Goal: Task Accomplishment & Management: Complete application form

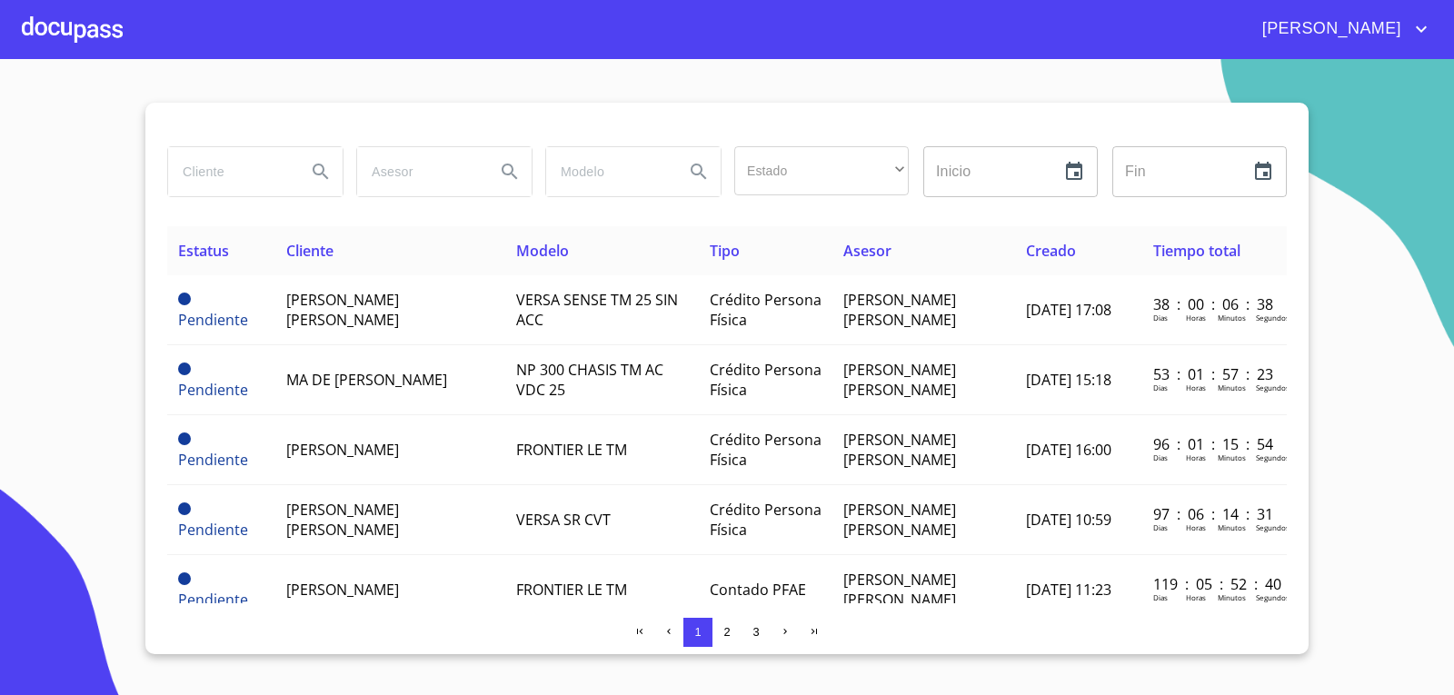
click at [91, 35] on div at bounding box center [72, 29] width 101 height 58
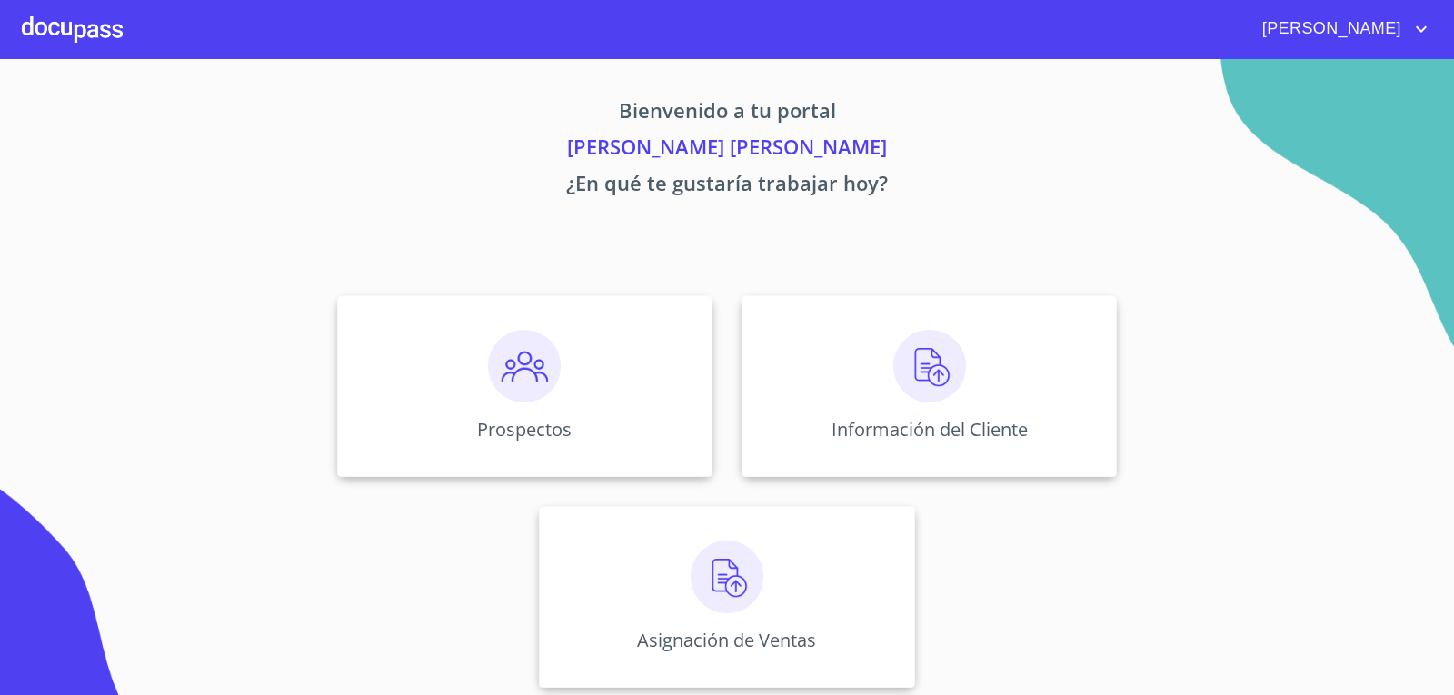
click at [107, 39] on div at bounding box center [72, 29] width 101 height 58
click at [488, 357] on img at bounding box center [524, 366] width 73 height 73
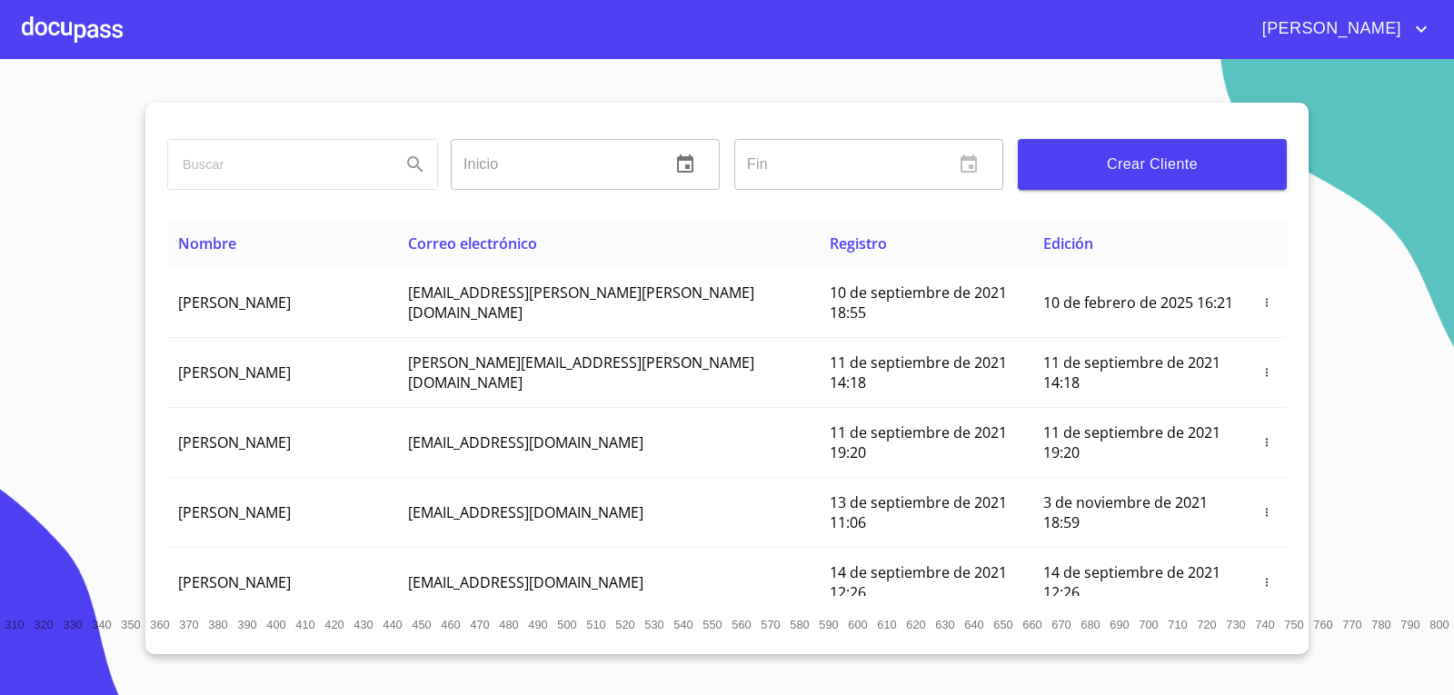
click at [1115, 173] on span "Crear Cliente" at bounding box center [1152, 164] width 240 height 25
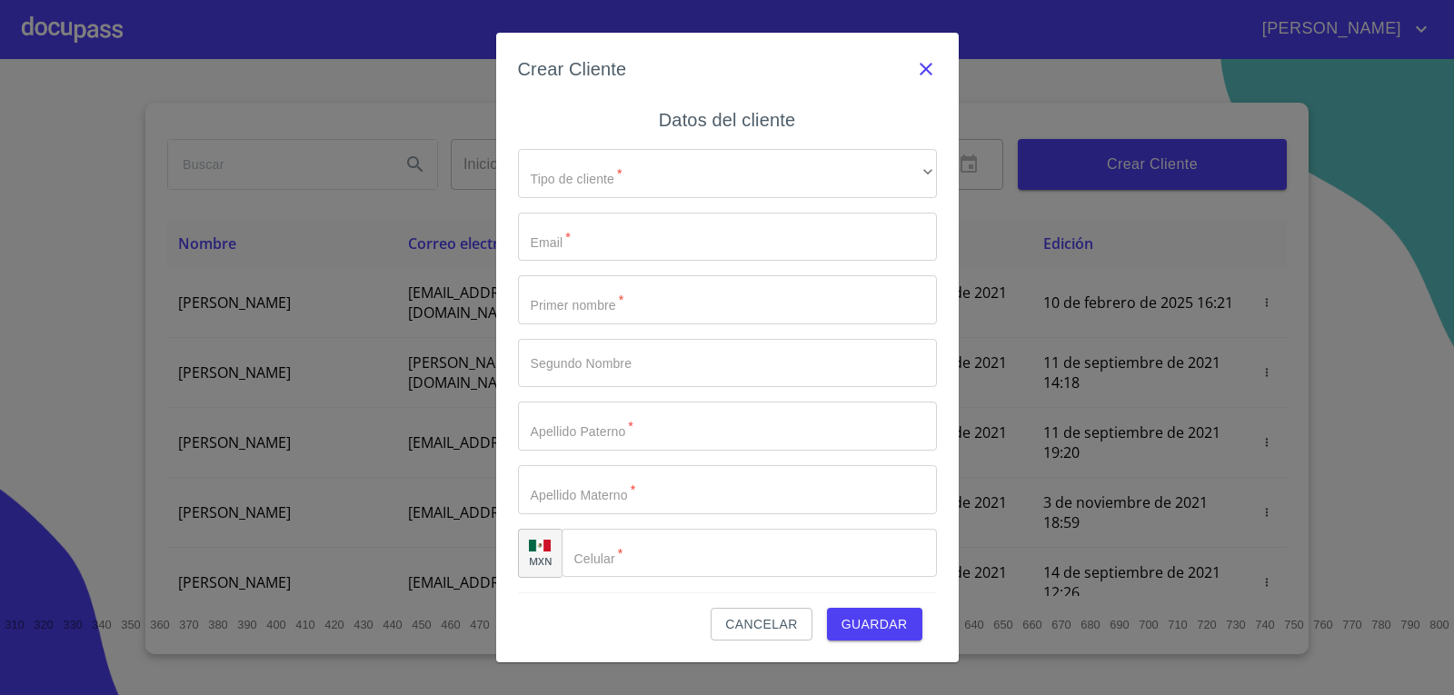
click at [927, 69] on icon "button" at bounding box center [925, 69] width 13 height 13
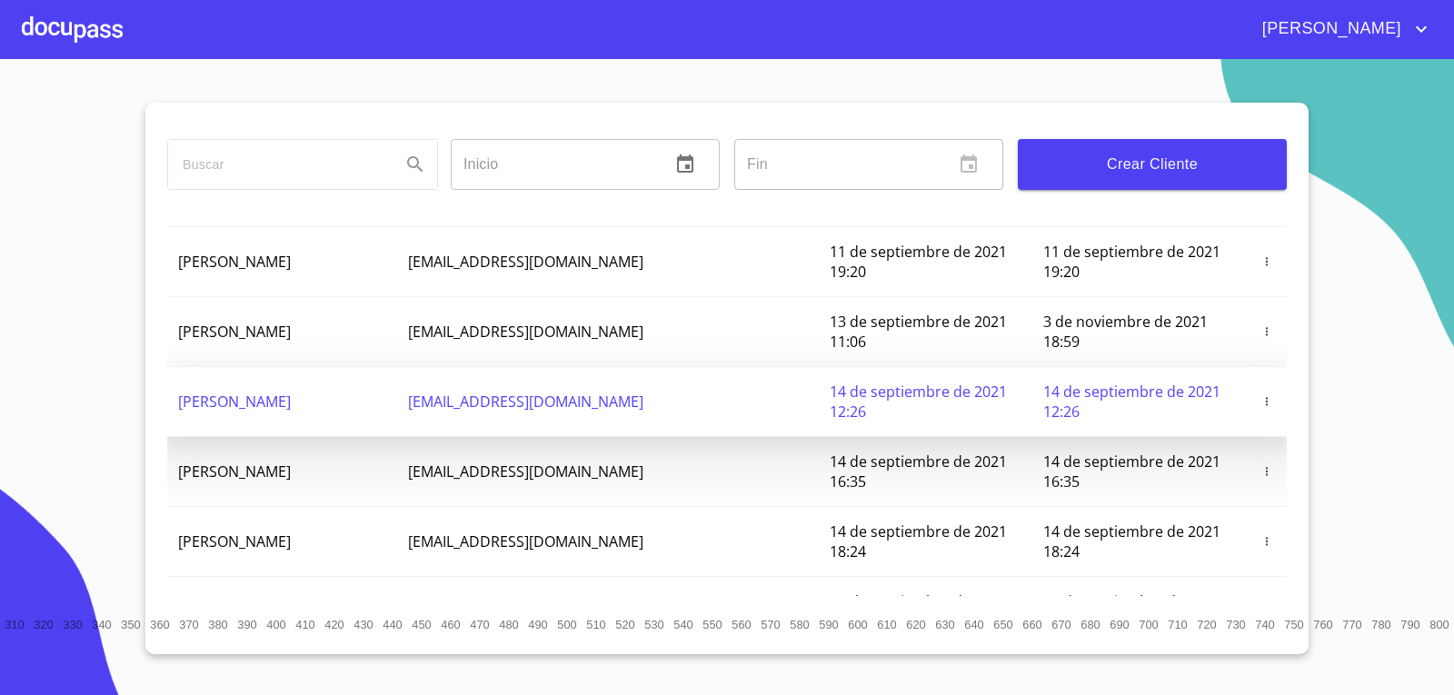
scroll to position [182, 0]
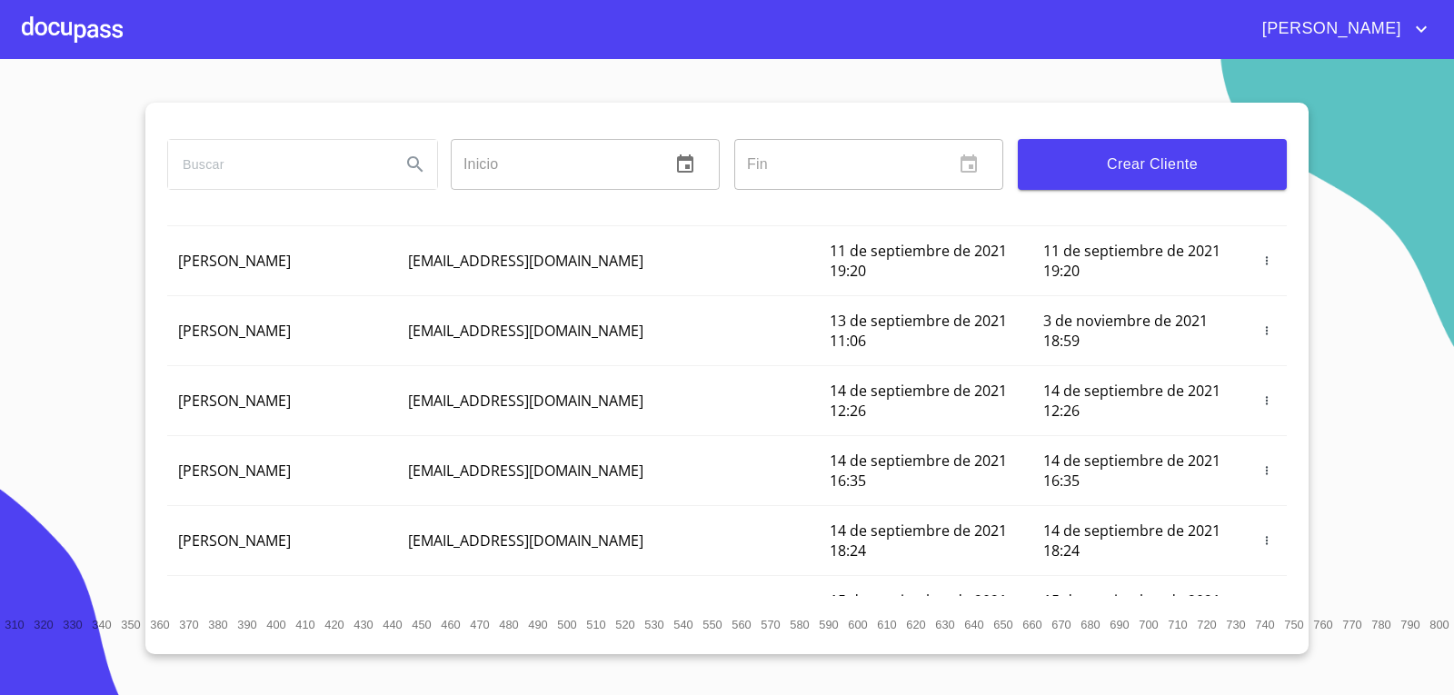
click at [284, 171] on input "search" at bounding box center [277, 164] width 218 height 49
type input "[PERSON_NAME]"
click at [83, 33] on div at bounding box center [72, 29] width 101 height 58
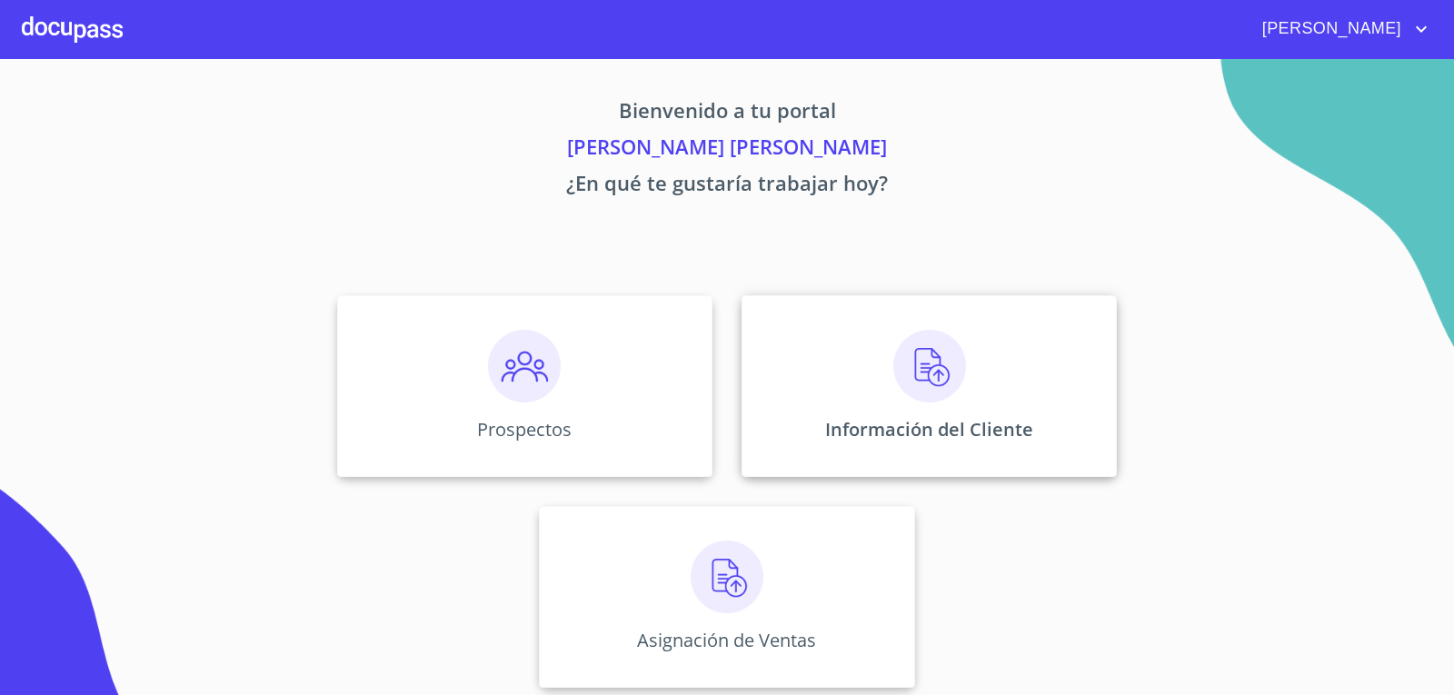
click at [920, 379] on img at bounding box center [929, 366] width 73 height 73
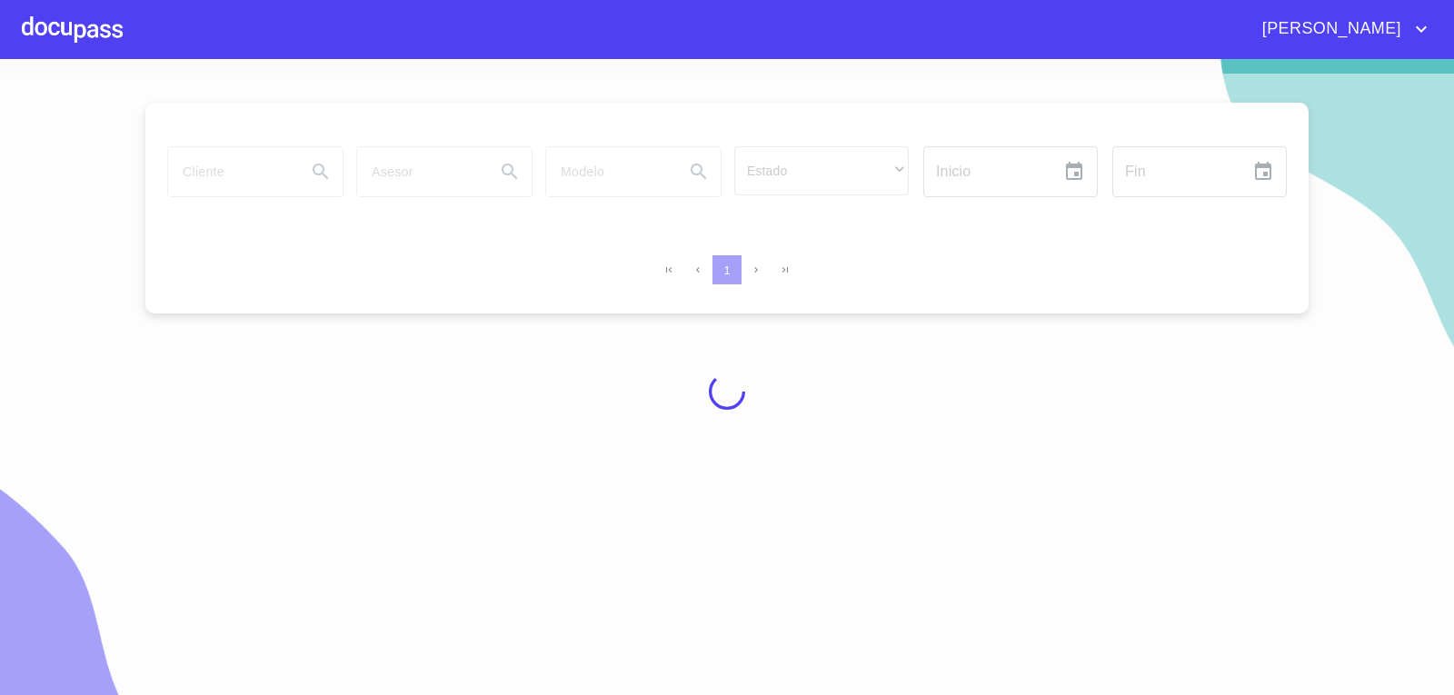
click at [73, 43] on div at bounding box center [72, 29] width 101 height 58
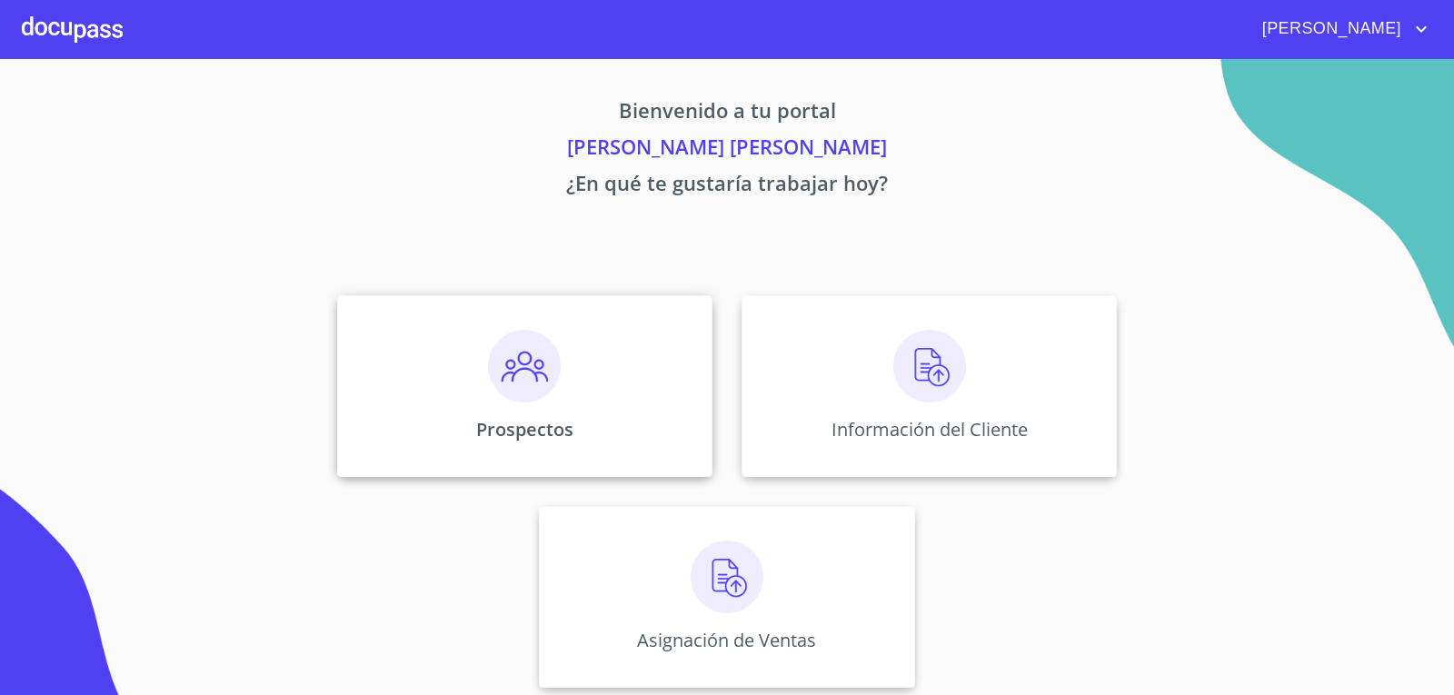
click at [535, 364] on img at bounding box center [524, 366] width 73 height 73
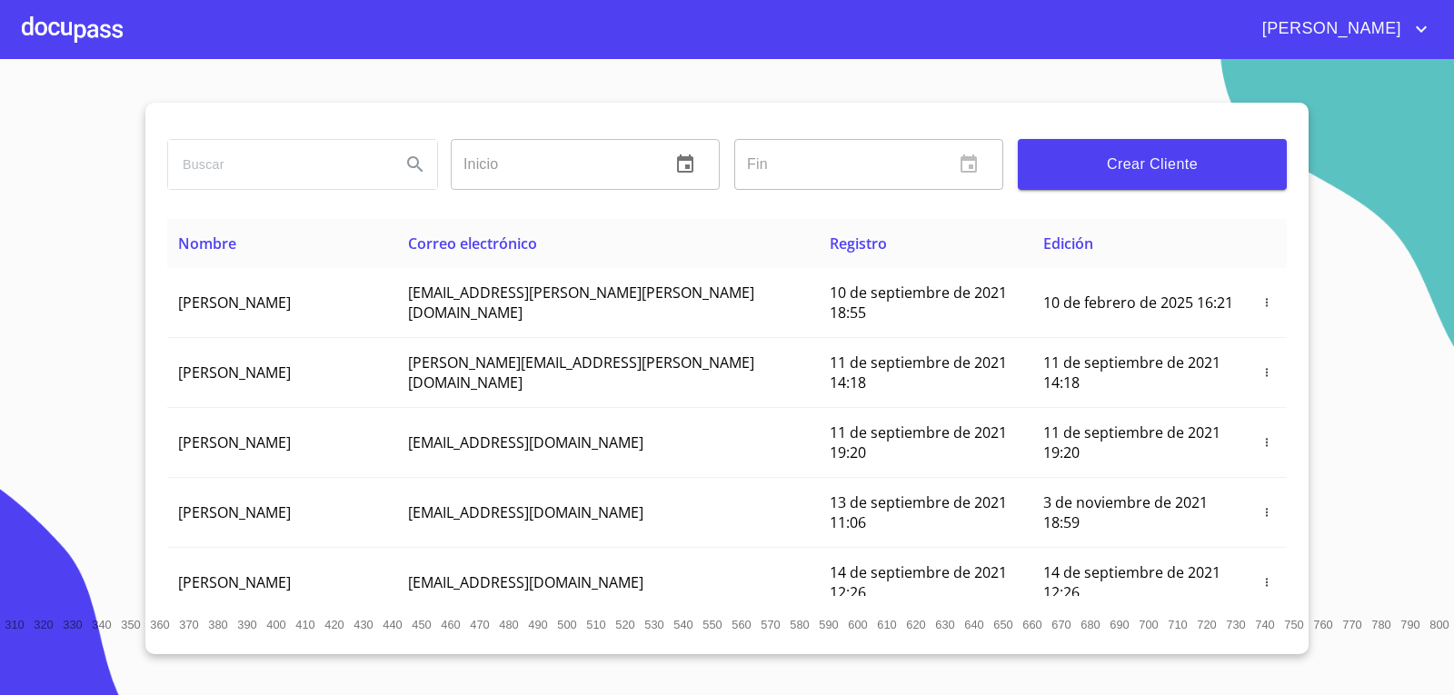
click at [1179, 147] on button "Crear Cliente" at bounding box center [1152, 164] width 269 height 51
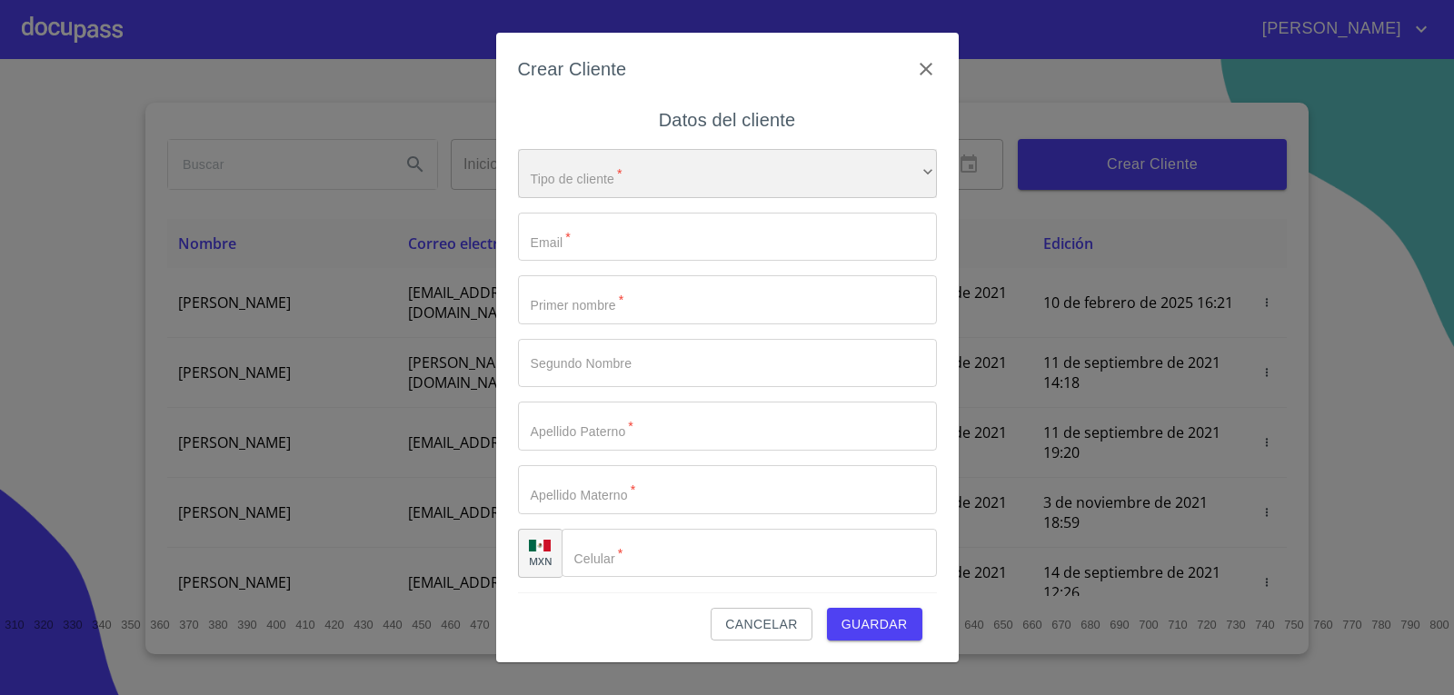
click at [560, 178] on div "​" at bounding box center [727, 173] width 419 height 49
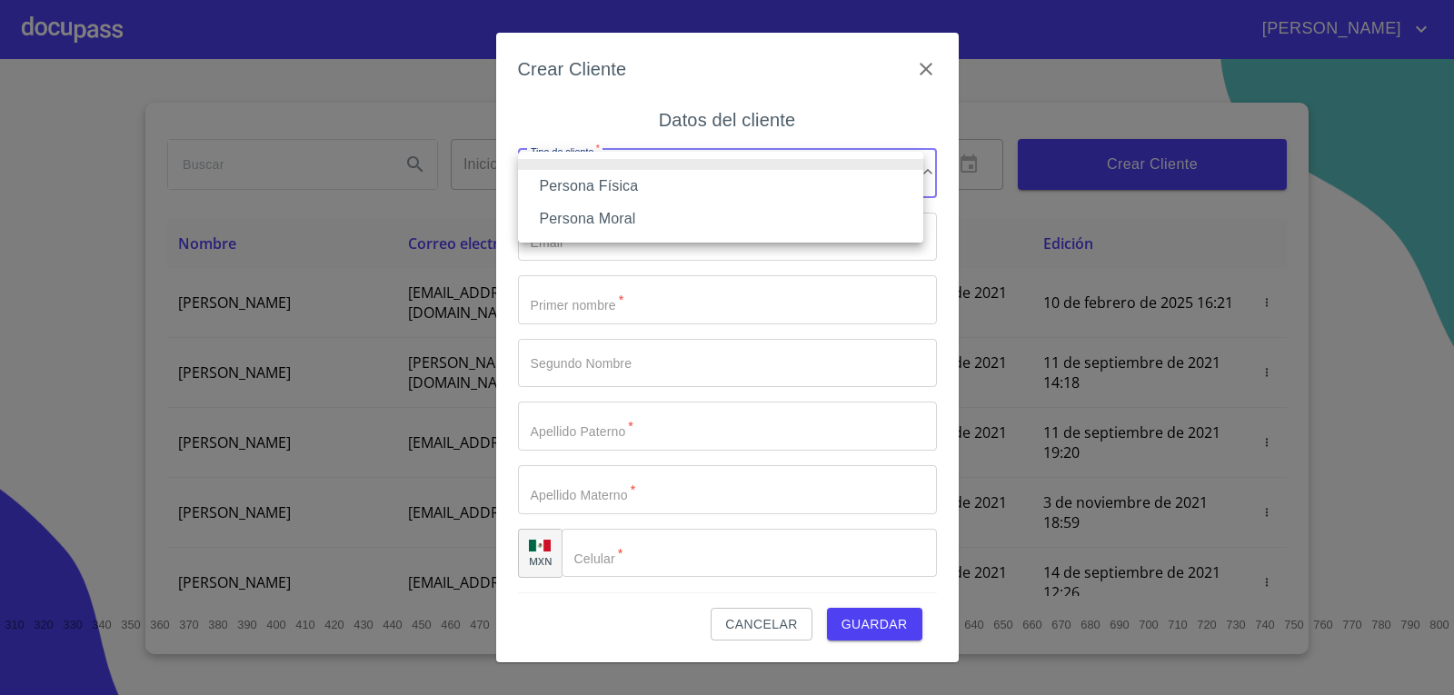
click at [591, 189] on li "Persona Física" at bounding box center [720, 186] width 405 height 33
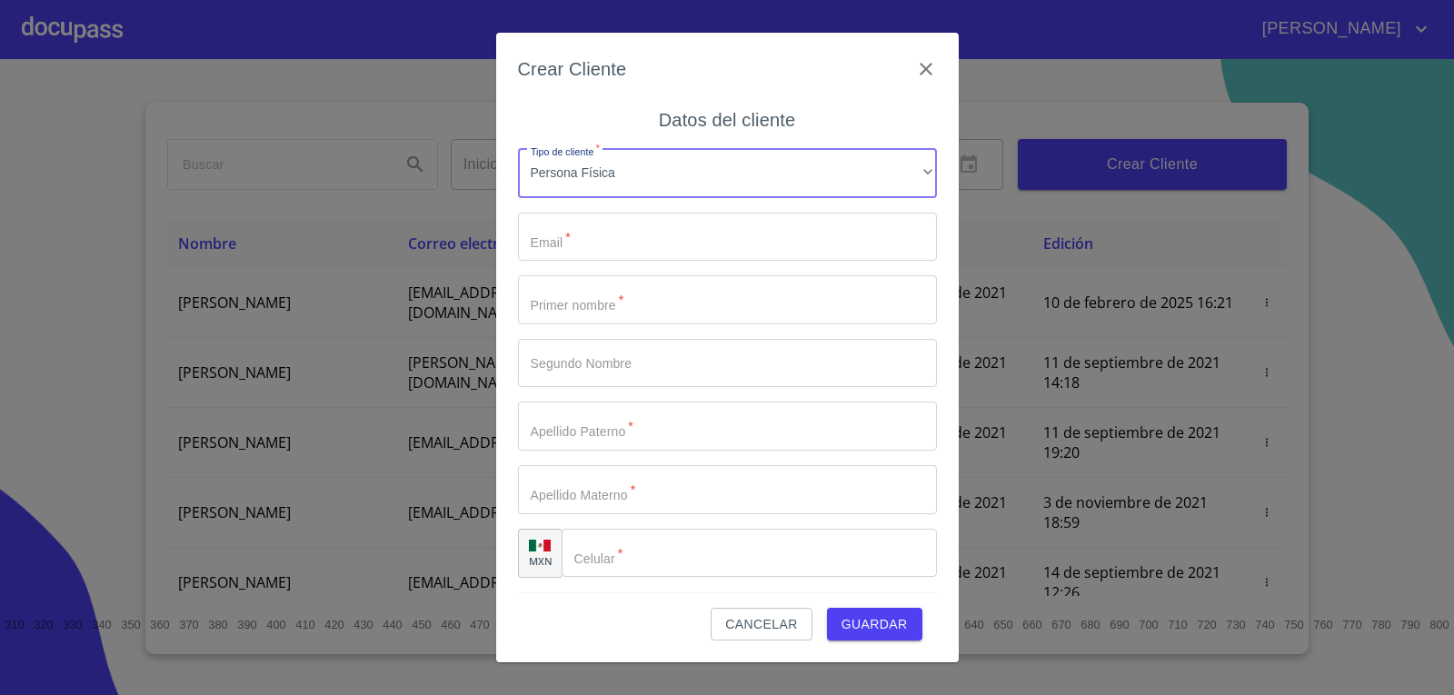
click at [617, 241] on input "Tipo de cliente   *" at bounding box center [727, 237] width 419 height 49
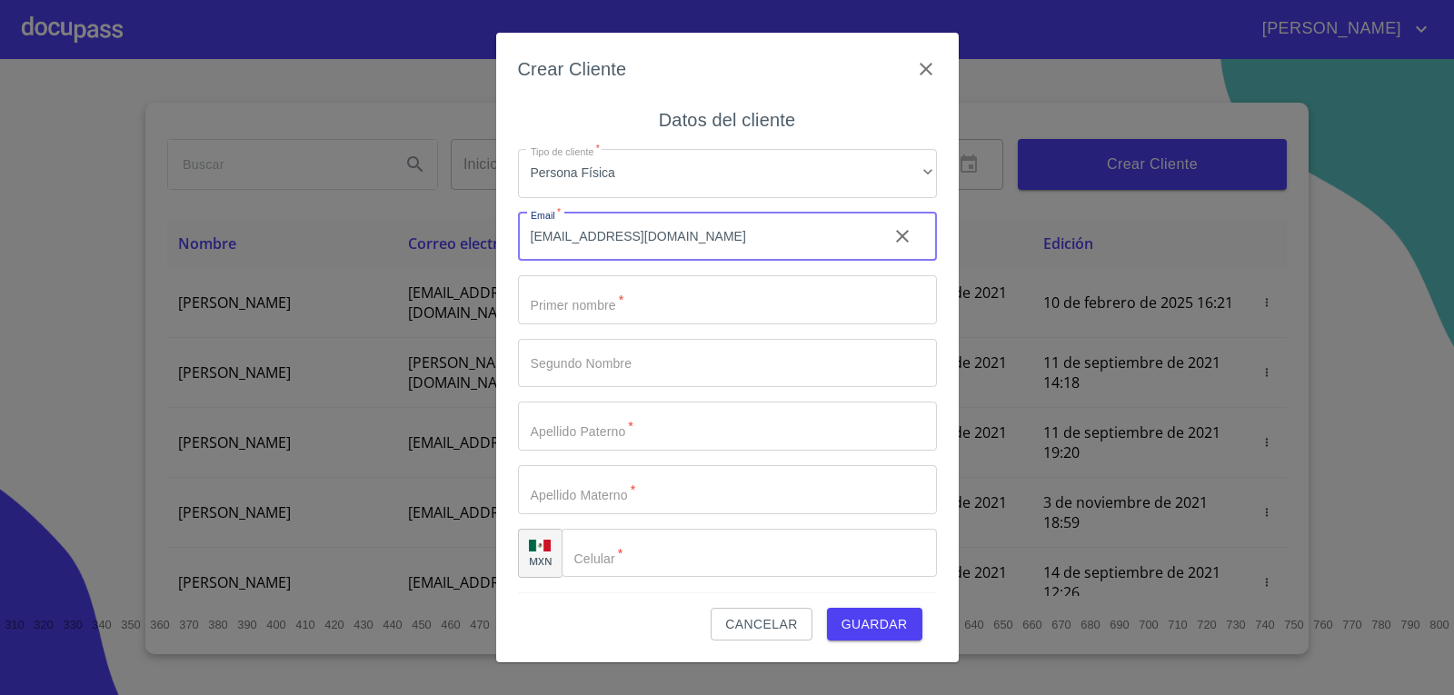
type input "[EMAIL_ADDRESS][DOMAIN_NAME]"
click at [617, 315] on input "Tipo de cliente   *" at bounding box center [727, 299] width 419 height 49
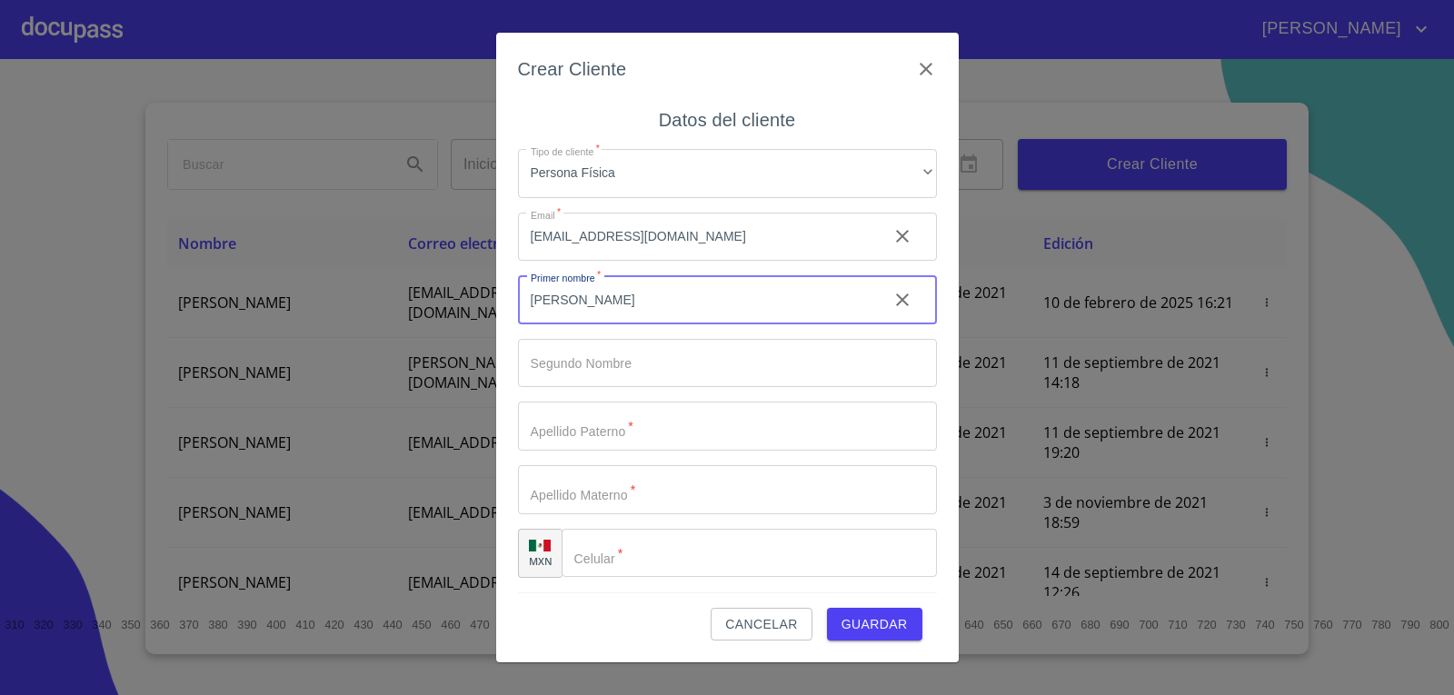
type input "[PERSON_NAME]"
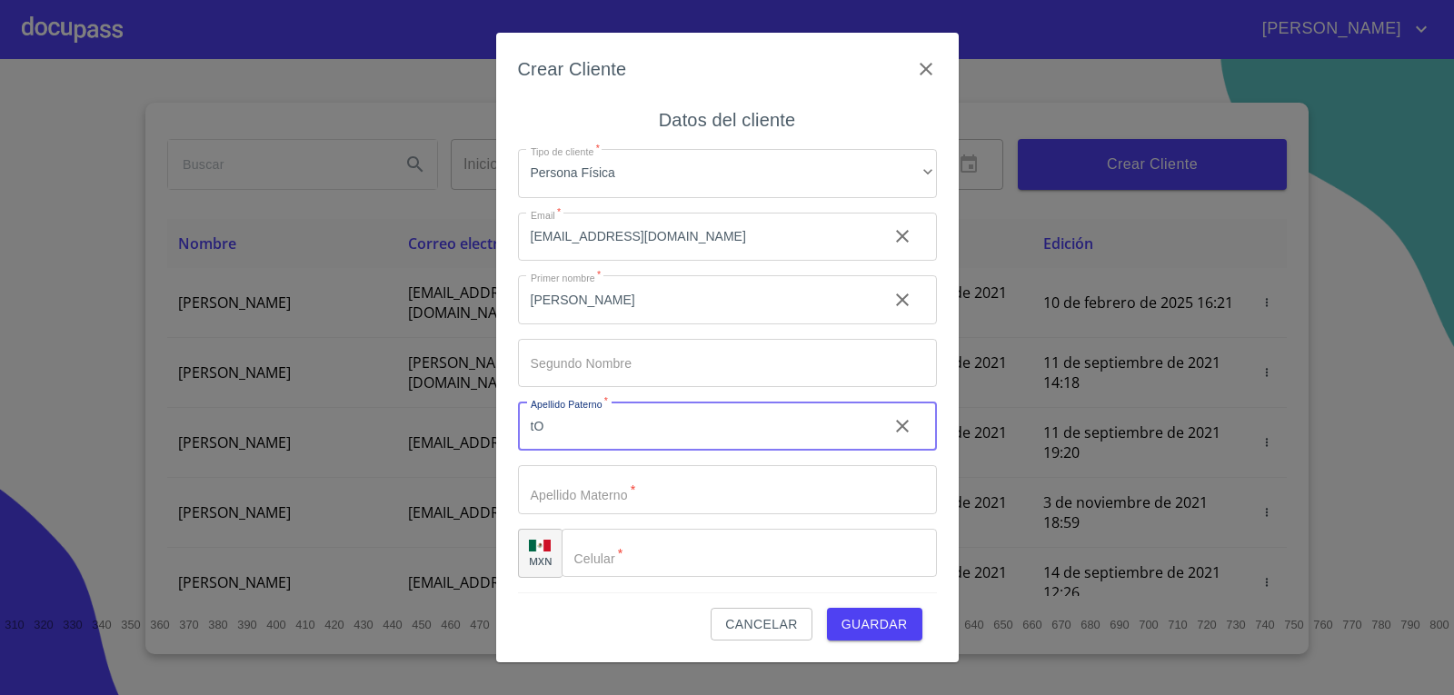
type input "t"
type input "[PERSON_NAME]"
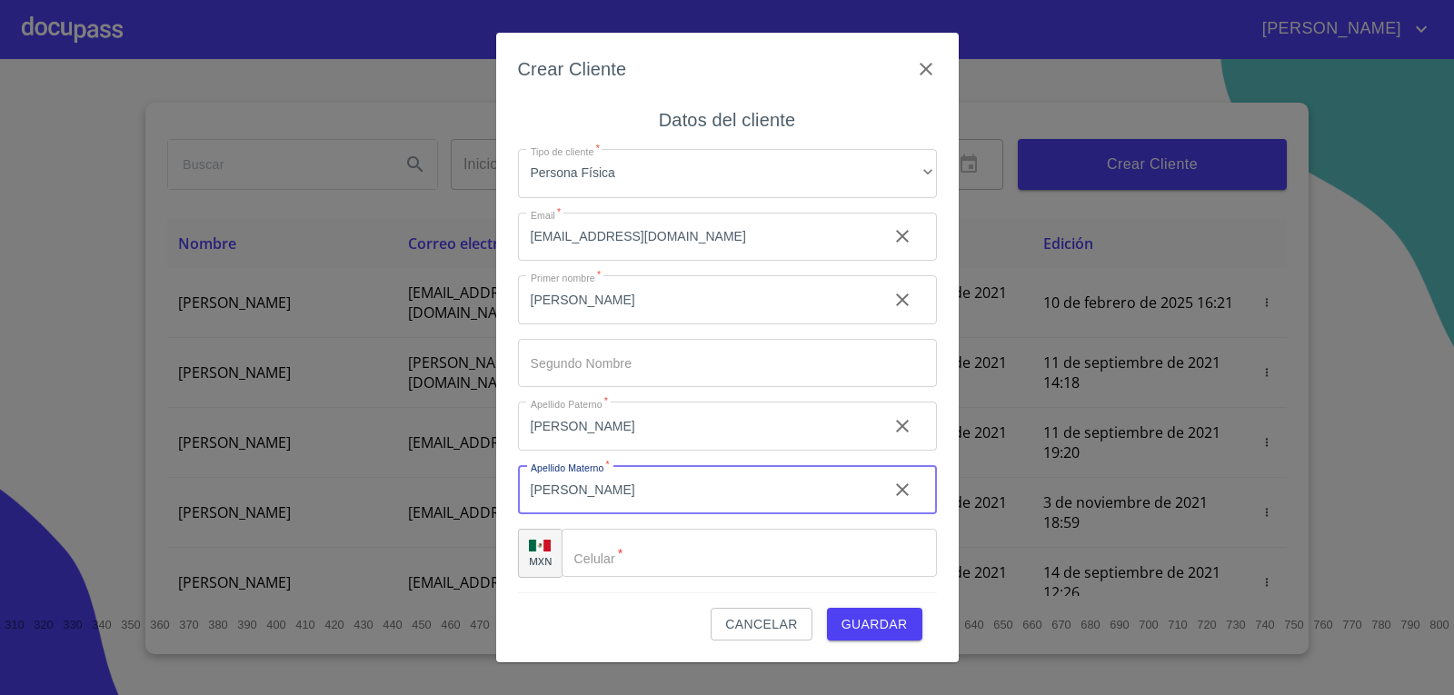
type input "[PERSON_NAME]"
click at [643, 550] on input "Tipo de cliente   *" at bounding box center [771, 553] width 329 height 49
type input "[PHONE_NUMBER]"
click at [902, 621] on span "Guardar" at bounding box center [874, 624] width 66 height 23
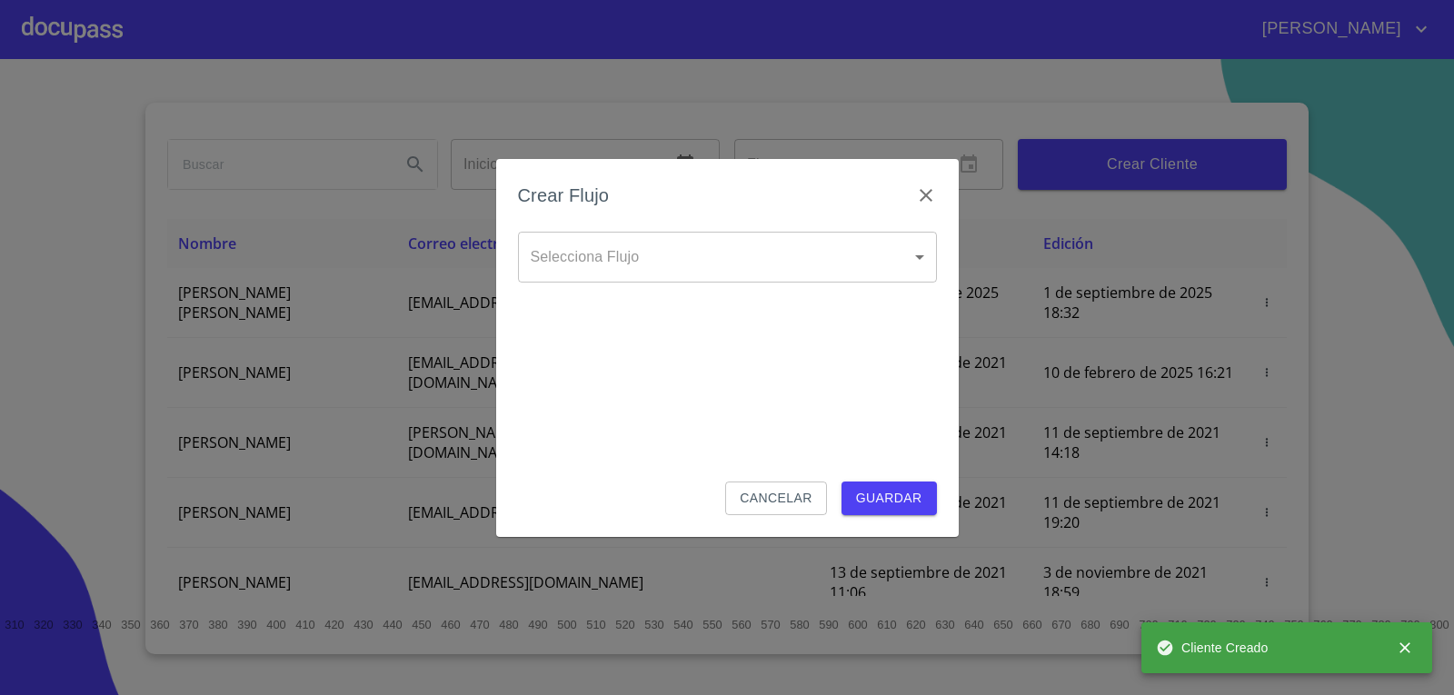
click at [667, 264] on body "[PERSON_NAME] ​ Fin ​ Crear Cliente Nombre Correo electrónico Registro Edición …" at bounding box center [727, 347] width 1454 height 695
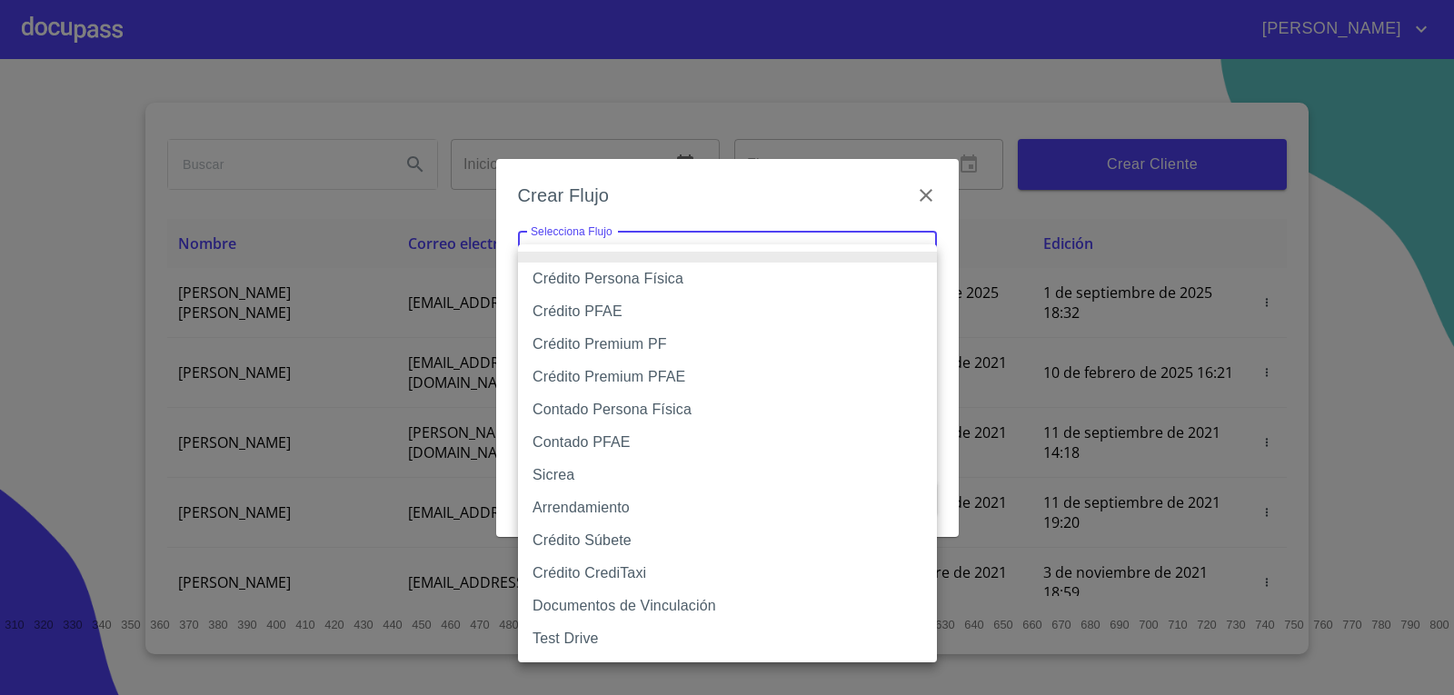
click at [631, 412] on li "Contado Persona Física" at bounding box center [727, 409] width 419 height 33
type input "60bf975b0d9865ccc2471536"
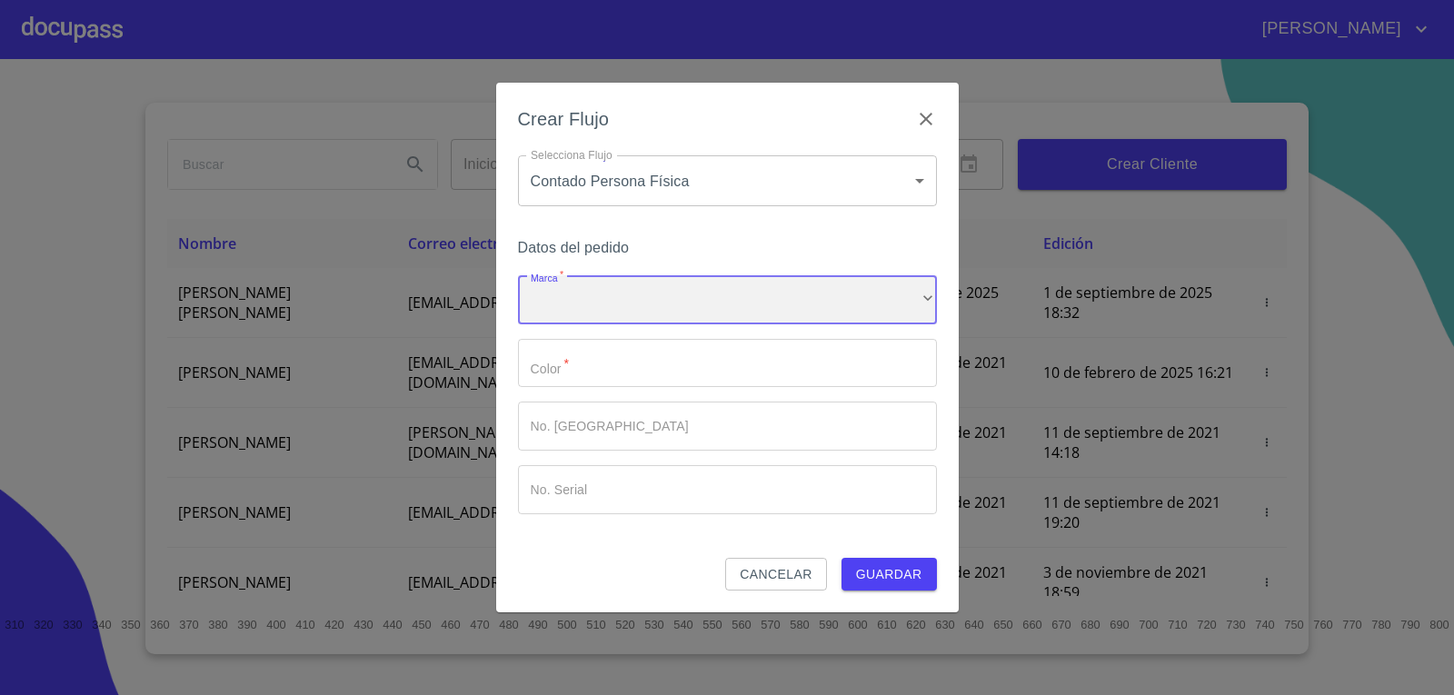
click at [614, 291] on div "​" at bounding box center [727, 299] width 419 height 49
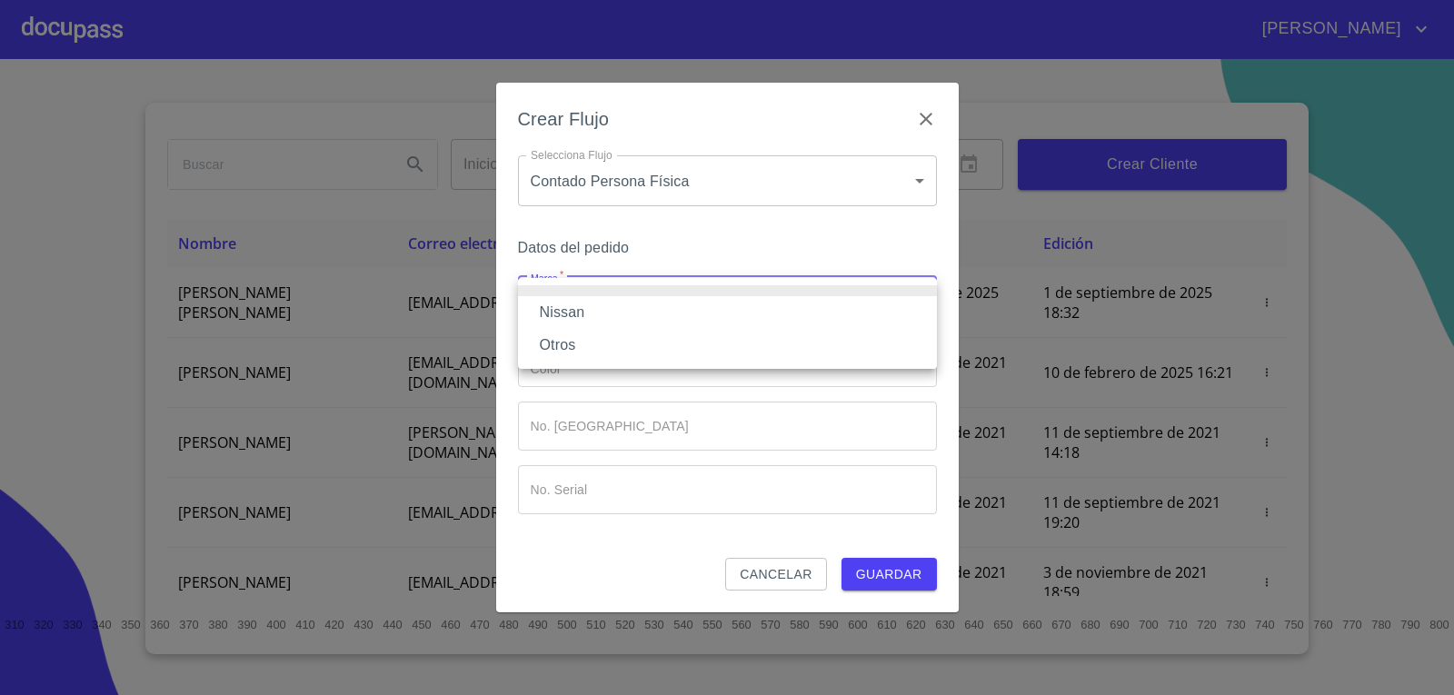
click at [621, 311] on li "Nissan" at bounding box center [727, 312] width 419 height 33
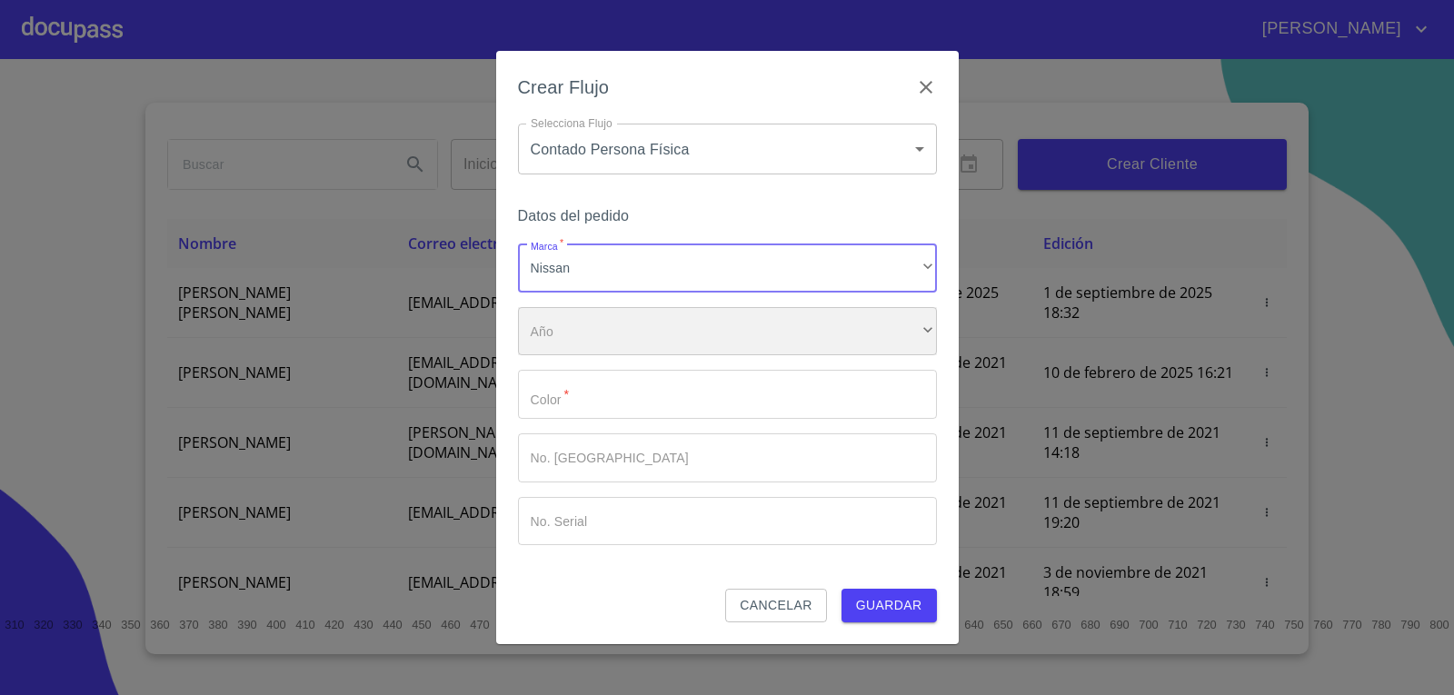
click at [638, 335] on div "​" at bounding box center [727, 331] width 419 height 49
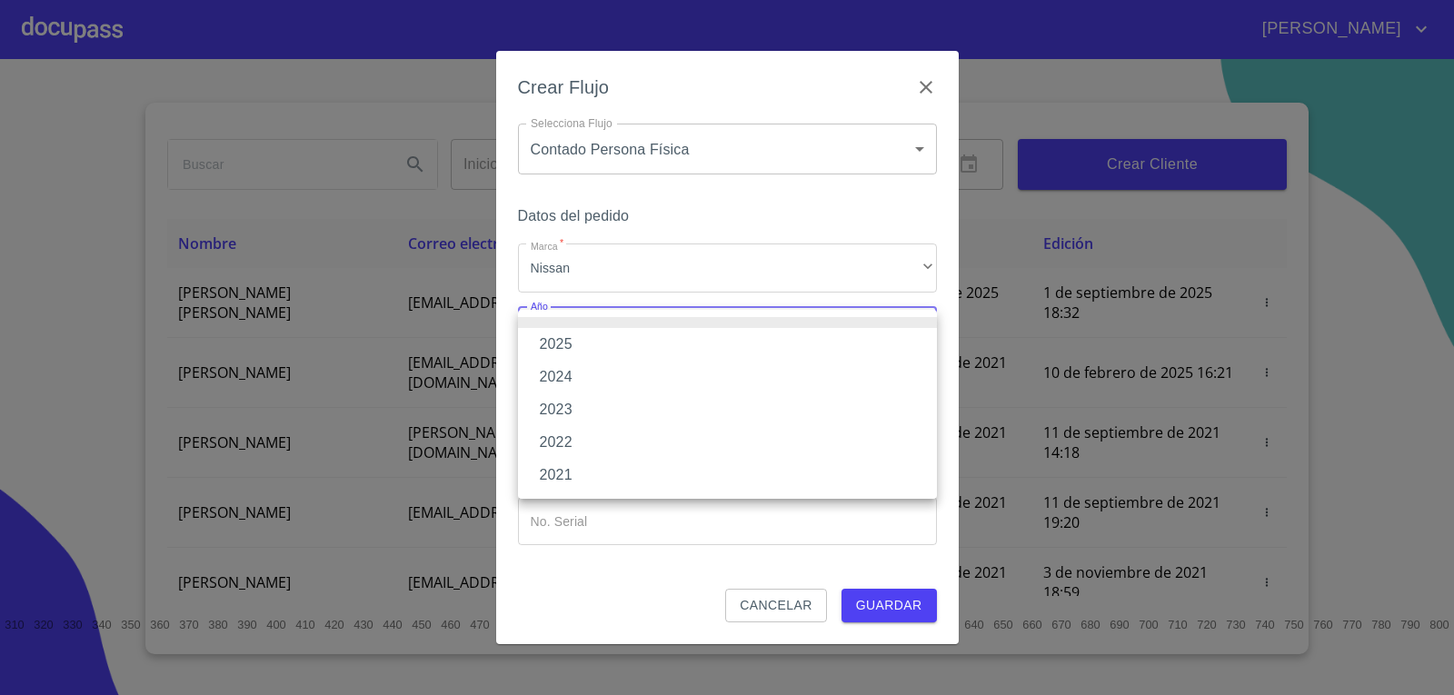
click at [633, 340] on li "2025" at bounding box center [727, 344] width 419 height 33
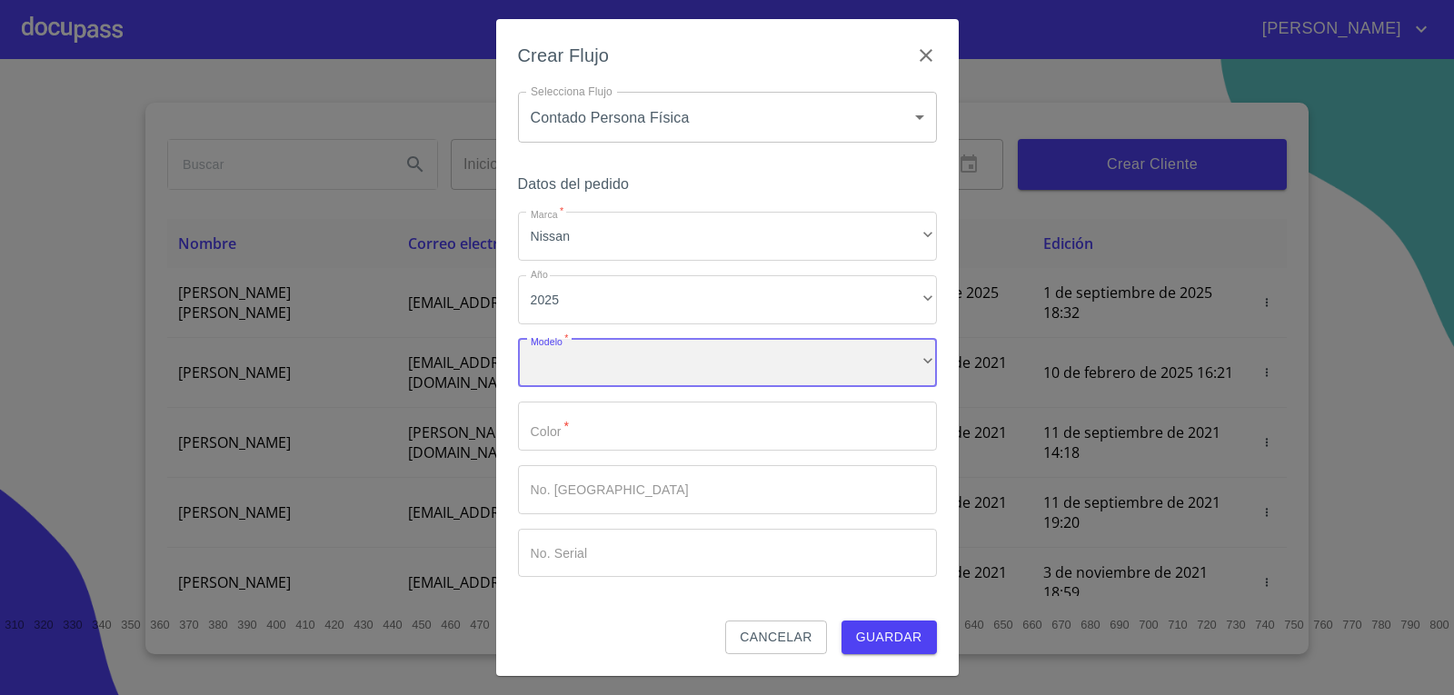
click at [627, 345] on div "​" at bounding box center [727, 363] width 419 height 49
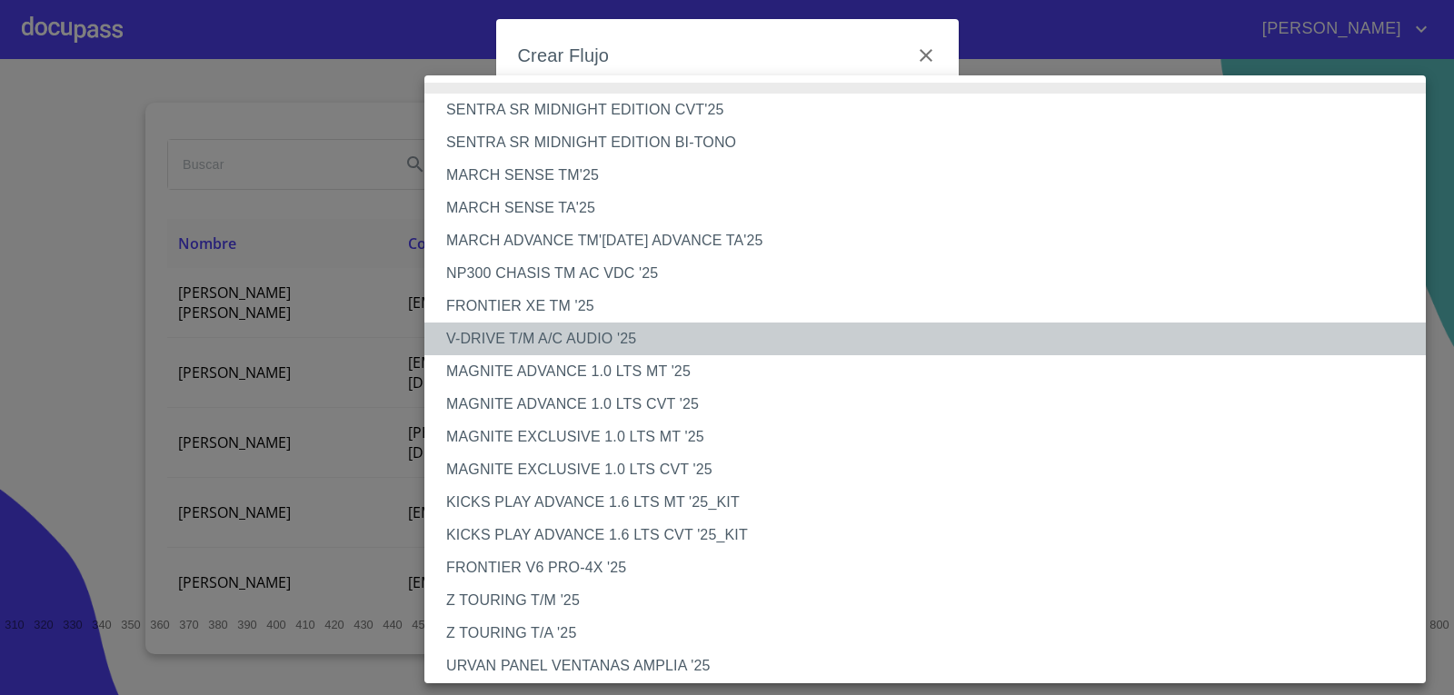
click at [570, 337] on li "V-DRIVE T/M A/C AUDIO '25" at bounding box center [931, 339] width 1015 height 33
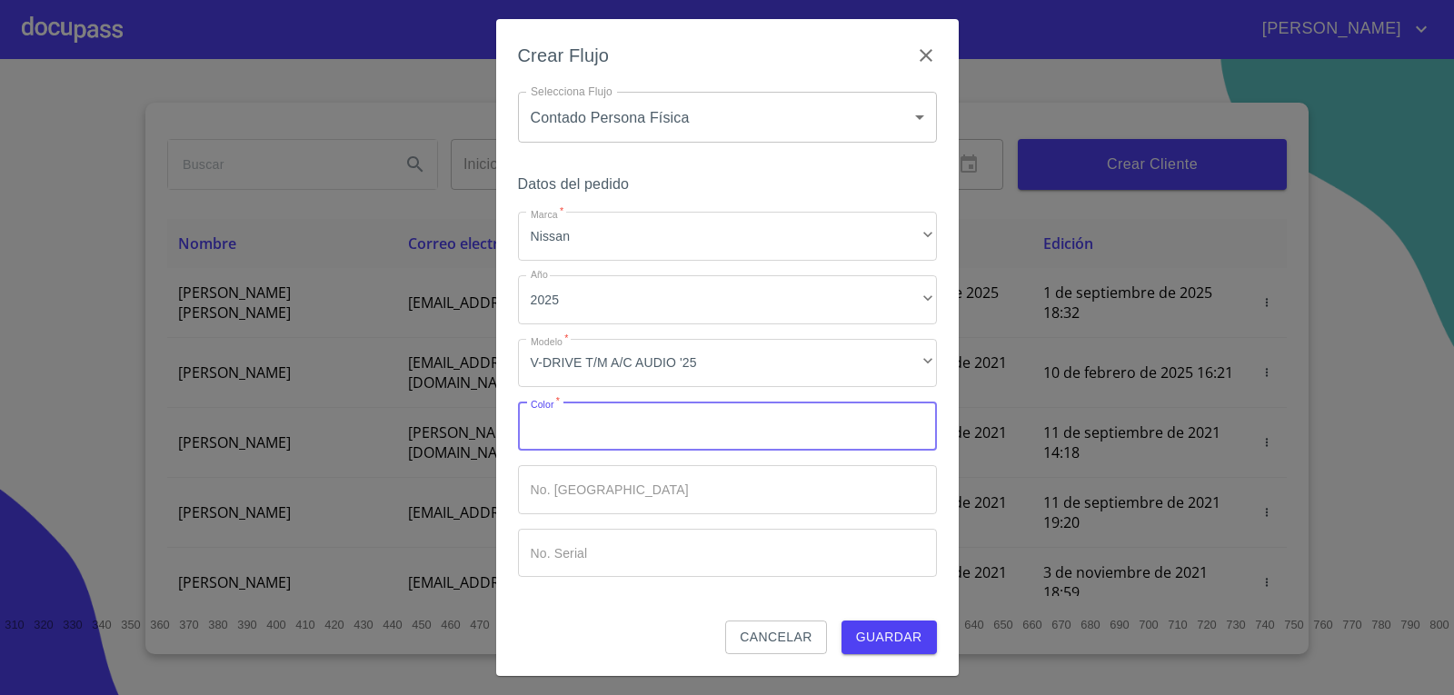
click at [602, 410] on input "Marca   *" at bounding box center [727, 426] width 419 height 49
type input "blanco"
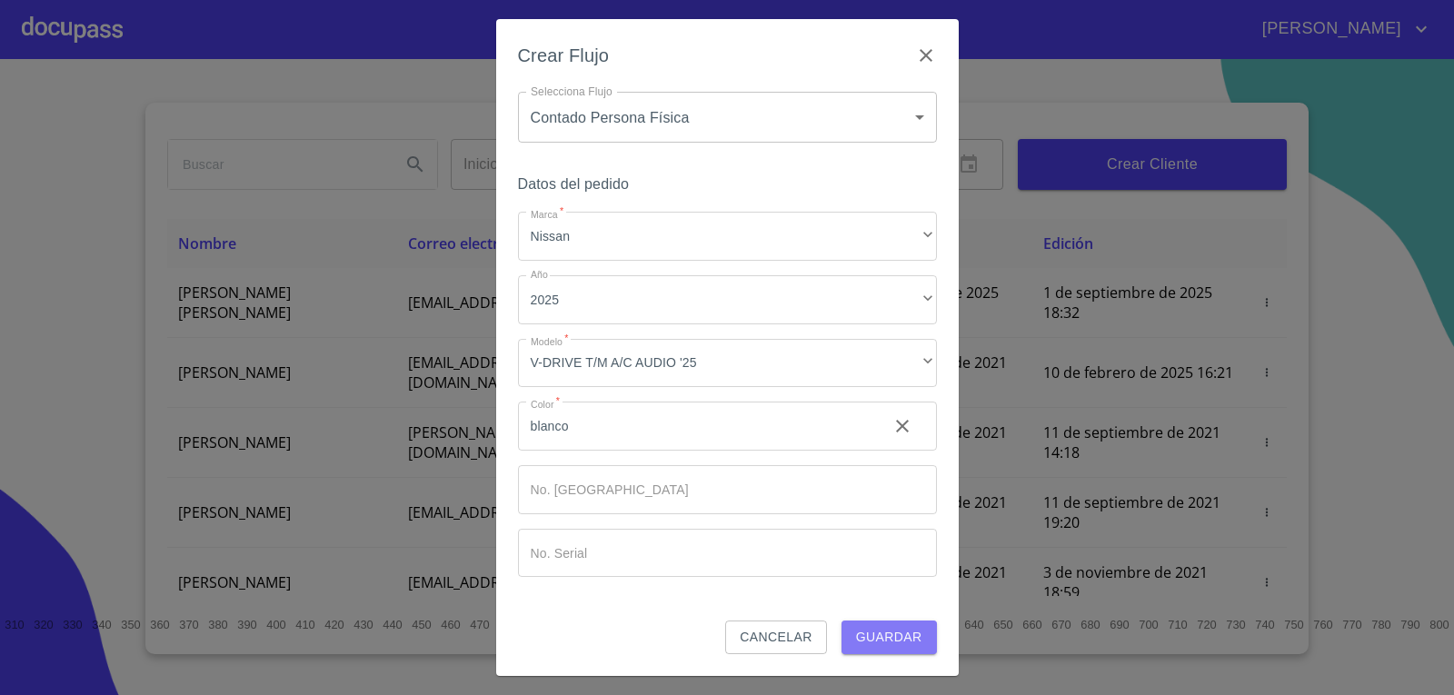
click at [919, 650] on button "Guardar" at bounding box center [888, 638] width 95 height 34
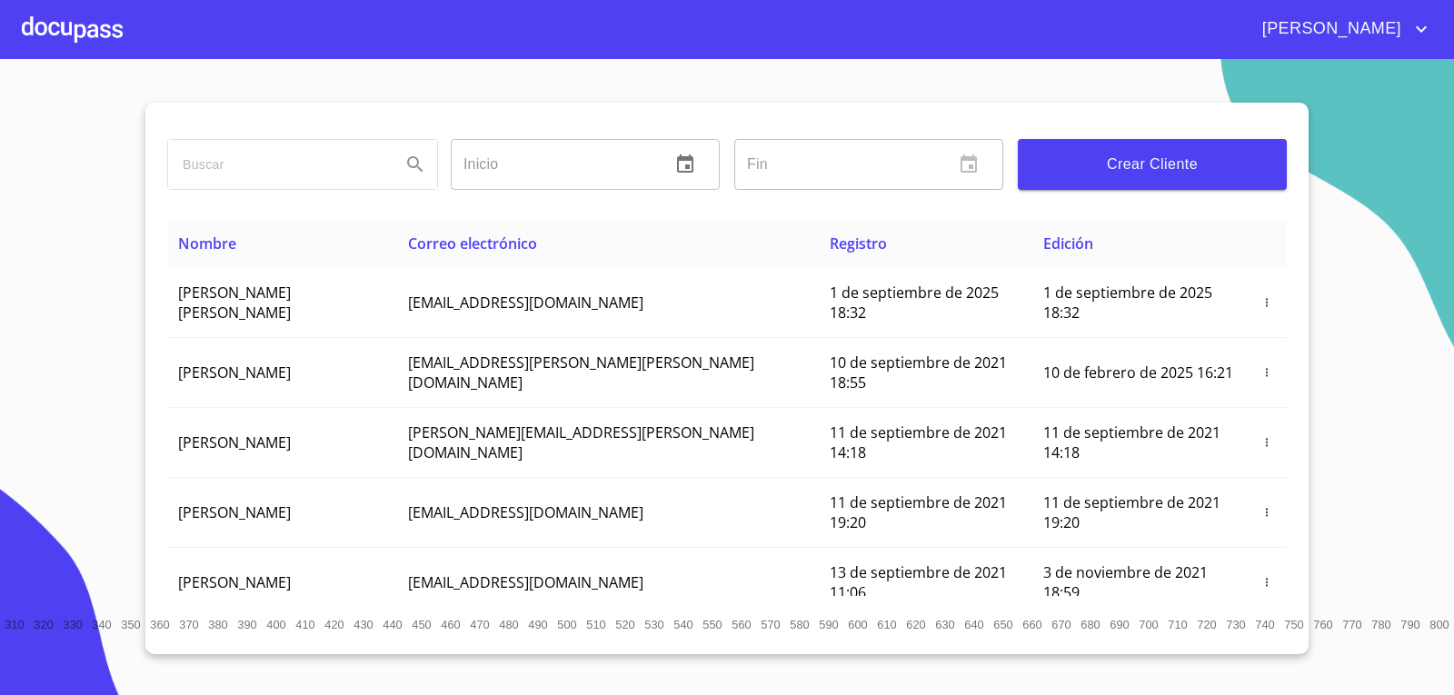
click at [112, 21] on div at bounding box center [72, 29] width 101 height 58
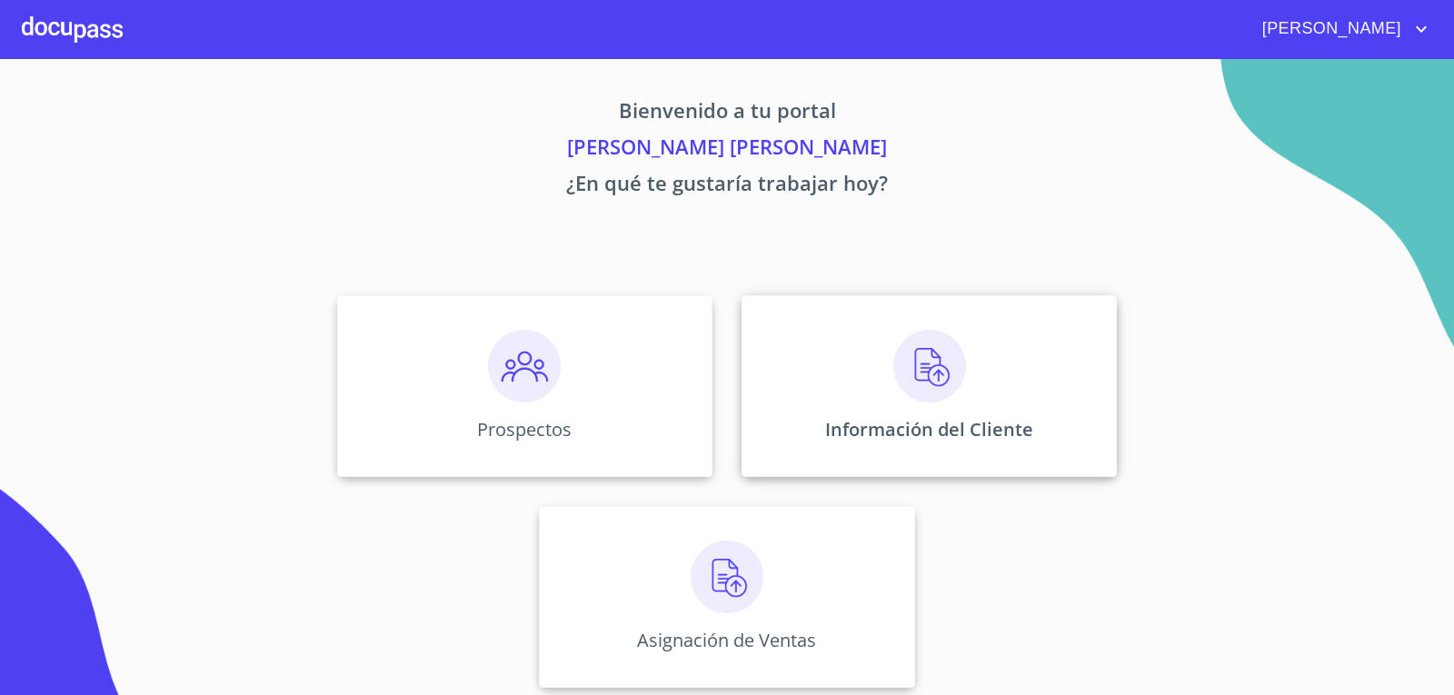
click at [908, 382] on img at bounding box center [929, 366] width 73 height 73
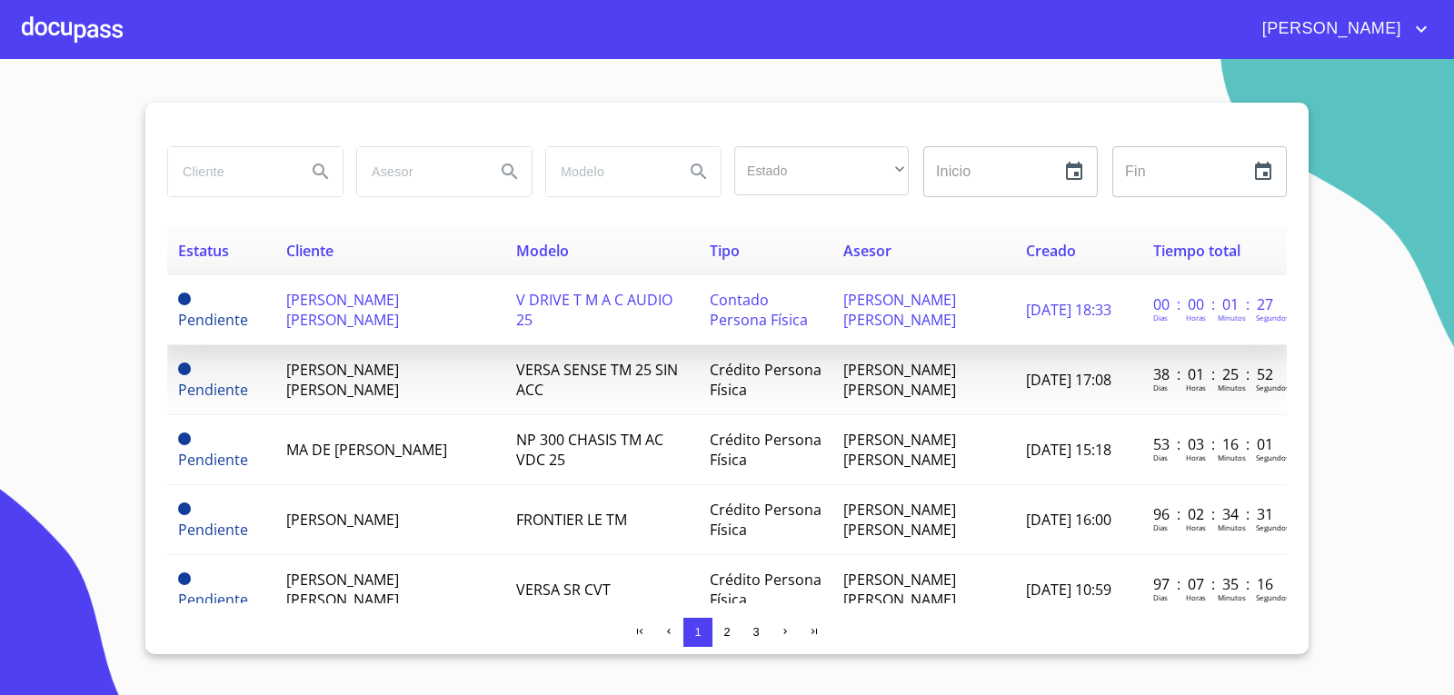
click at [1240, 310] on p "00 : 00 : 01 : 27" at bounding box center [1214, 304] width 123 height 20
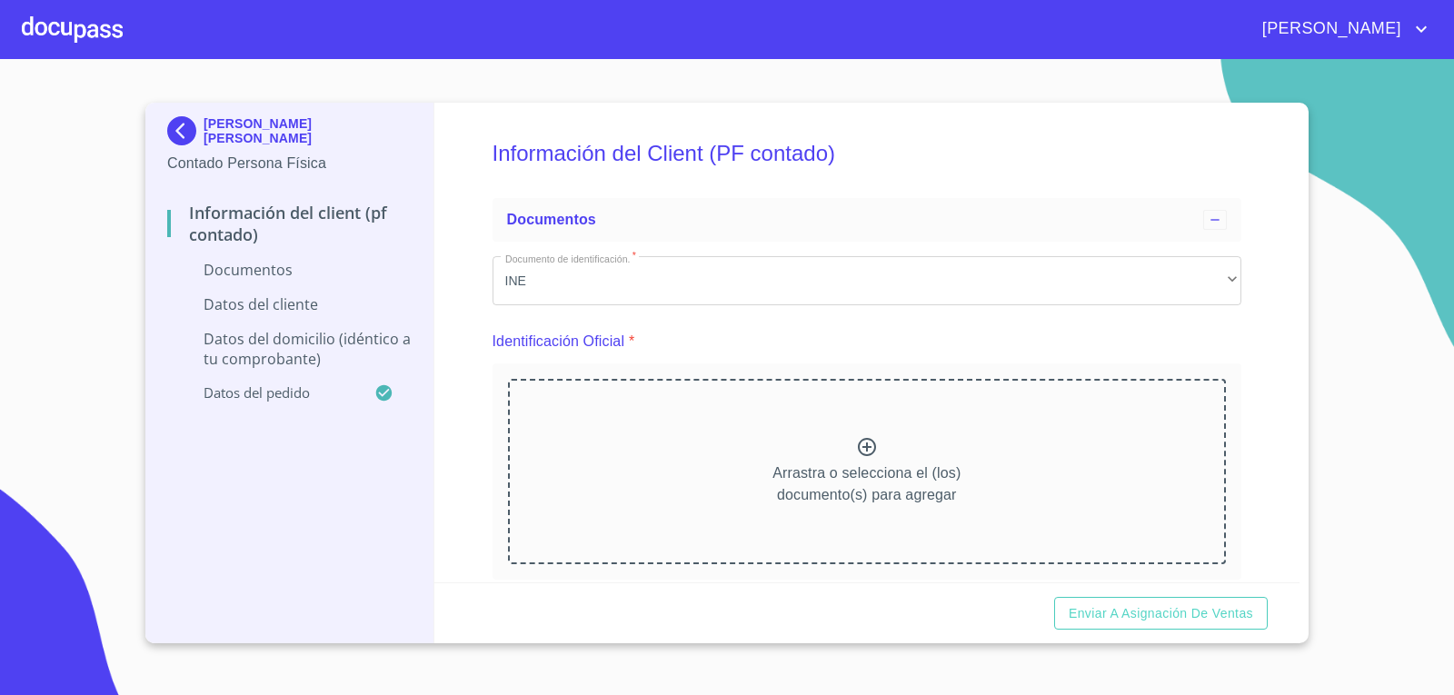
scroll to position [91, 0]
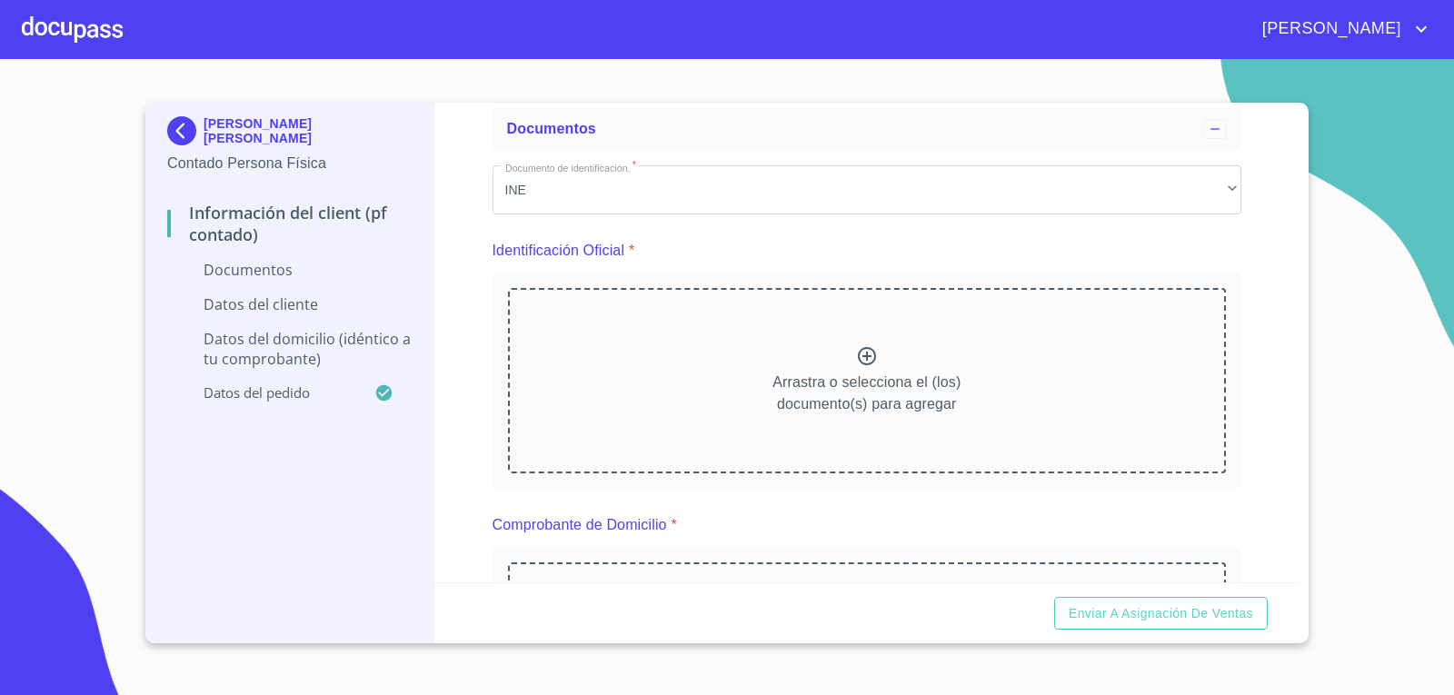
click at [860, 363] on icon at bounding box center [867, 356] width 22 height 22
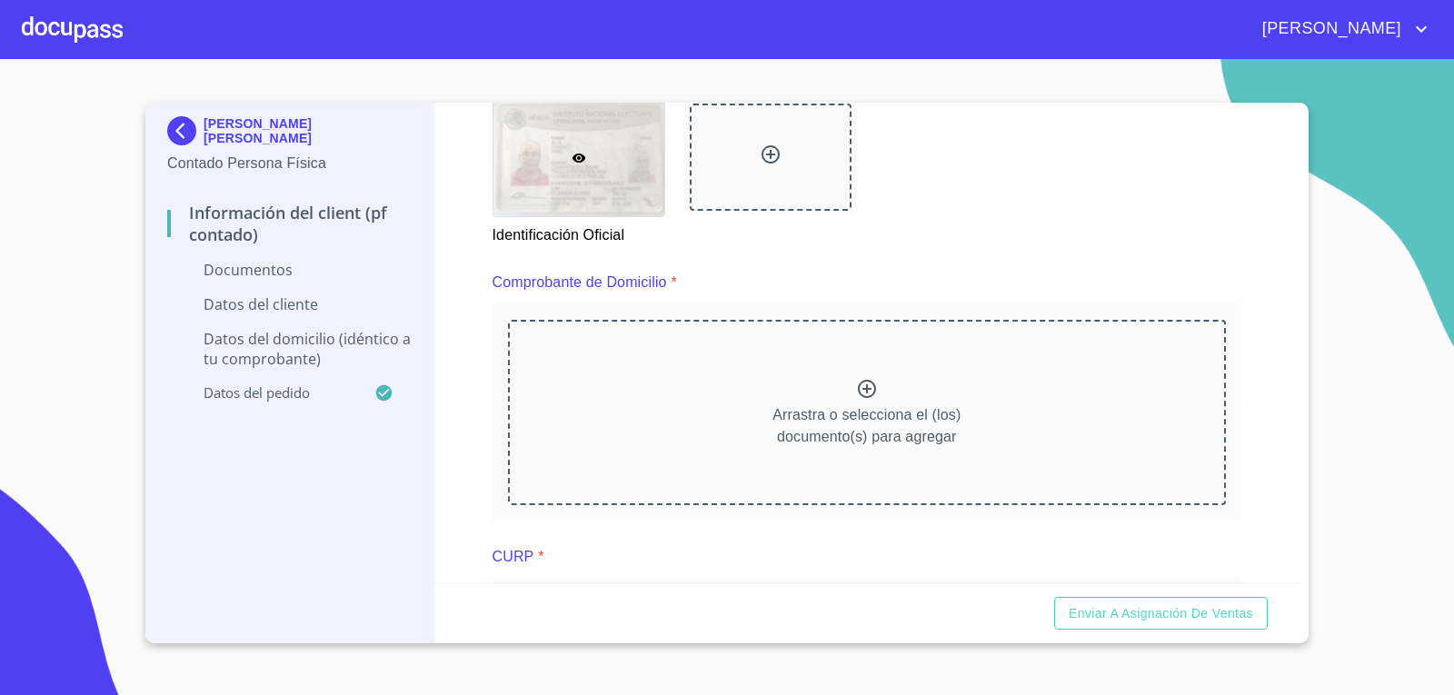
scroll to position [636, 0]
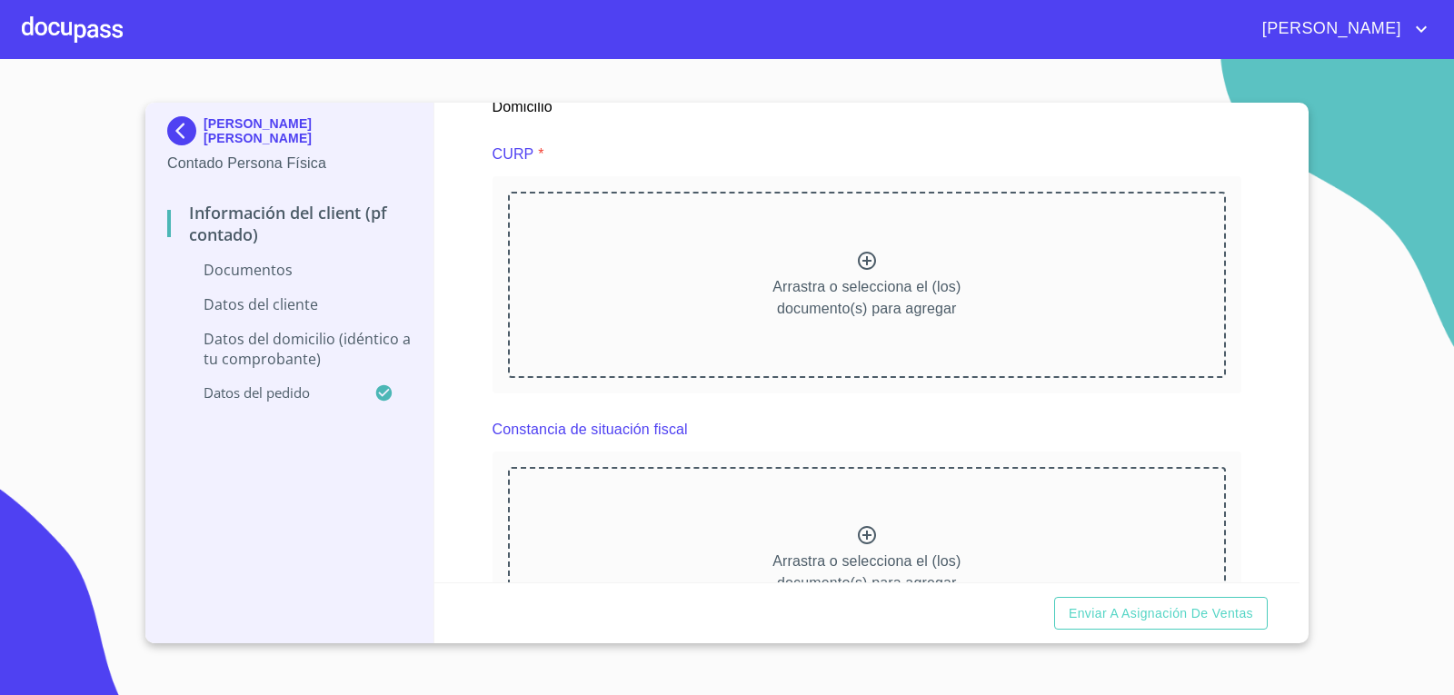
click at [1262, 416] on div "Información del Client (PF contado) Documentos Documento de identificación.   *…" at bounding box center [867, 343] width 866 height 480
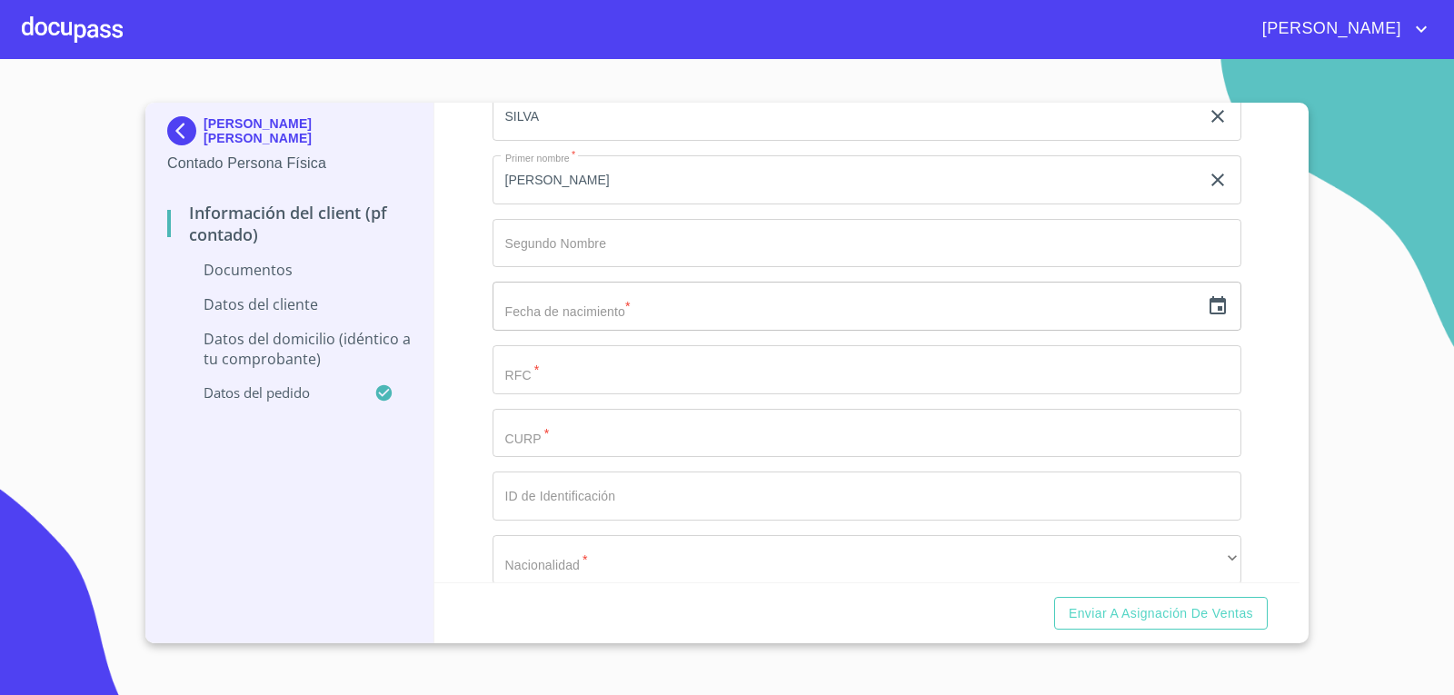
scroll to position [1545, 0]
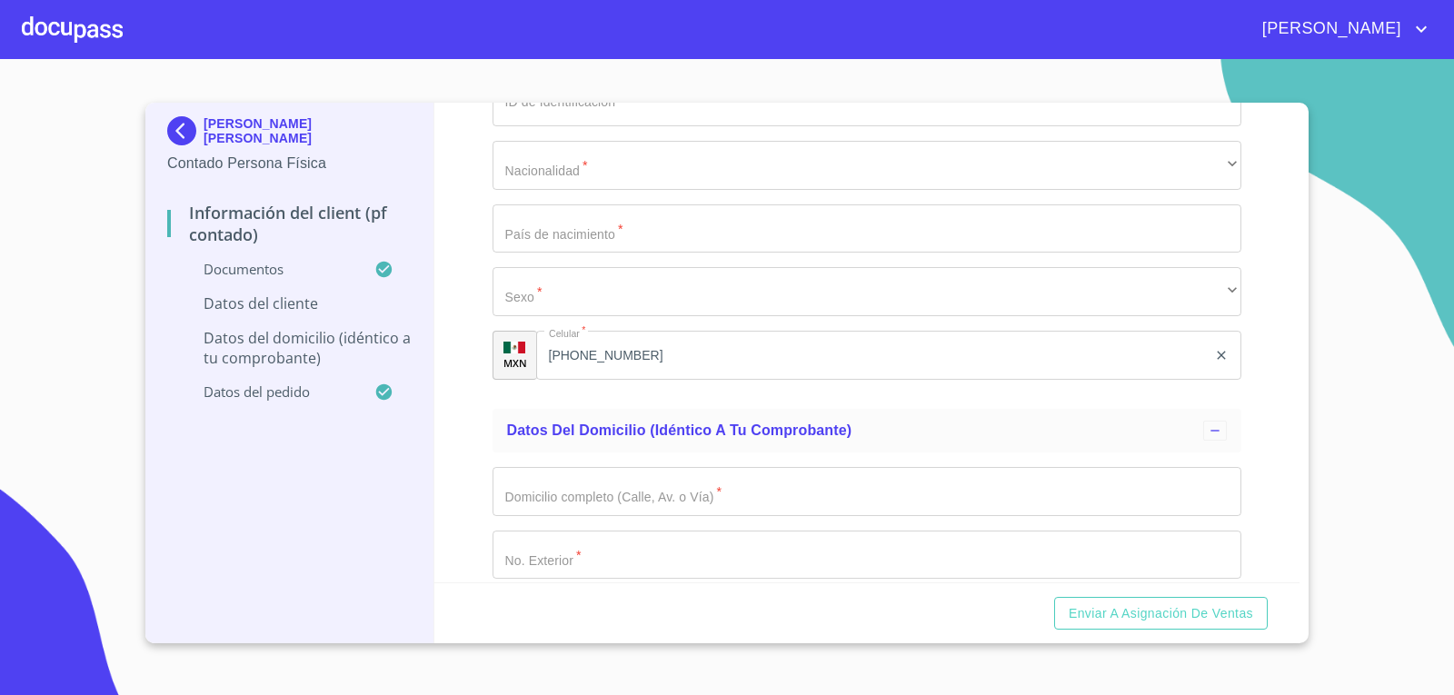
scroll to position [2453, 0]
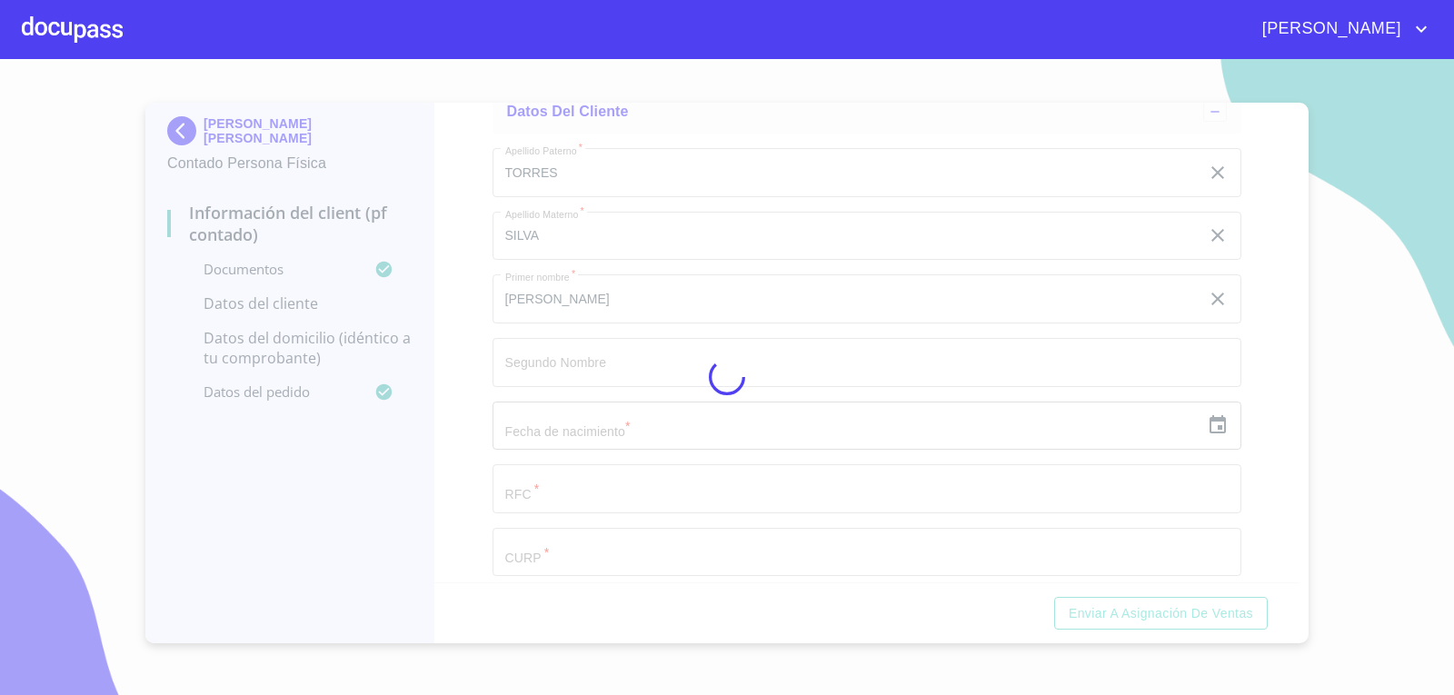
scroll to position [0, 0]
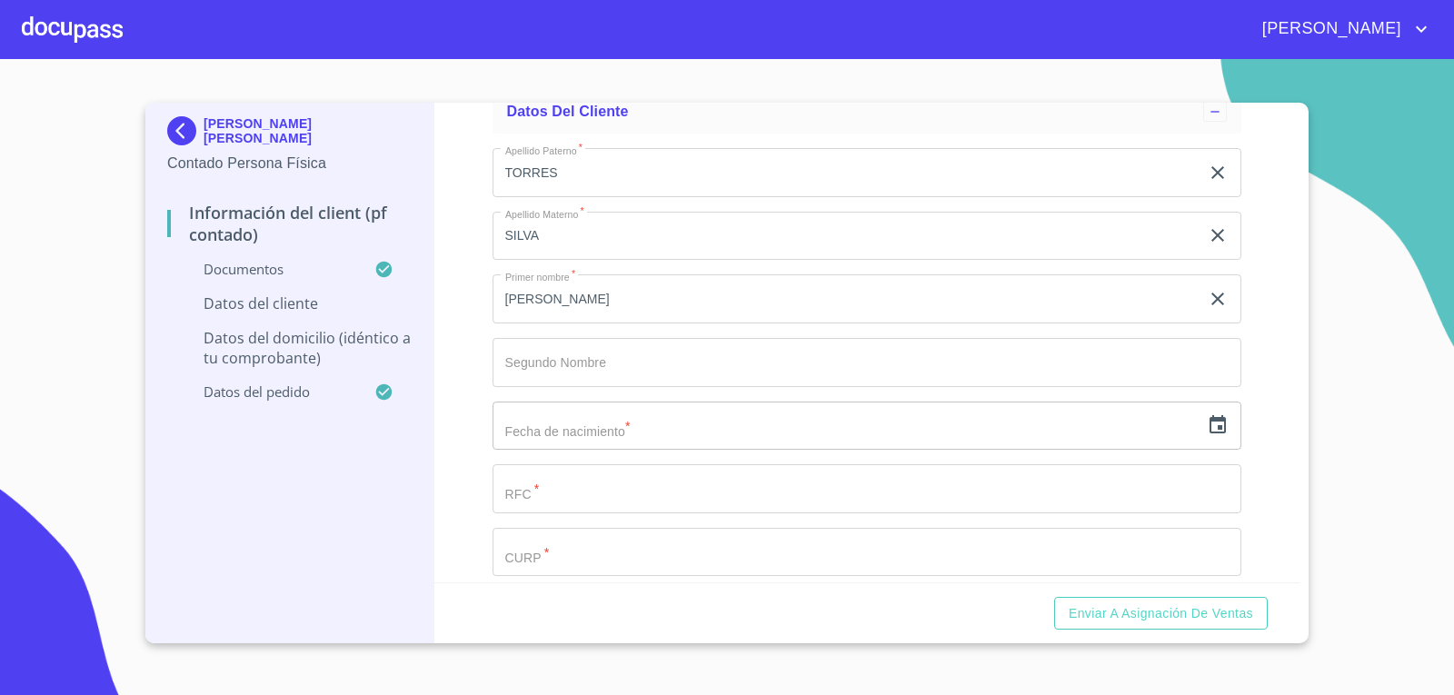
click at [1241, 350] on div "Información del Client (PF contado) Documentos Documento de identificación.   *…" at bounding box center [867, 343] width 866 height 480
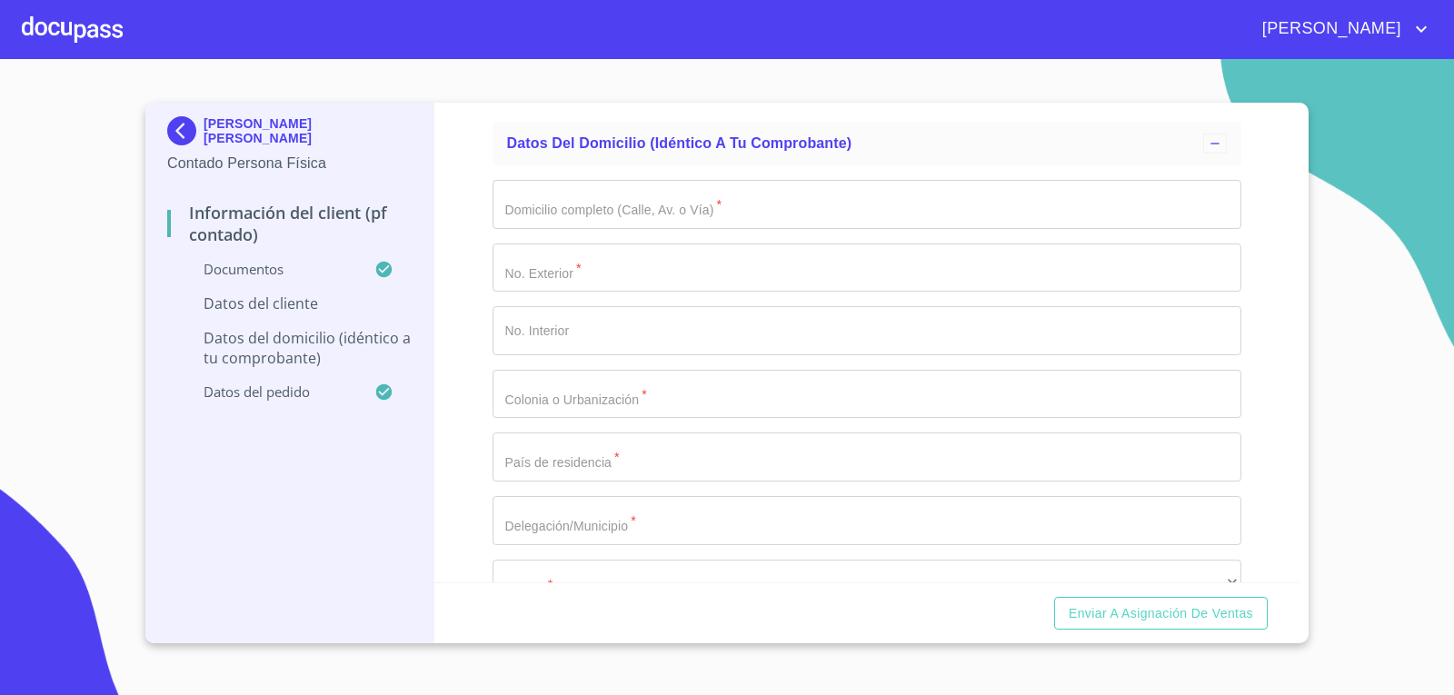
scroll to position [3362, 0]
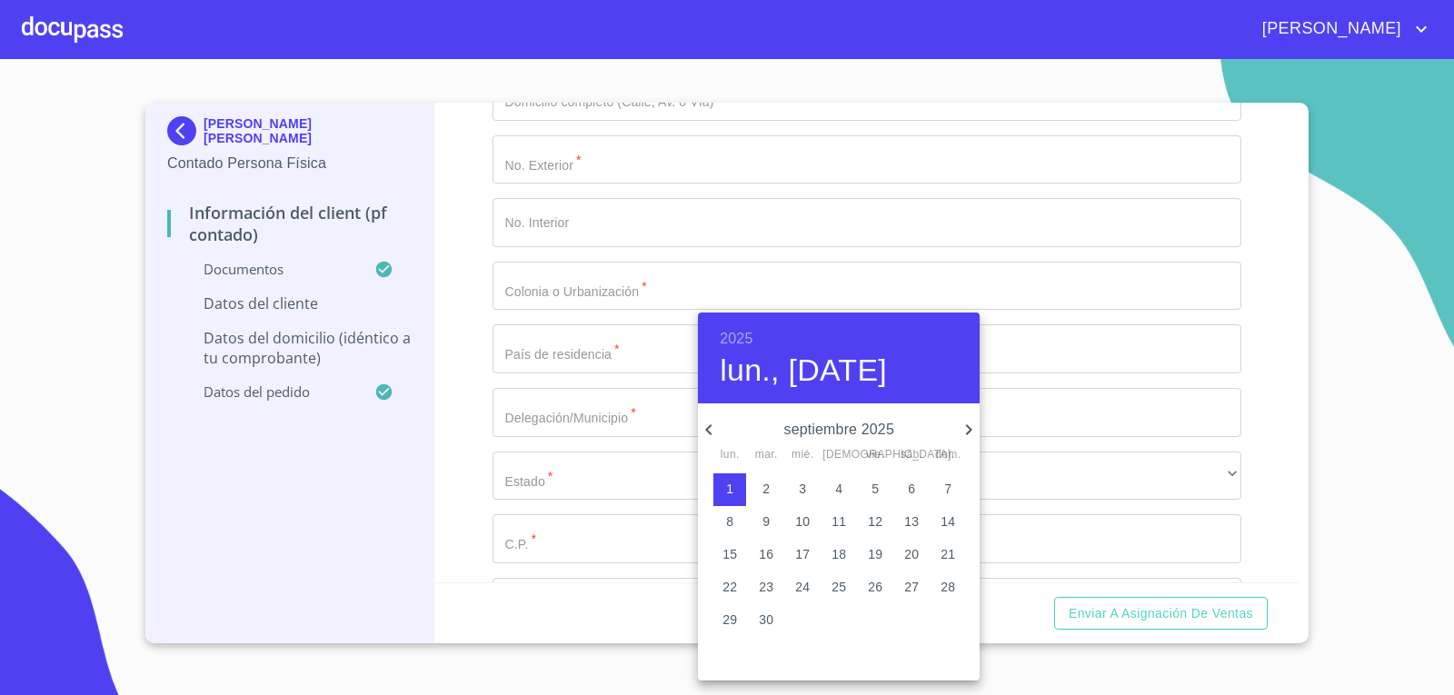
click at [1116, 412] on div at bounding box center [727, 347] width 1454 height 695
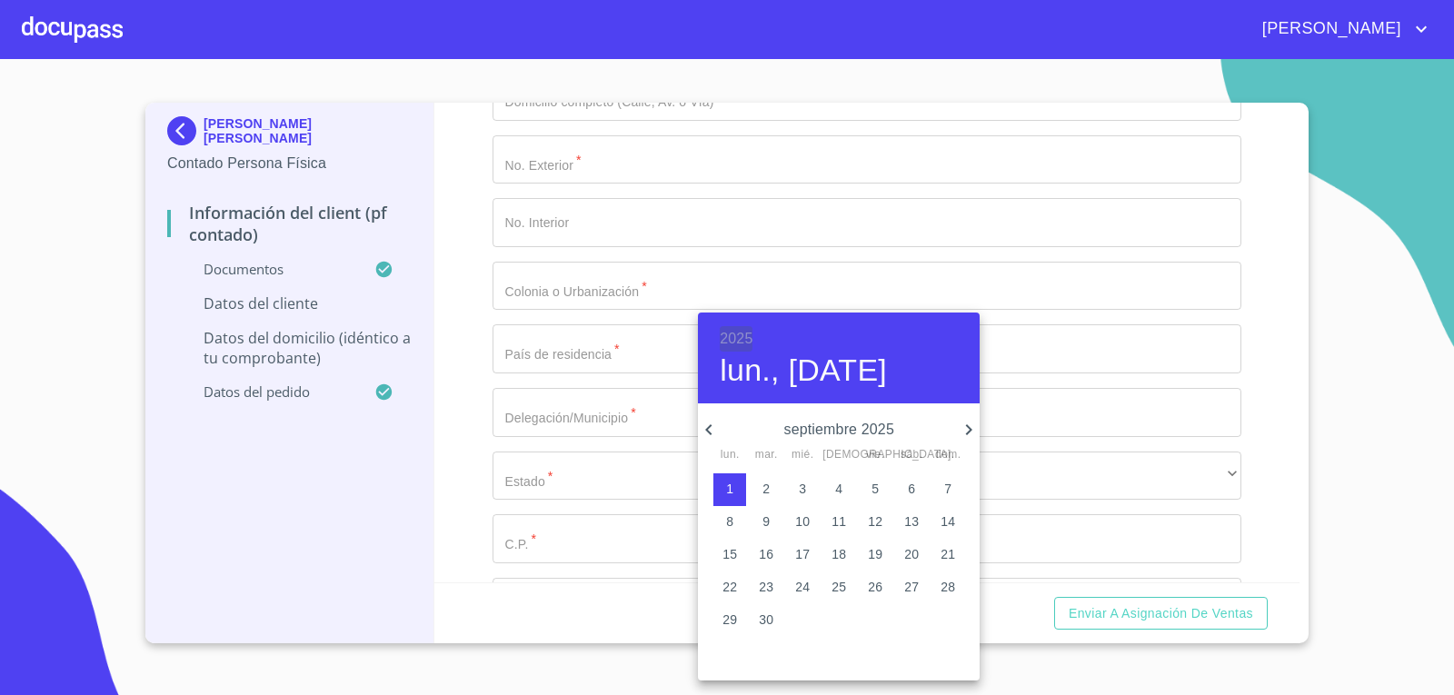
click at [731, 331] on h6 "2025" at bounding box center [736, 338] width 33 height 25
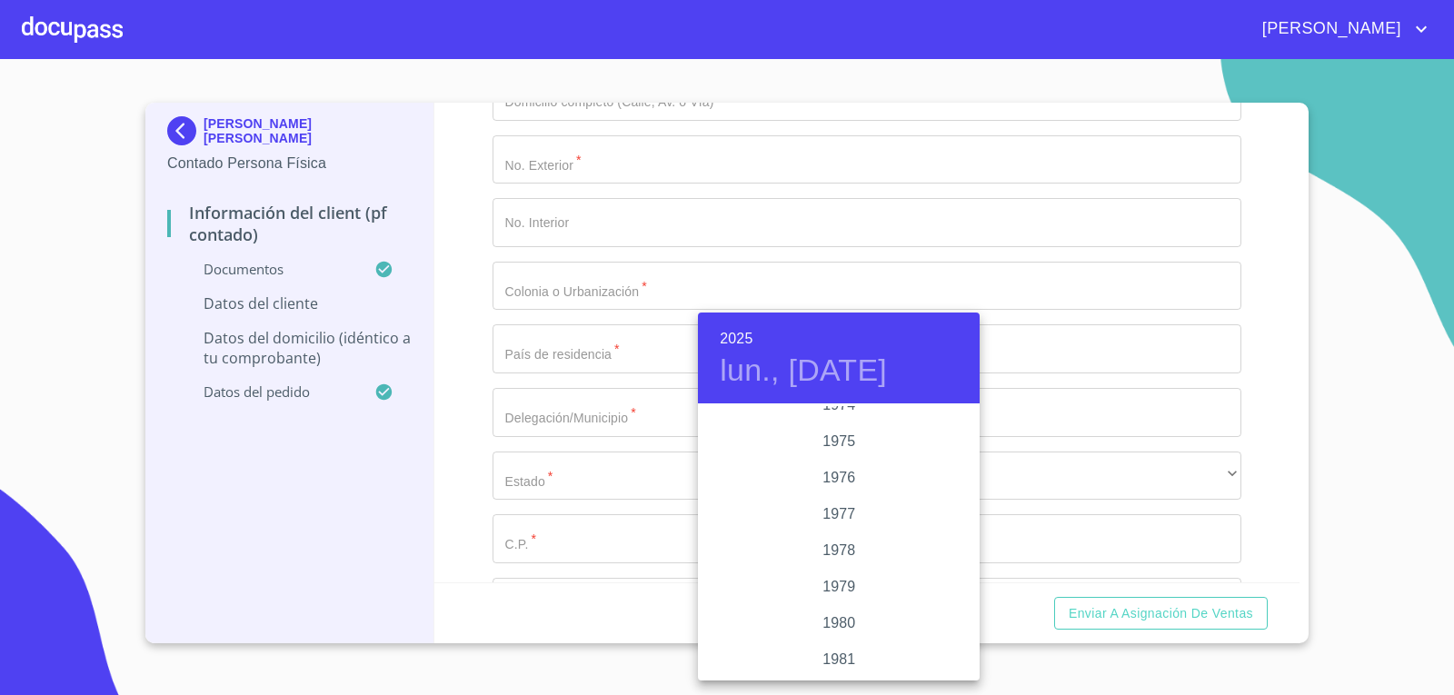
scroll to position [1799, 0]
click at [839, 410] on div "1974" at bounding box center [839, 406] width 282 height 36
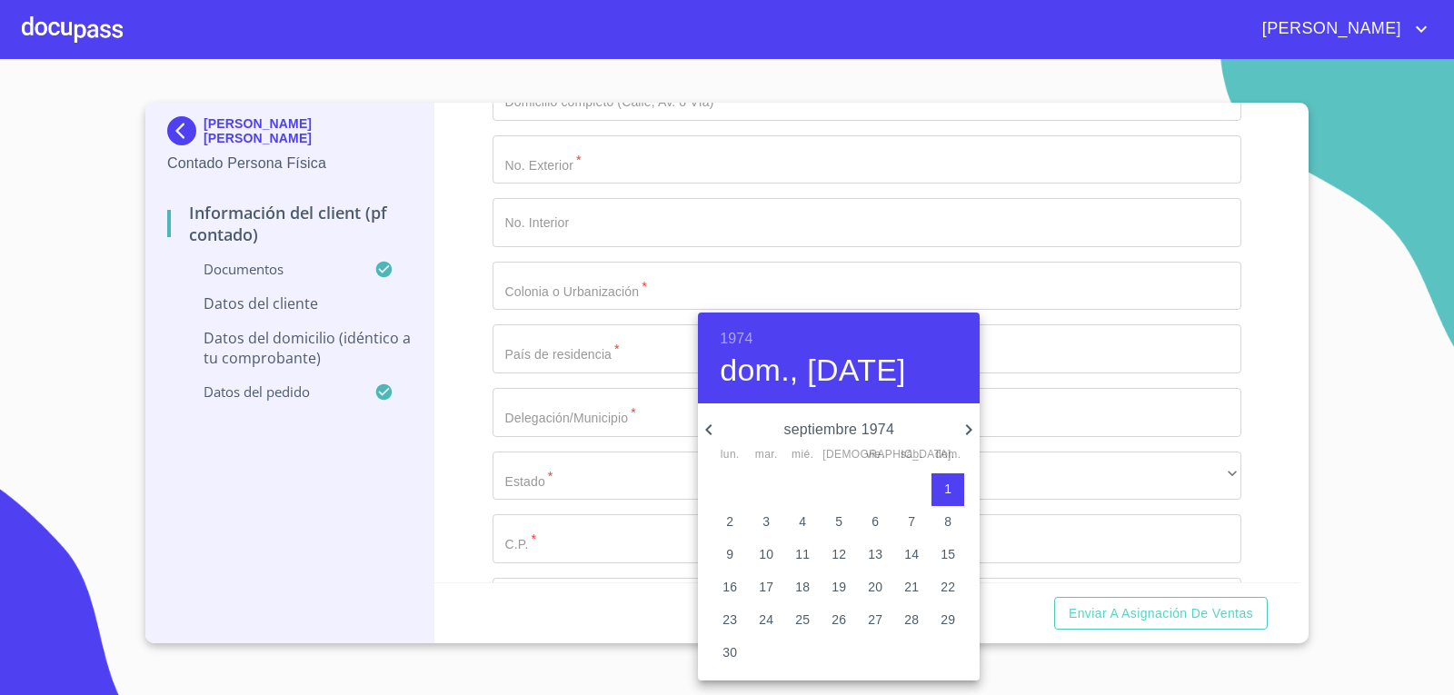
click at [713, 422] on icon "button" at bounding box center [709, 430] width 22 height 22
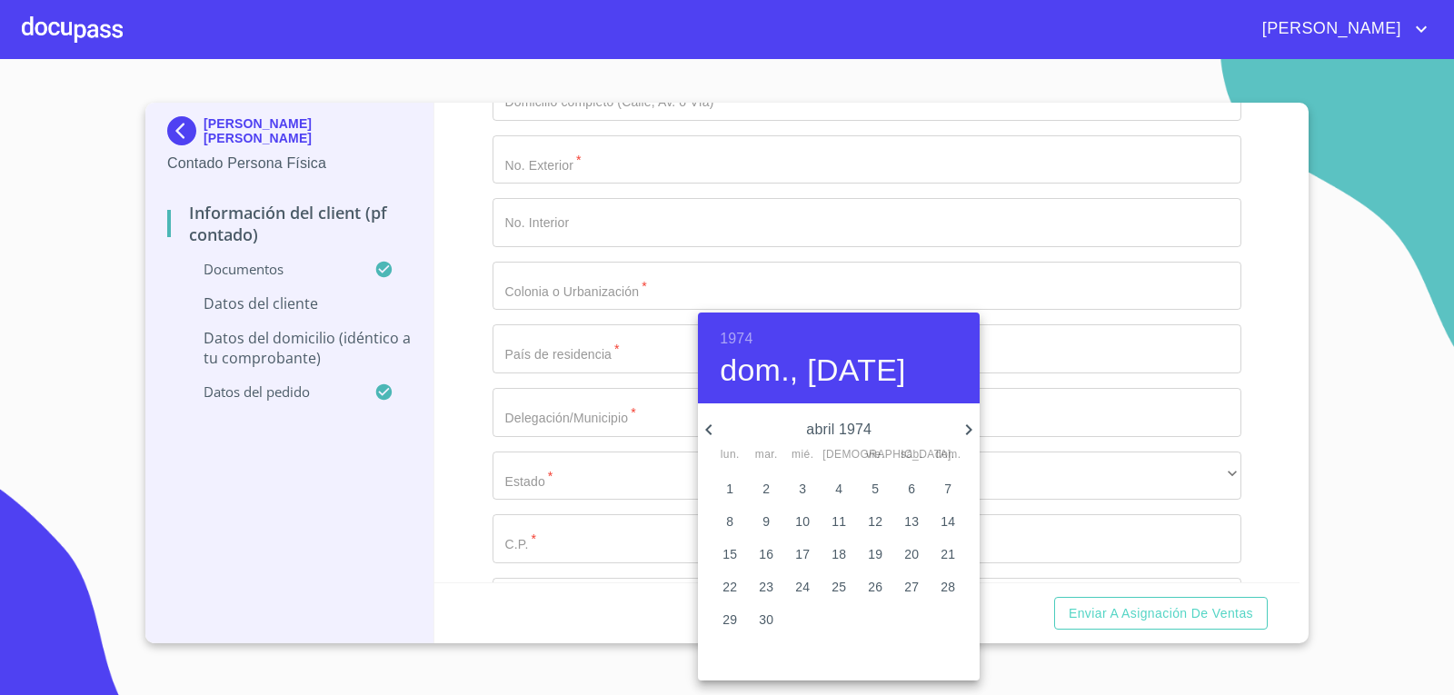
click at [713, 422] on icon "button" at bounding box center [709, 430] width 22 height 22
click at [915, 522] on p "9" at bounding box center [911, 521] width 7 height 18
type input "9 de mar. de 1974"
click at [456, 474] on div at bounding box center [727, 347] width 1454 height 695
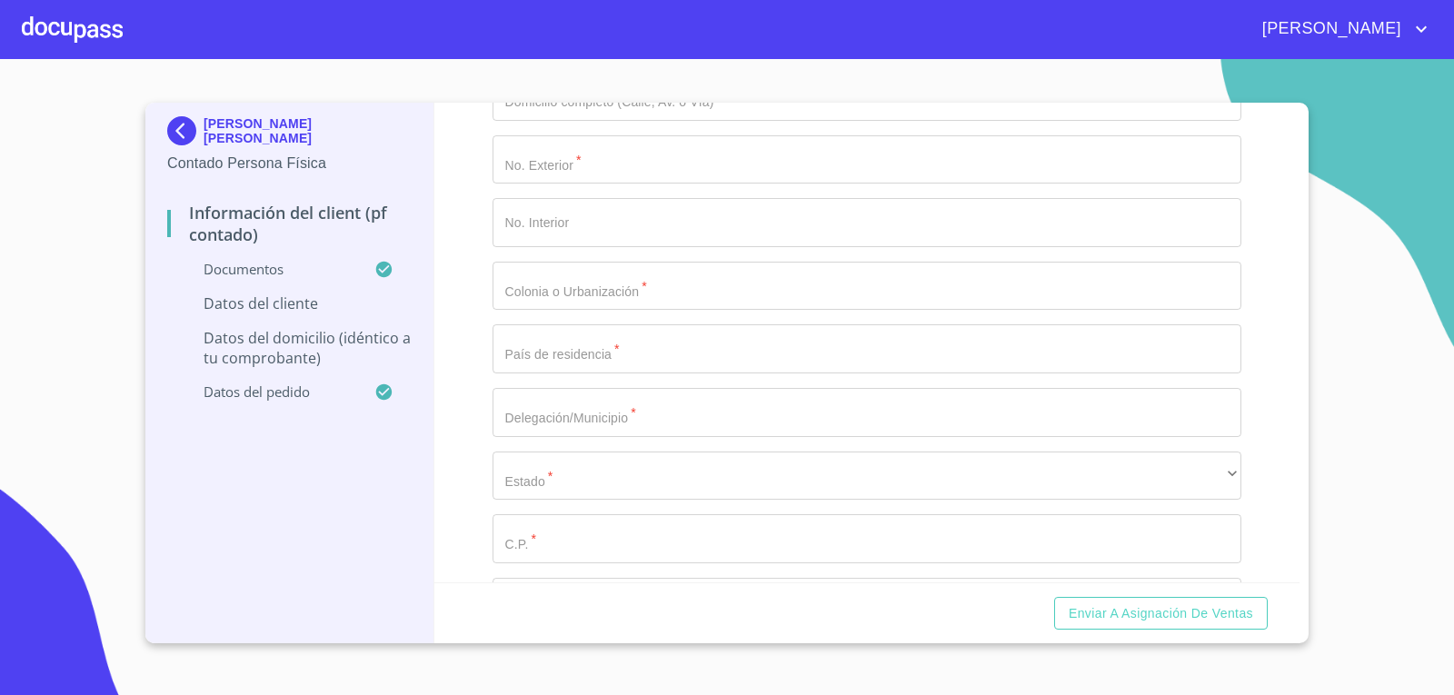
paste input "SITJ7403091S8"
type input "SITJ7403091S8"
click at [478, 495] on div "Información del Client (PF contado) Documentos Documento de identificación.   *…" at bounding box center [867, 343] width 866 height 480
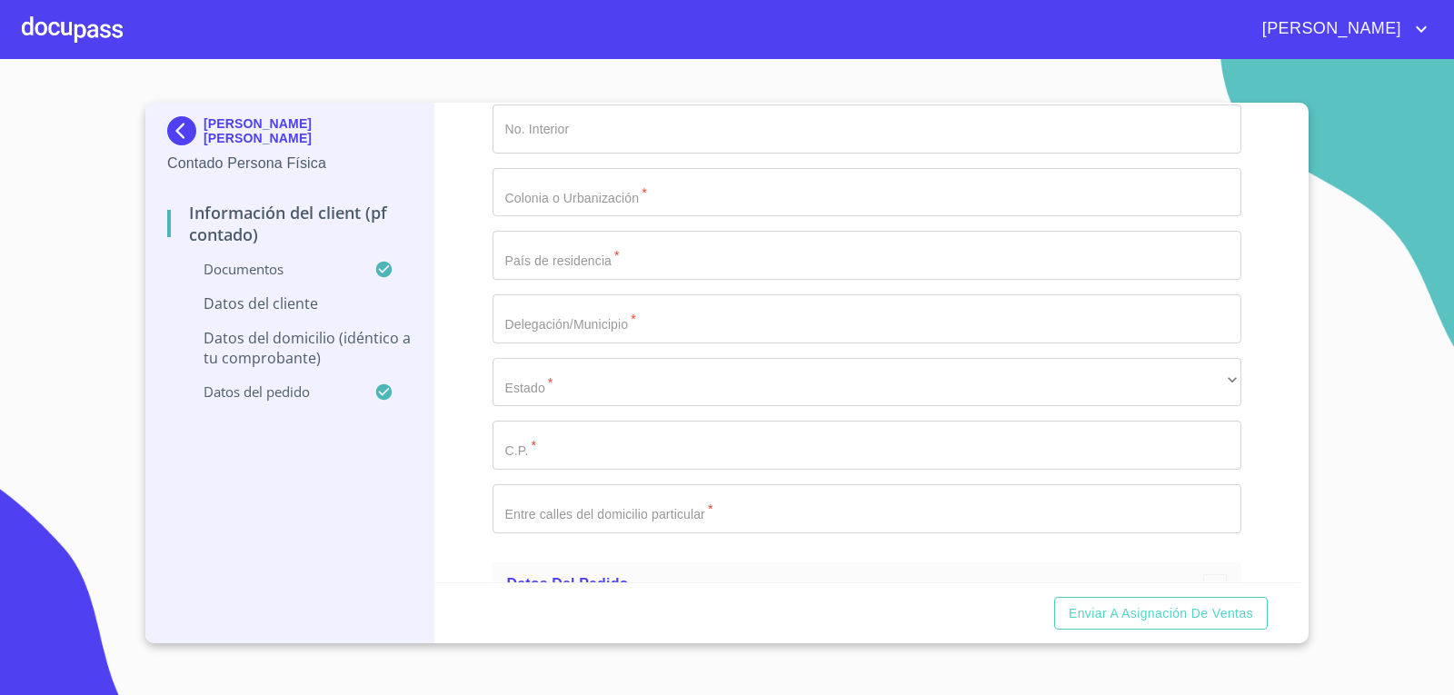
scroll to position [3543, 0]
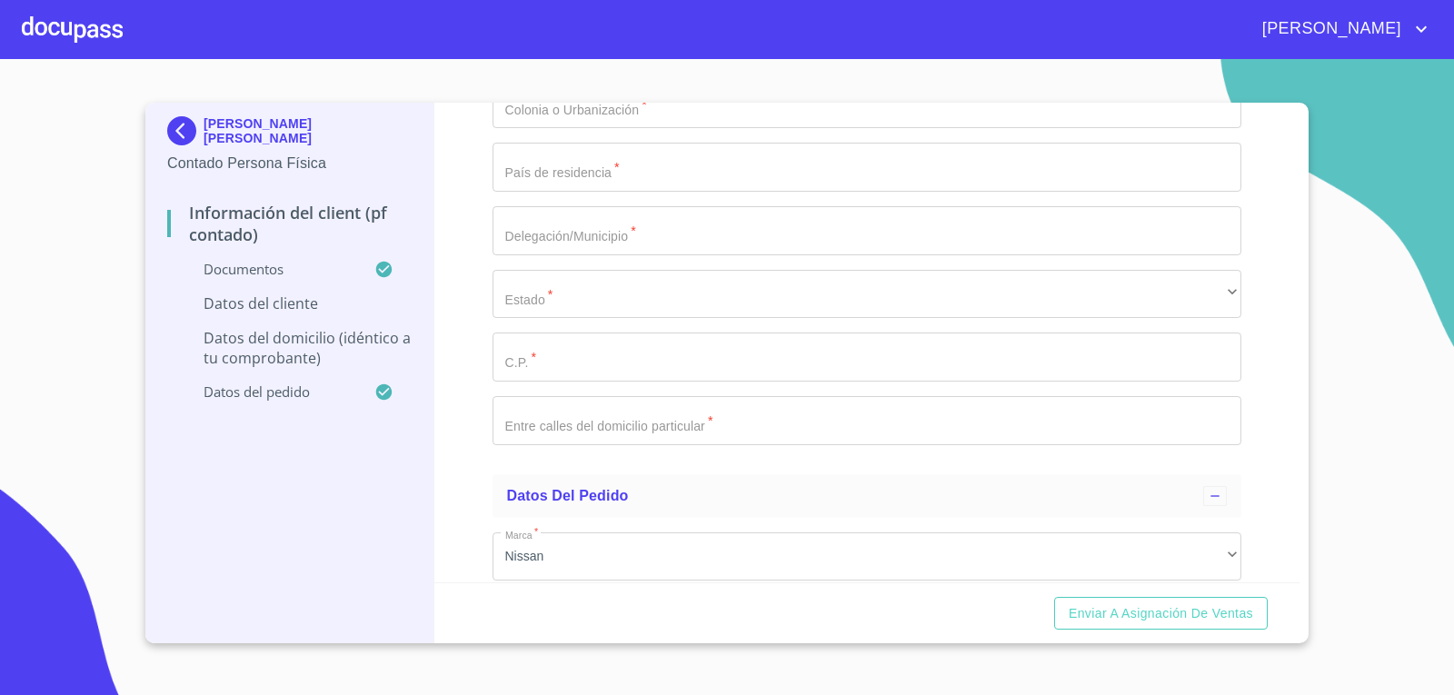
type input "SITJ740309HJCLRM09"
type input "2008362478"
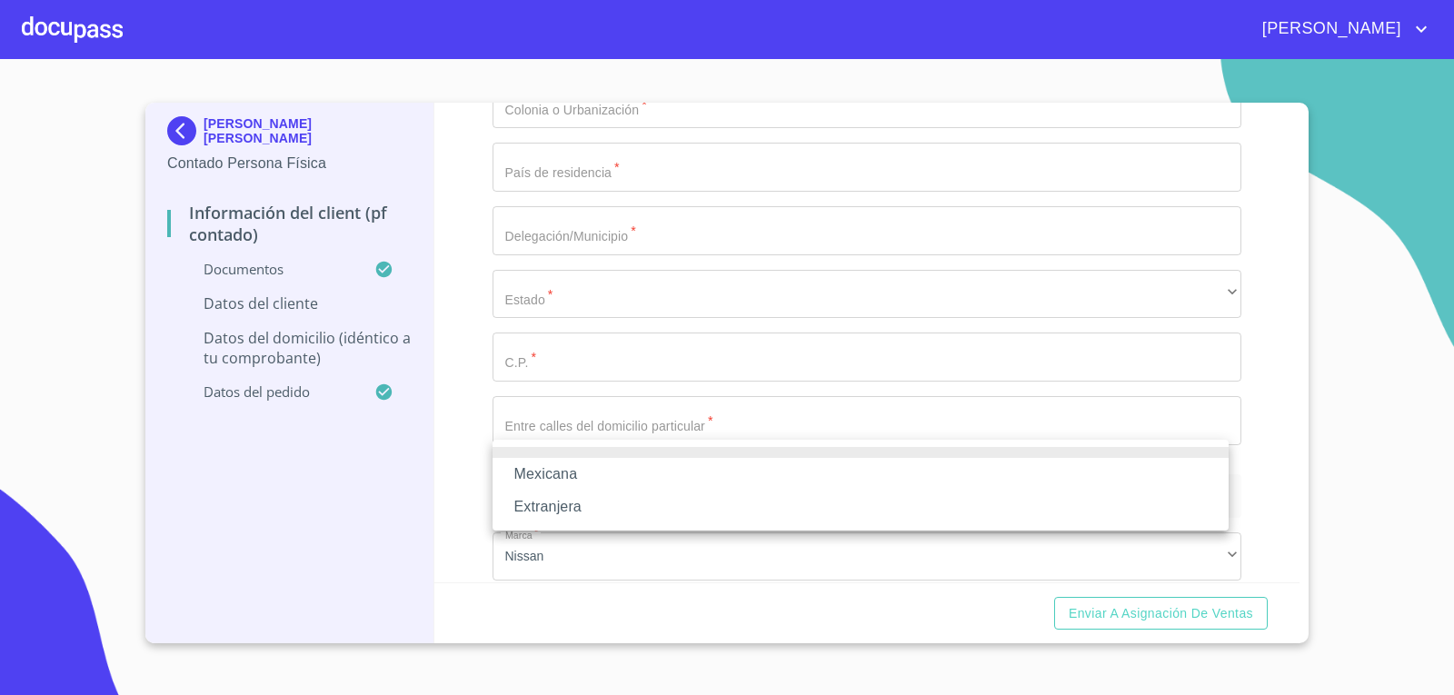
click at [571, 468] on li "Mexicana" at bounding box center [860, 474] width 736 height 33
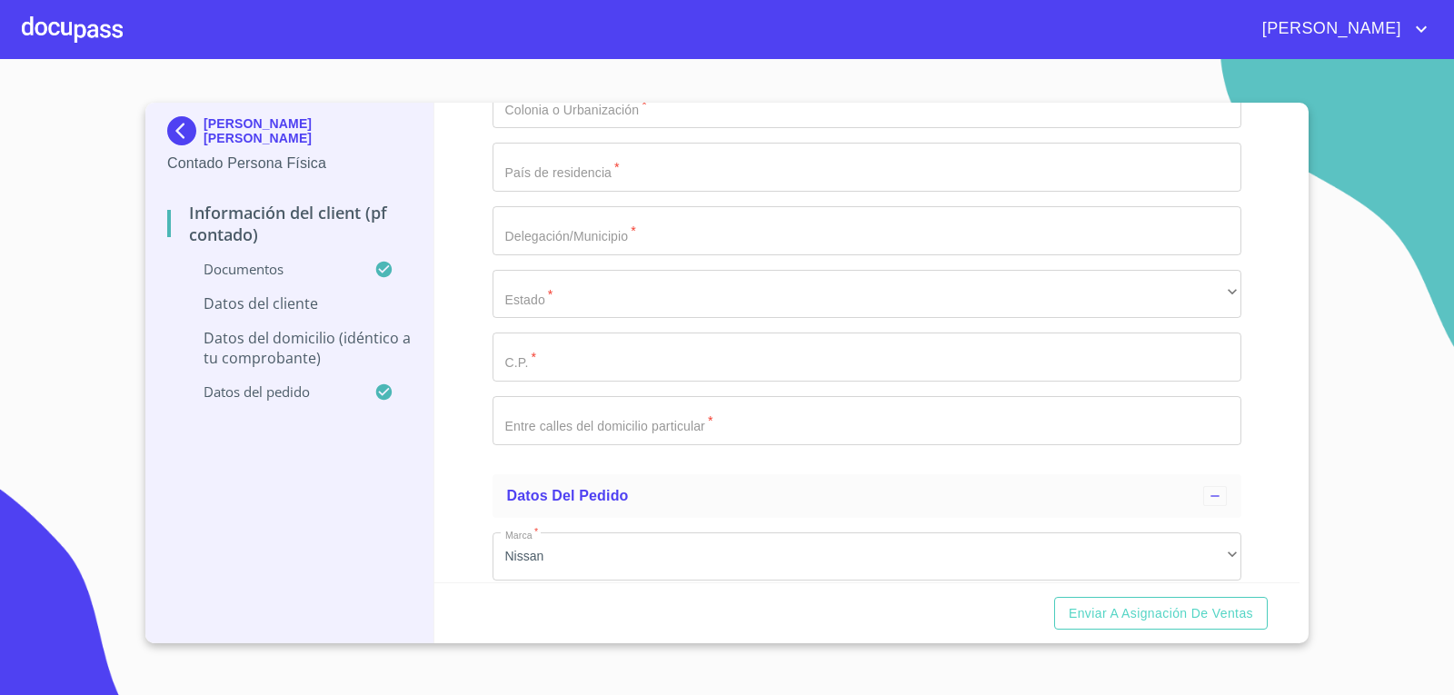
click at [452, 453] on div "Información del Client (PF contado) Documentos Documento de identificación.   *…" at bounding box center [867, 343] width 866 height 480
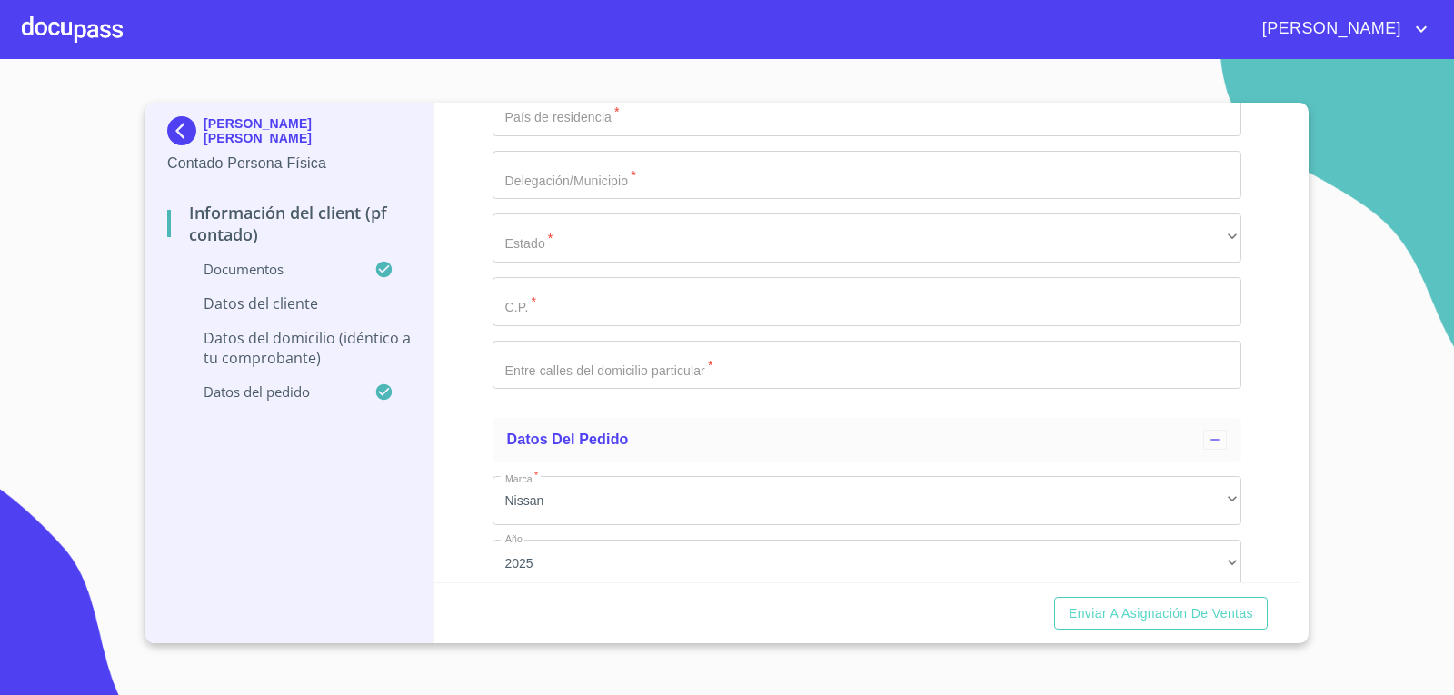
scroll to position [3725, 0]
type input "[GEOGRAPHIC_DATA]"
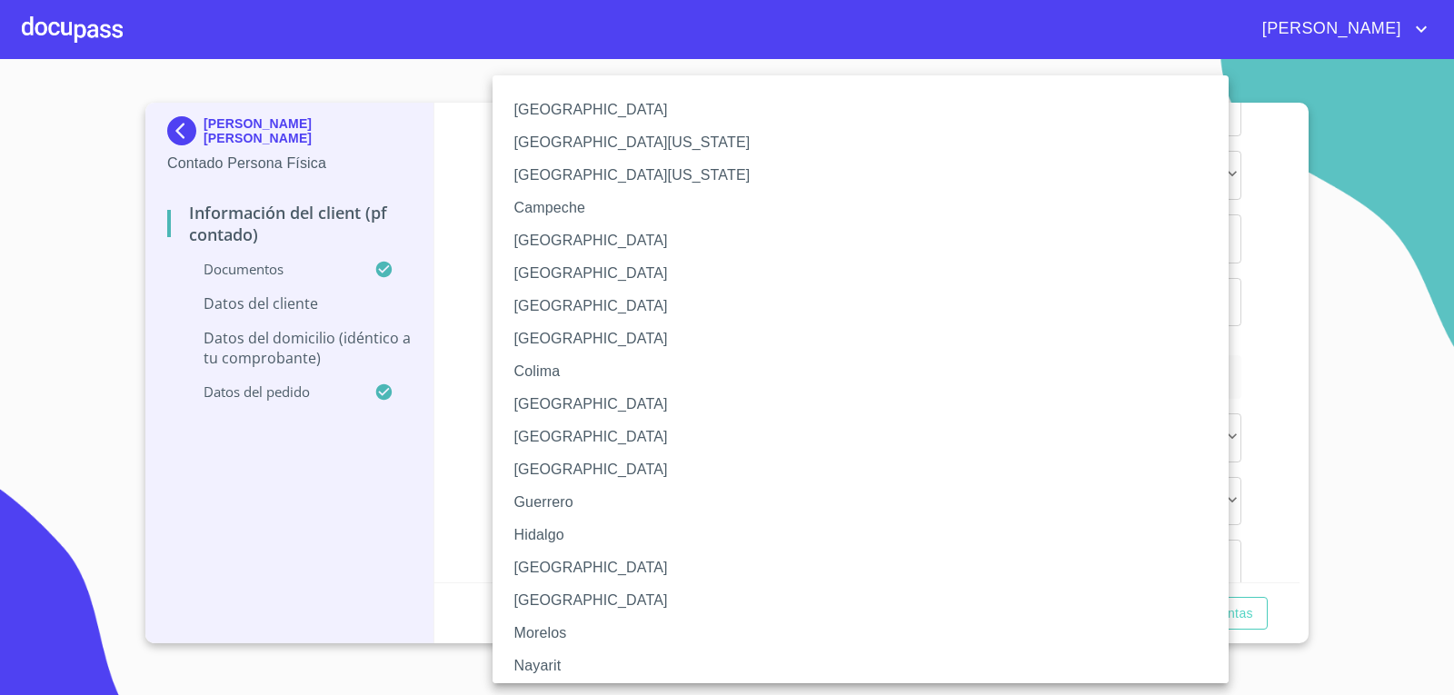
click at [643, 566] on li "[GEOGRAPHIC_DATA]" at bounding box center [867, 567] width 750 height 33
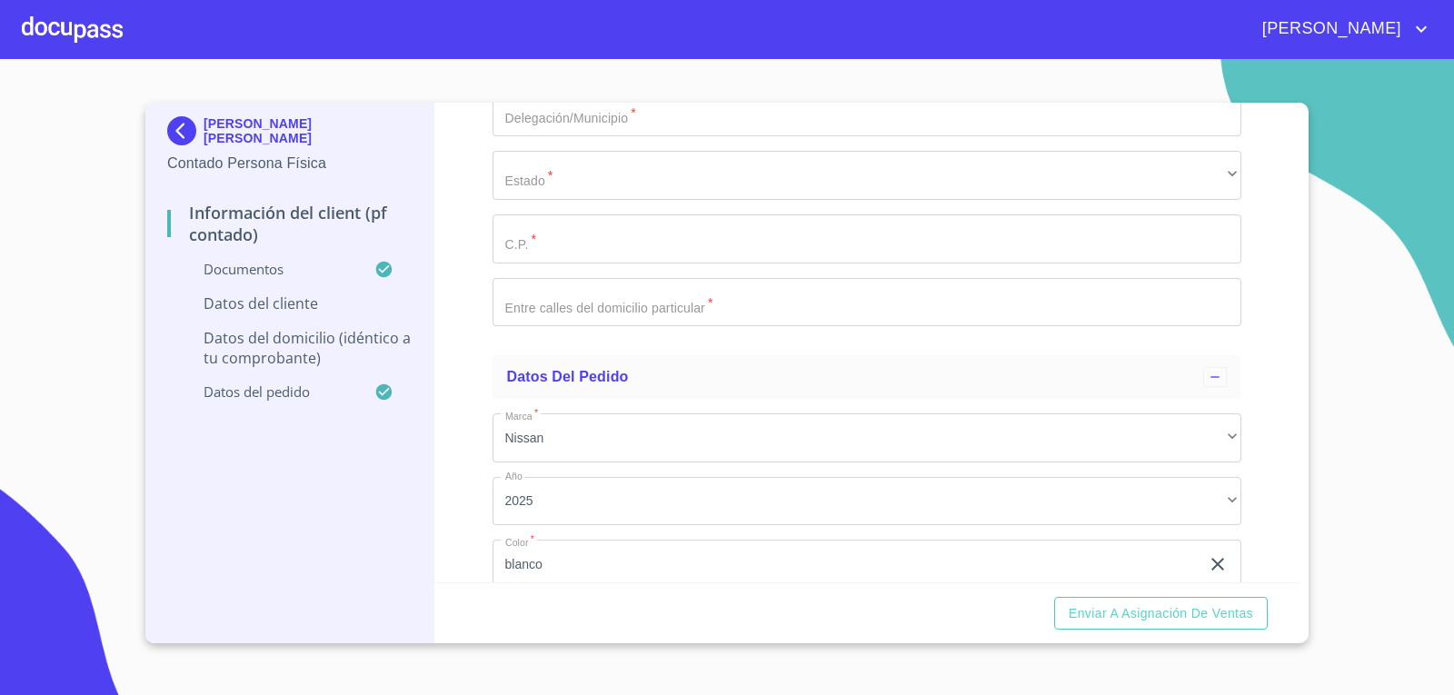
click at [451, 470] on div "Información del Client (PF contado) Documentos Documento de identificación.   *…" at bounding box center [867, 343] width 866 height 480
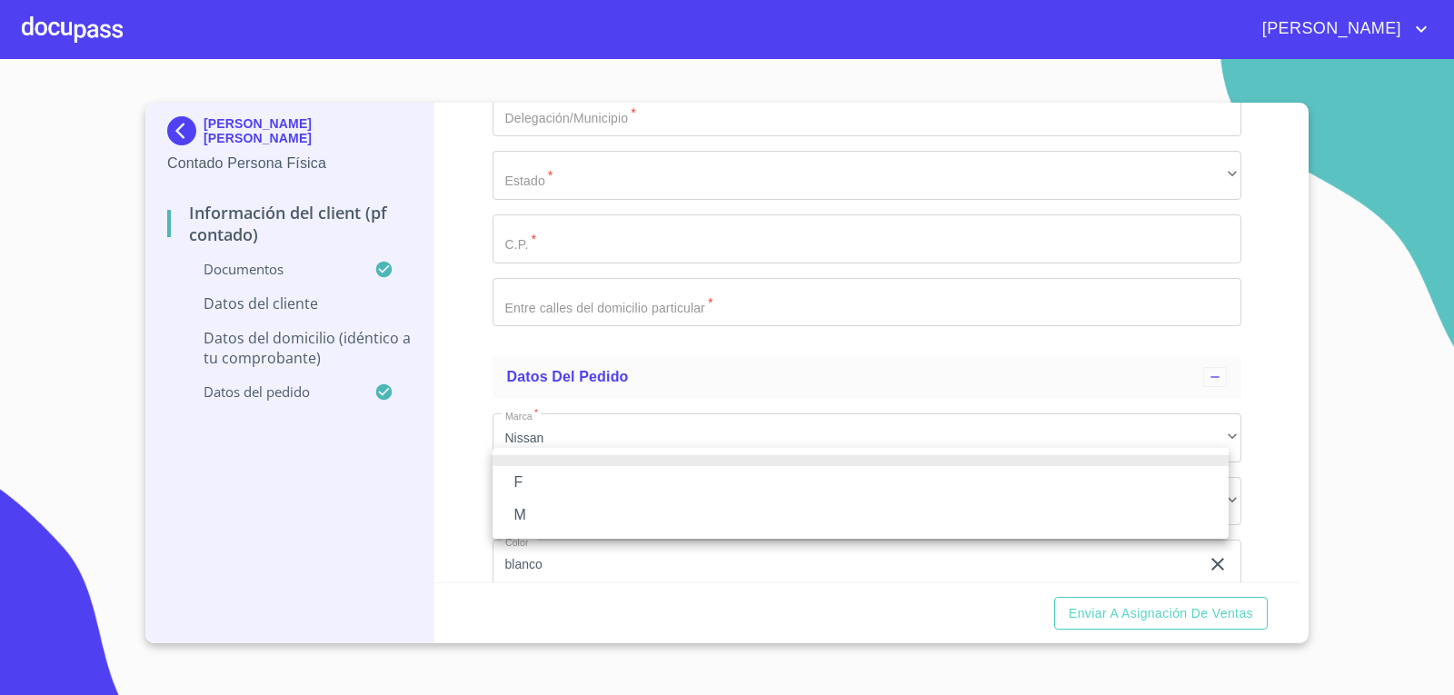
click at [600, 507] on li "M" at bounding box center [860, 515] width 736 height 33
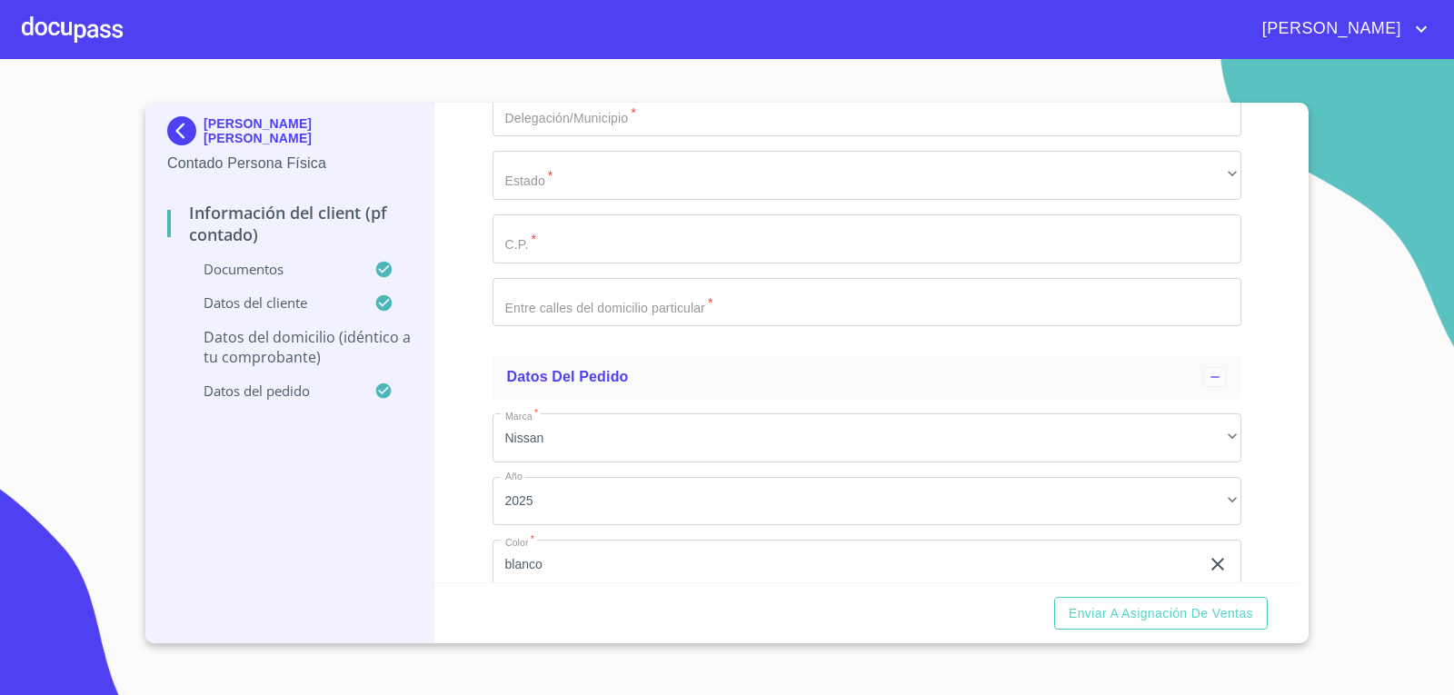
click at [451, 447] on div "Información del Client (PF contado) Documentos Documento de identificación.   *…" at bounding box center [867, 343] width 866 height 480
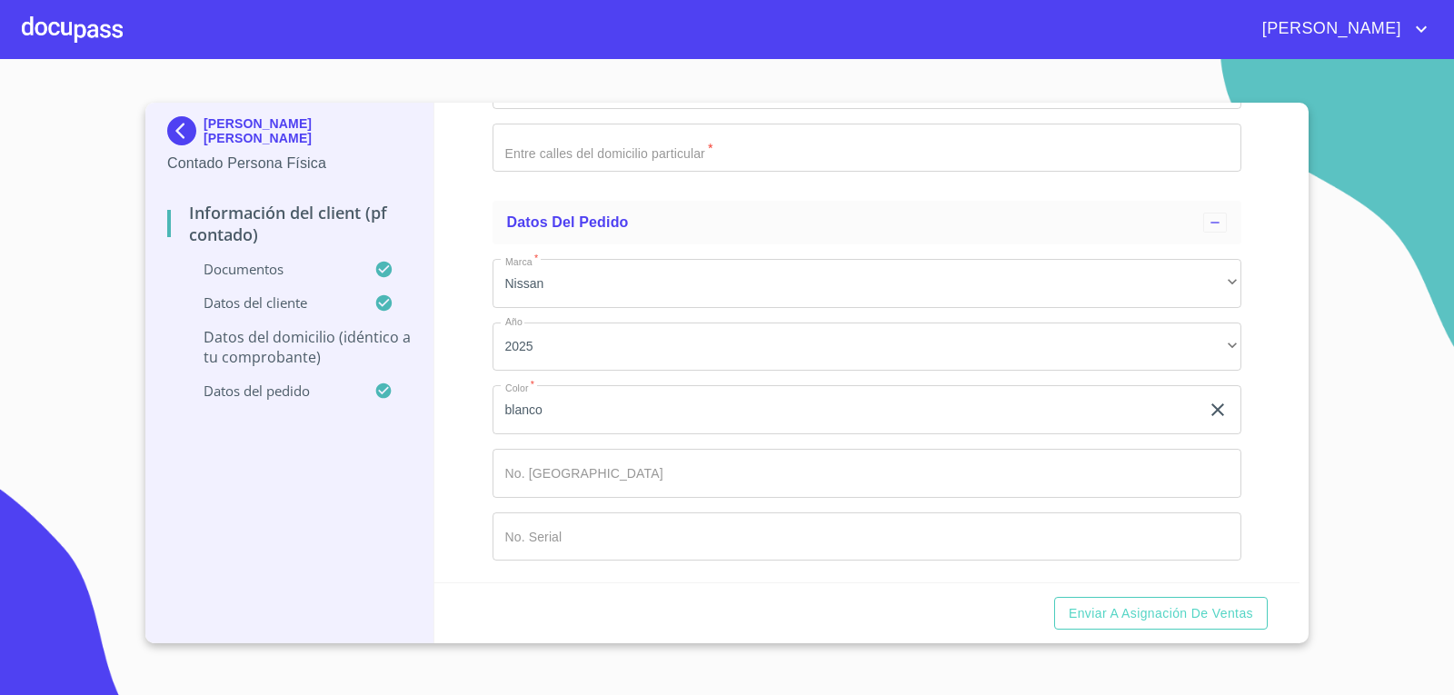
scroll to position [4179, 0]
type input "SAN [PERSON_NAME]"
type input "1105"
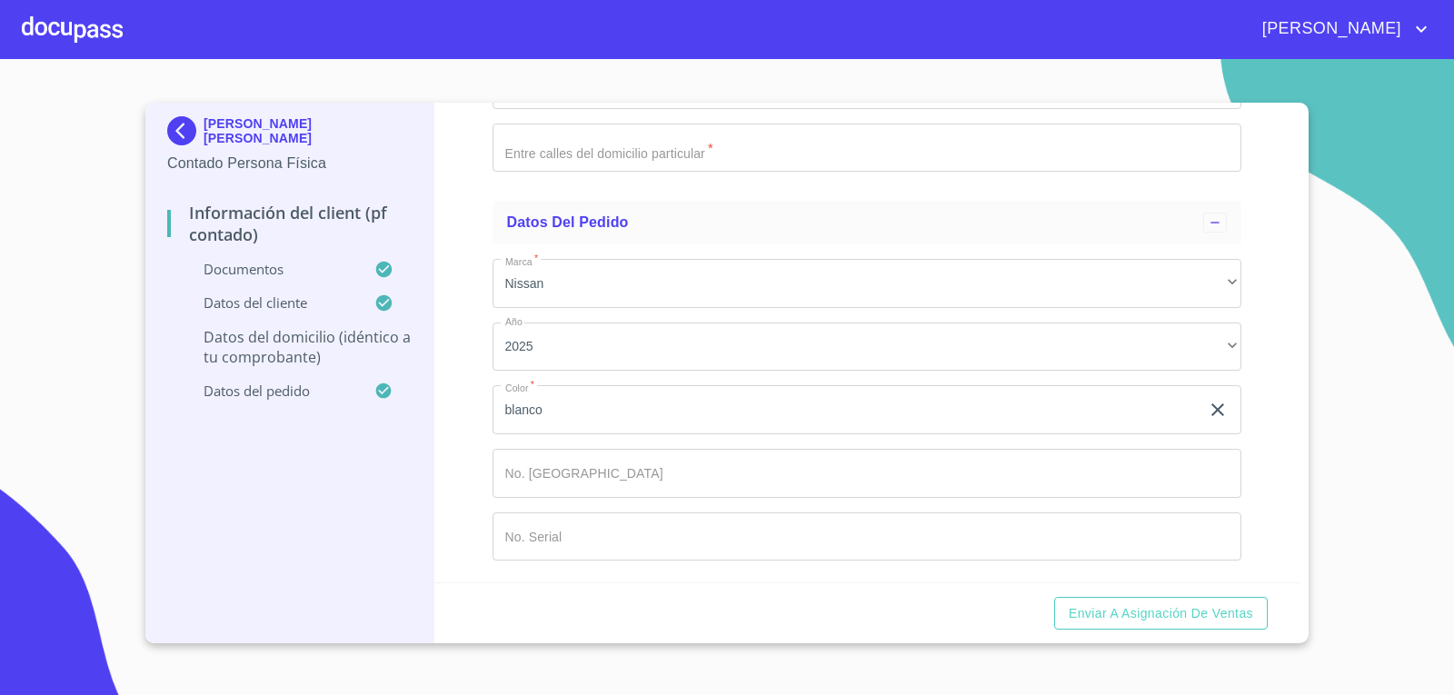
type input "M-62"
type input "FRACC LA PROVIDENCIA"
type input "[GEOGRAPHIC_DATA]"
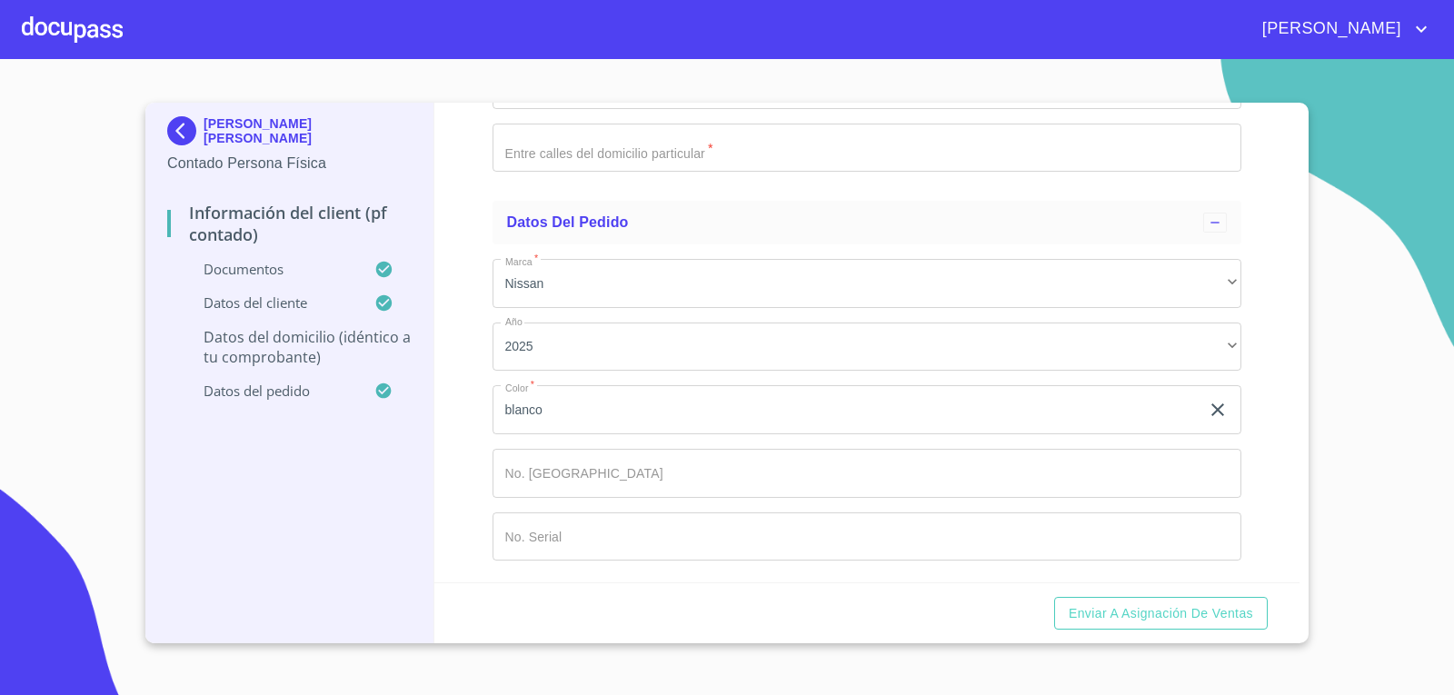
type input "TLAJOMULCO DE ZUÑIGA"
click at [665, 45] on div "​" at bounding box center [867, 20] width 750 height 49
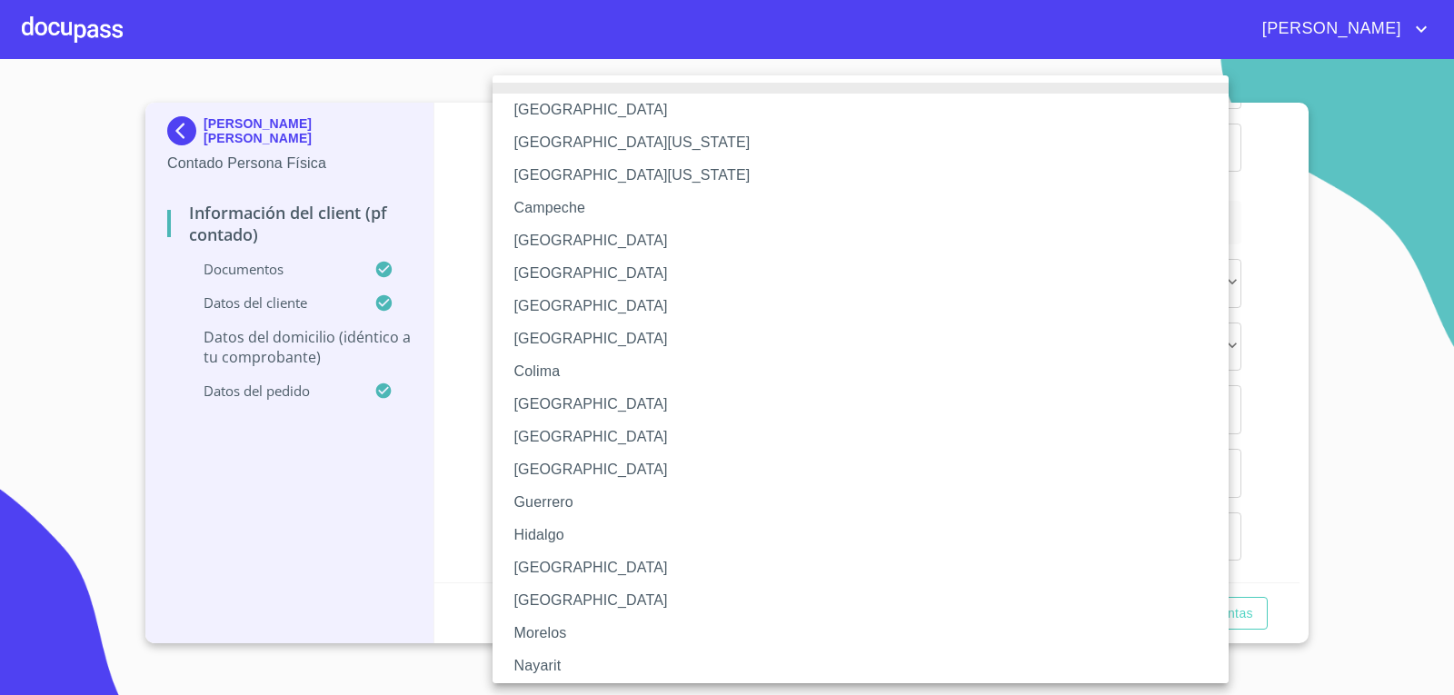
click at [605, 569] on li "[GEOGRAPHIC_DATA]" at bounding box center [867, 567] width 750 height 33
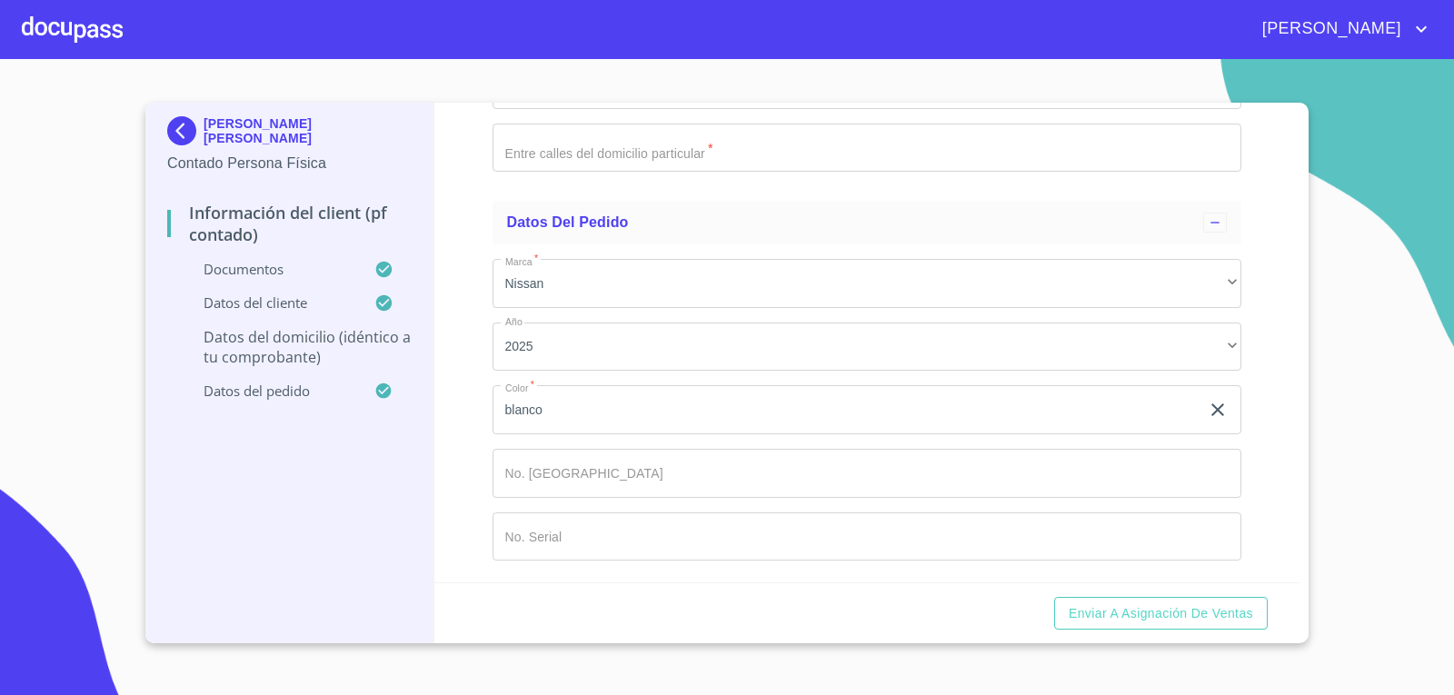
type input "45640"
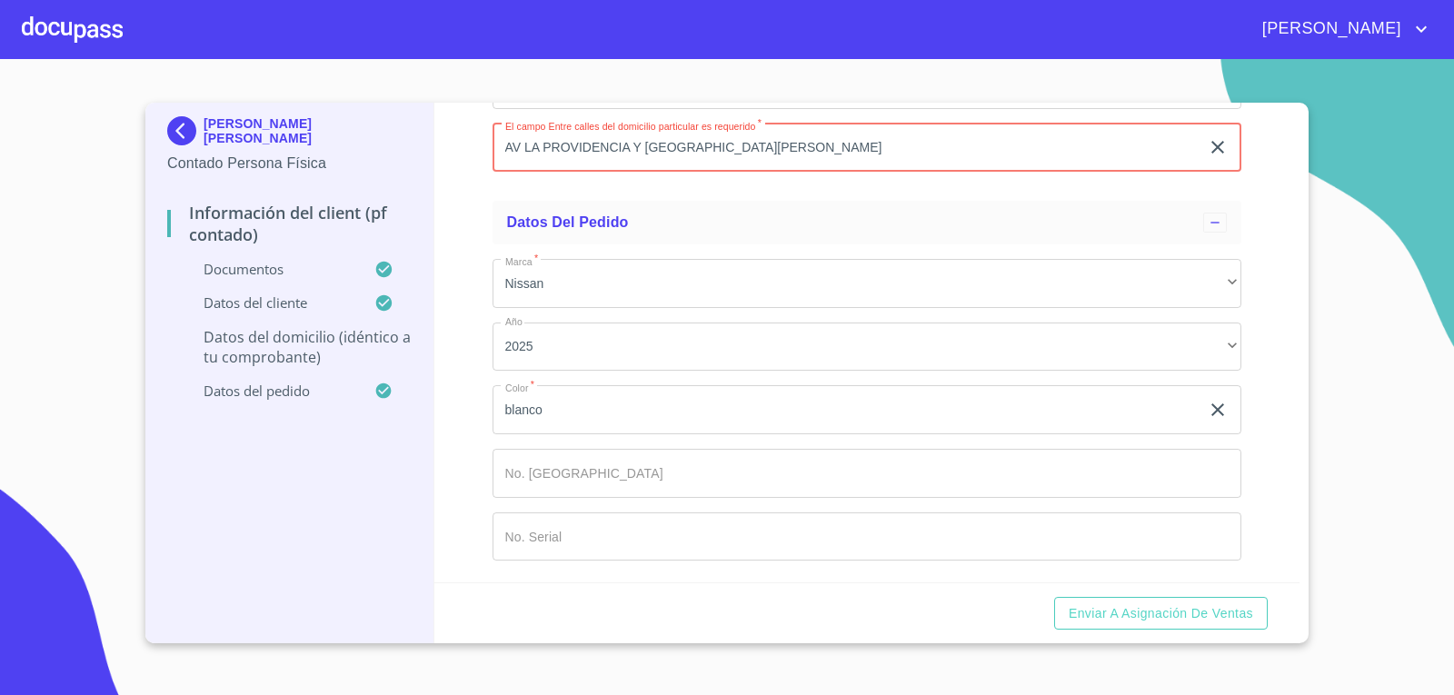
scroll to position [4753, 0]
type input "AV LA PROVIDENCIA Y [GEOGRAPHIC_DATA][PERSON_NAME]"
click at [1211, 608] on span "Enviar a Asignación de Ventas" at bounding box center [1160, 613] width 184 height 23
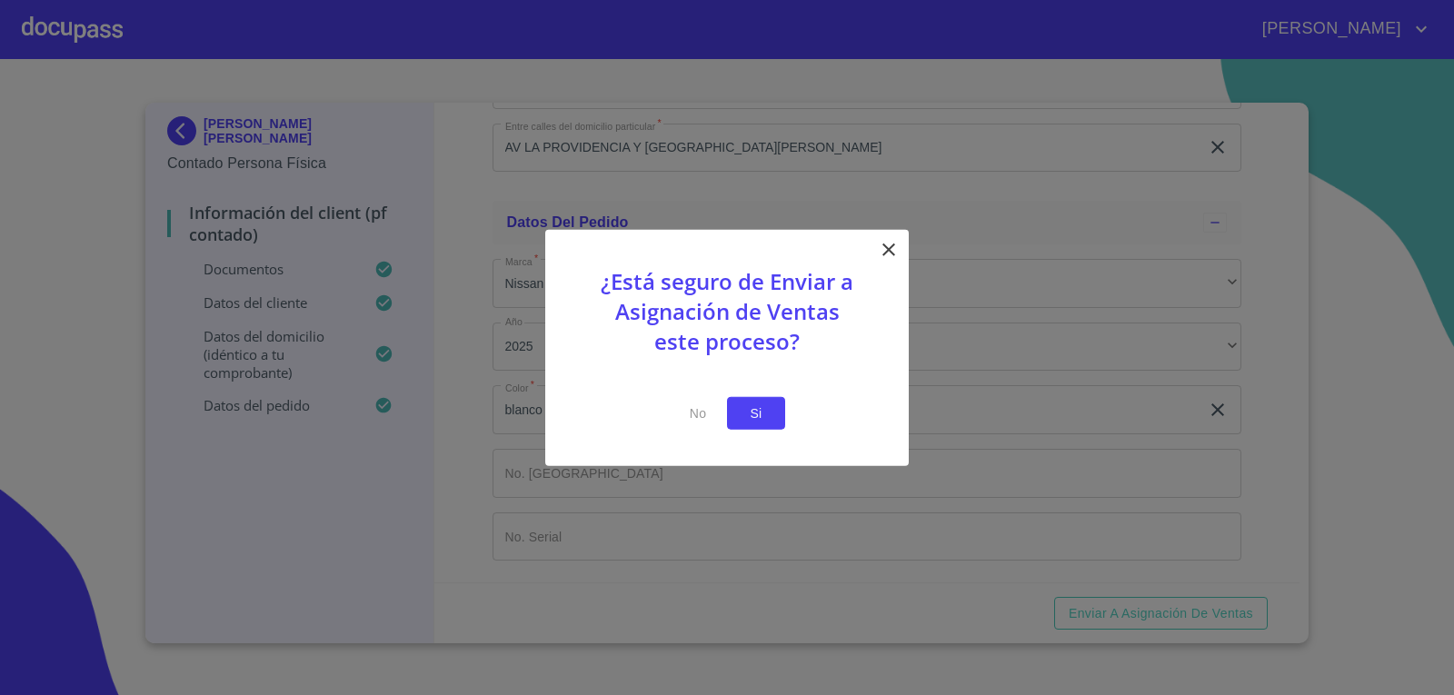
click at [770, 417] on button "Si" at bounding box center [756, 413] width 58 height 34
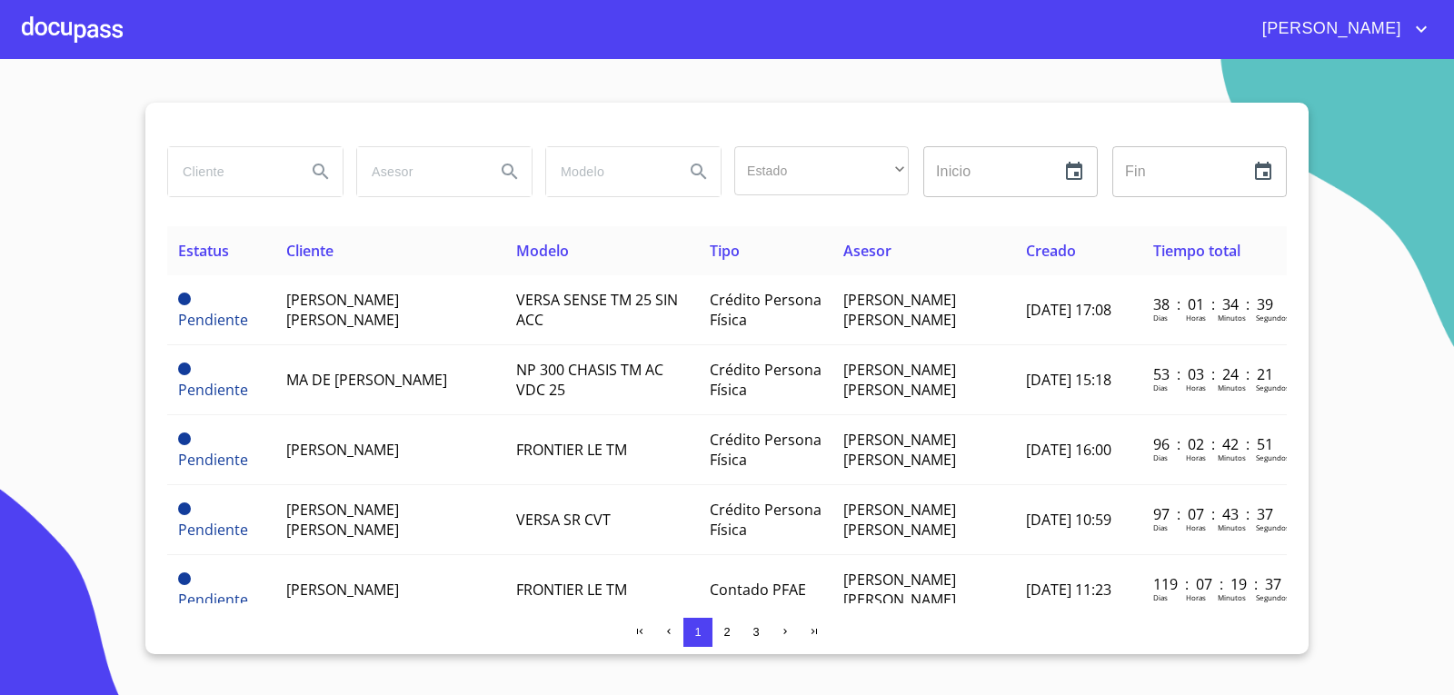
click at [101, 28] on div at bounding box center [72, 29] width 101 height 58
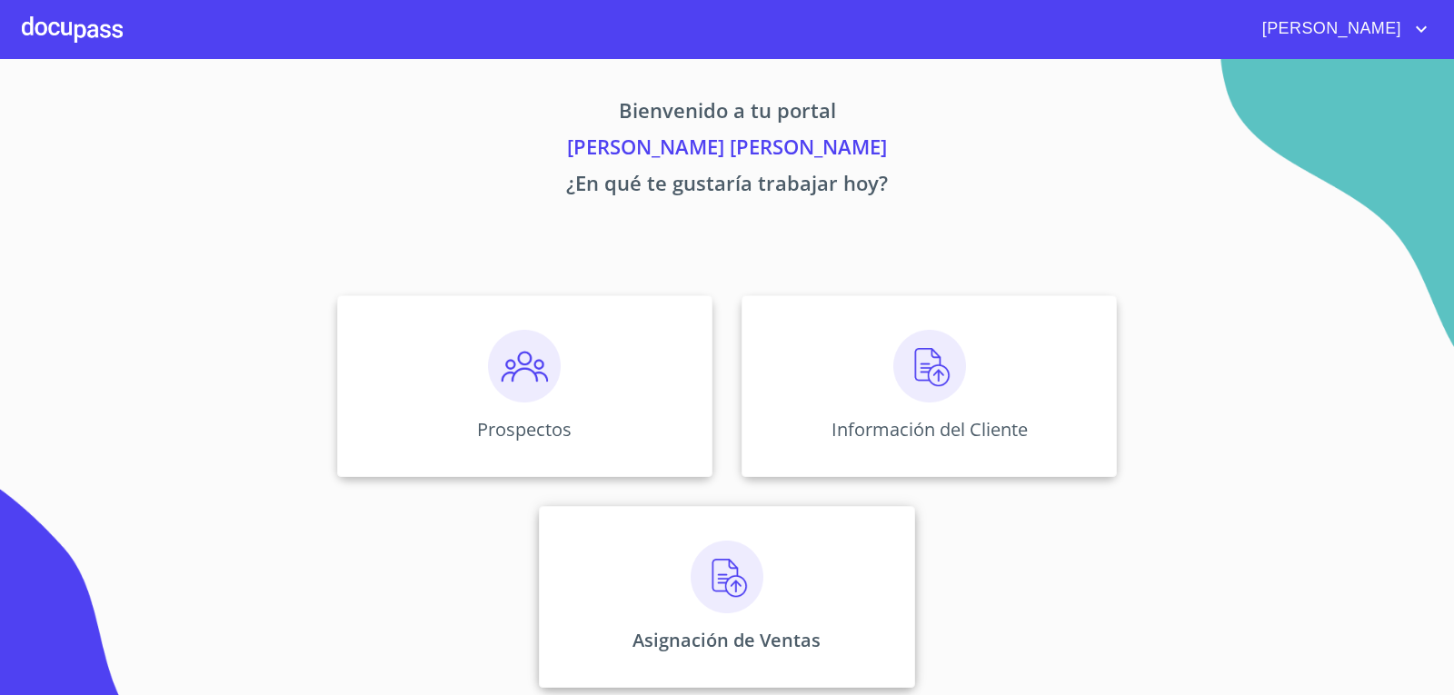
click at [748, 581] on img at bounding box center [726, 577] width 73 height 73
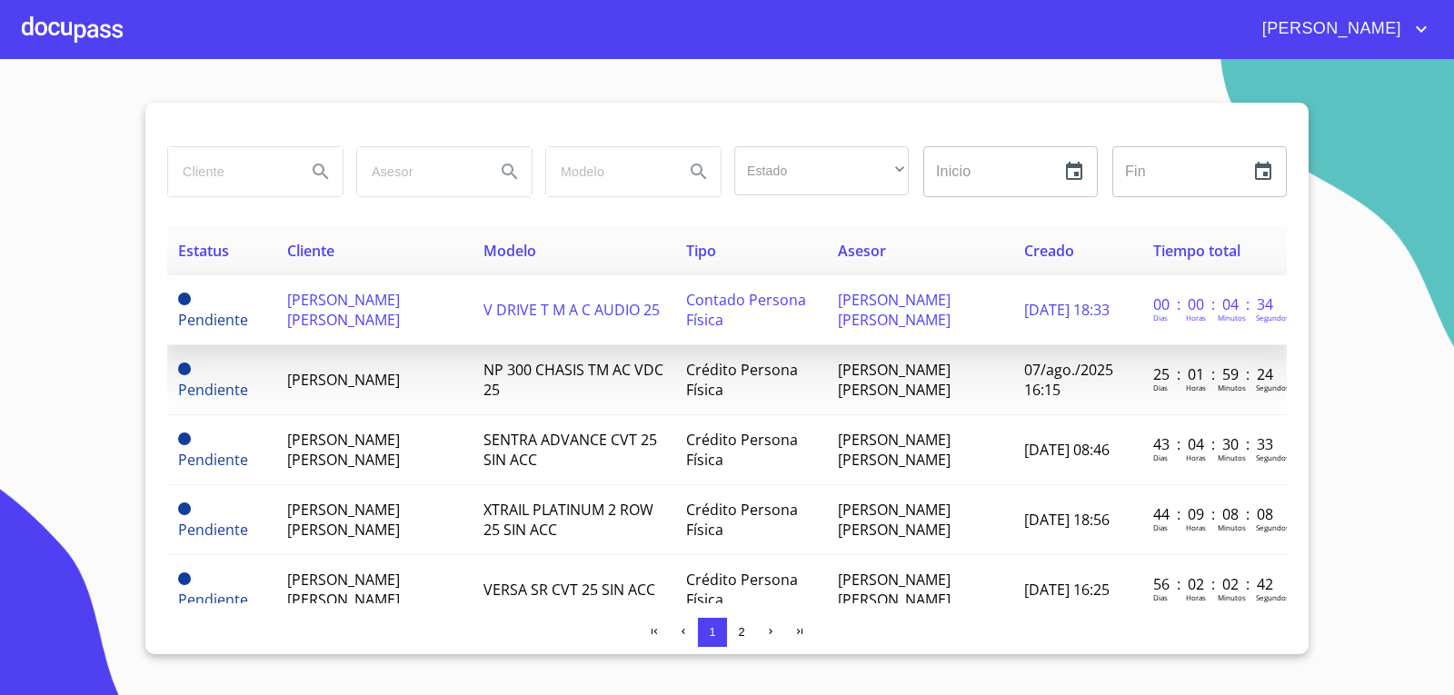
click at [455, 317] on td "[PERSON_NAME] [PERSON_NAME]" at bounding box center [374, 310] width 196 height 70
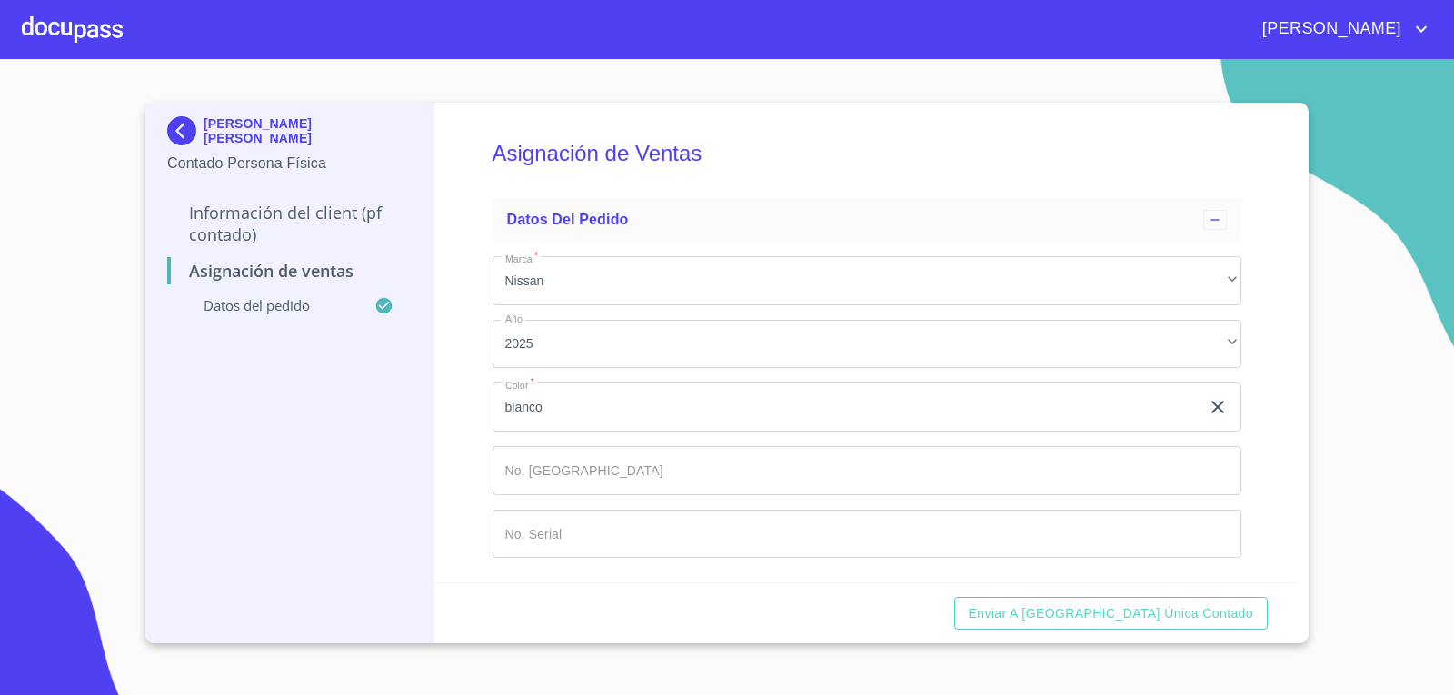
scroll to position [11, 0]
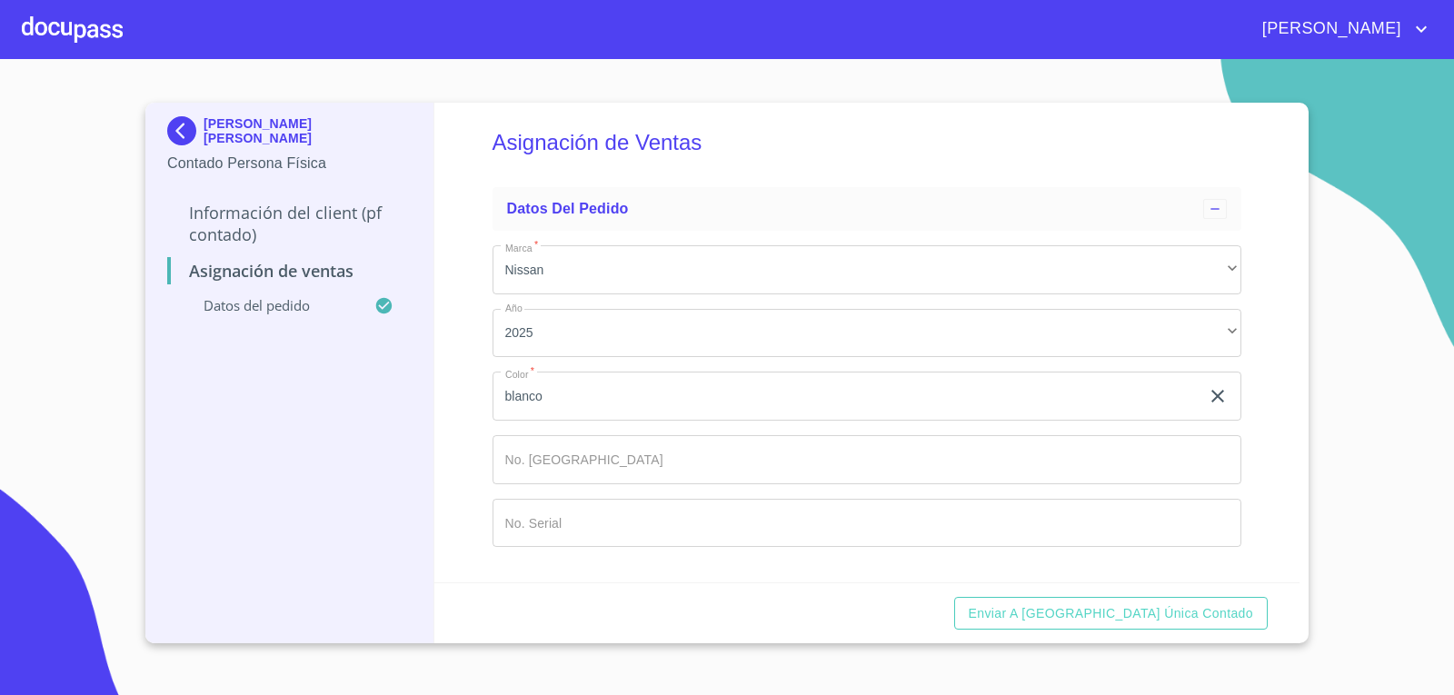
click at [308, 216] on p "Información del Client (PF contado)" at bounding box center [289, 224] width 244 height 44
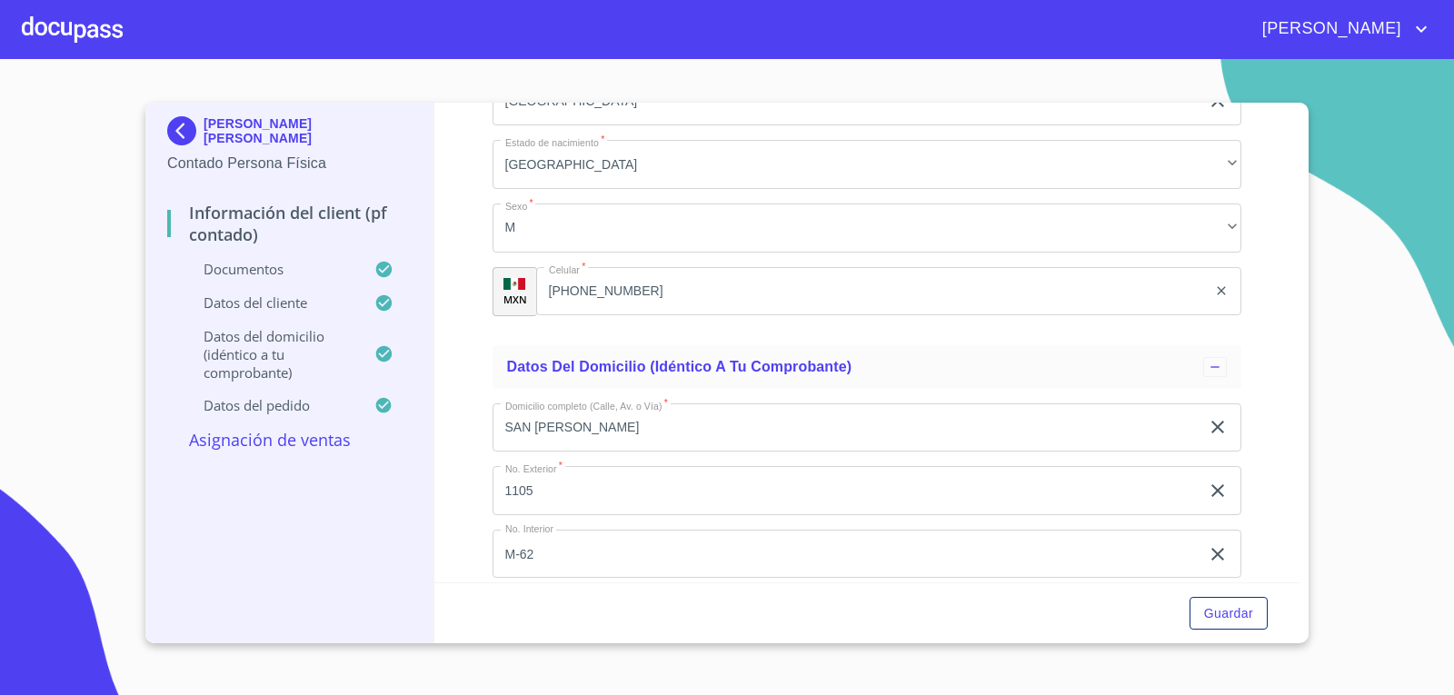
scroll to position [3639, 0]
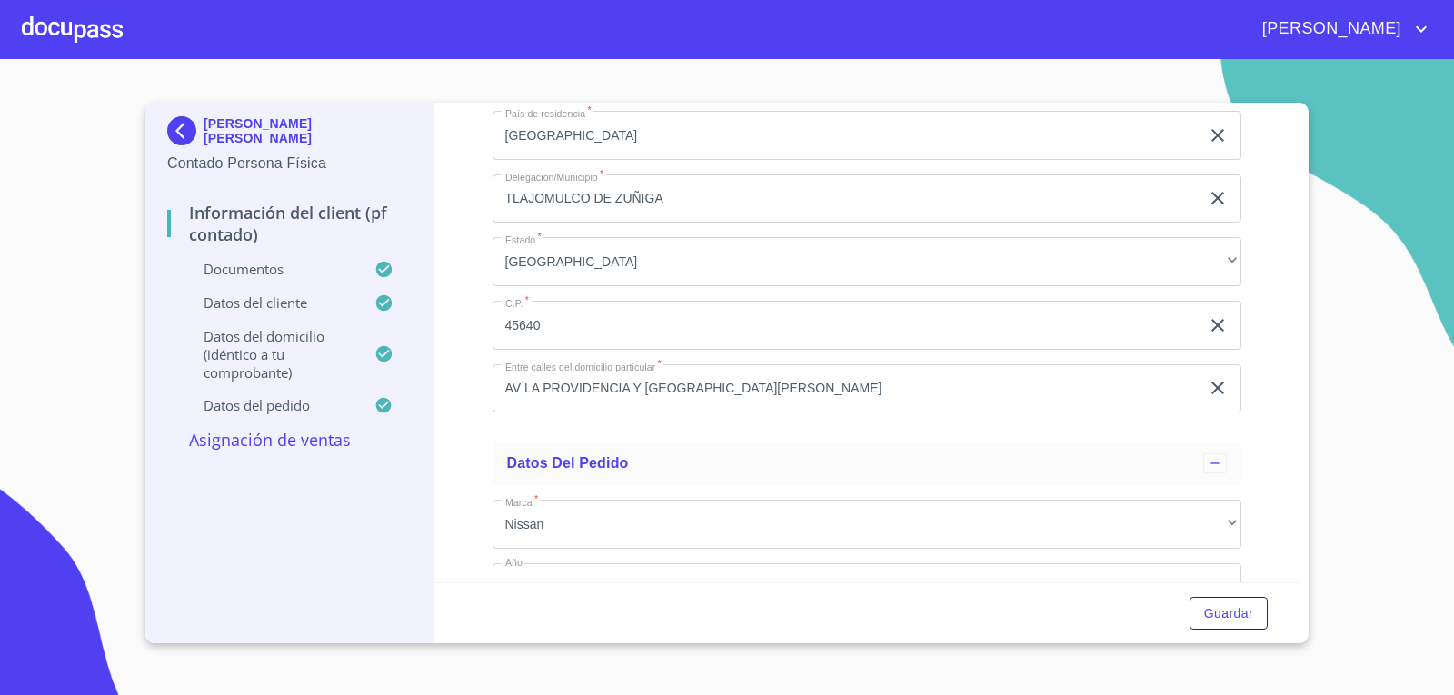
drag, startPoint x: 503, startPoint y: 175, endPoint x: 608, endPoint y: 176, distance: 104.5
click at [289, 441] on p "Asignación de Ventas" at bounding box center [289, 440] width 244 height 22
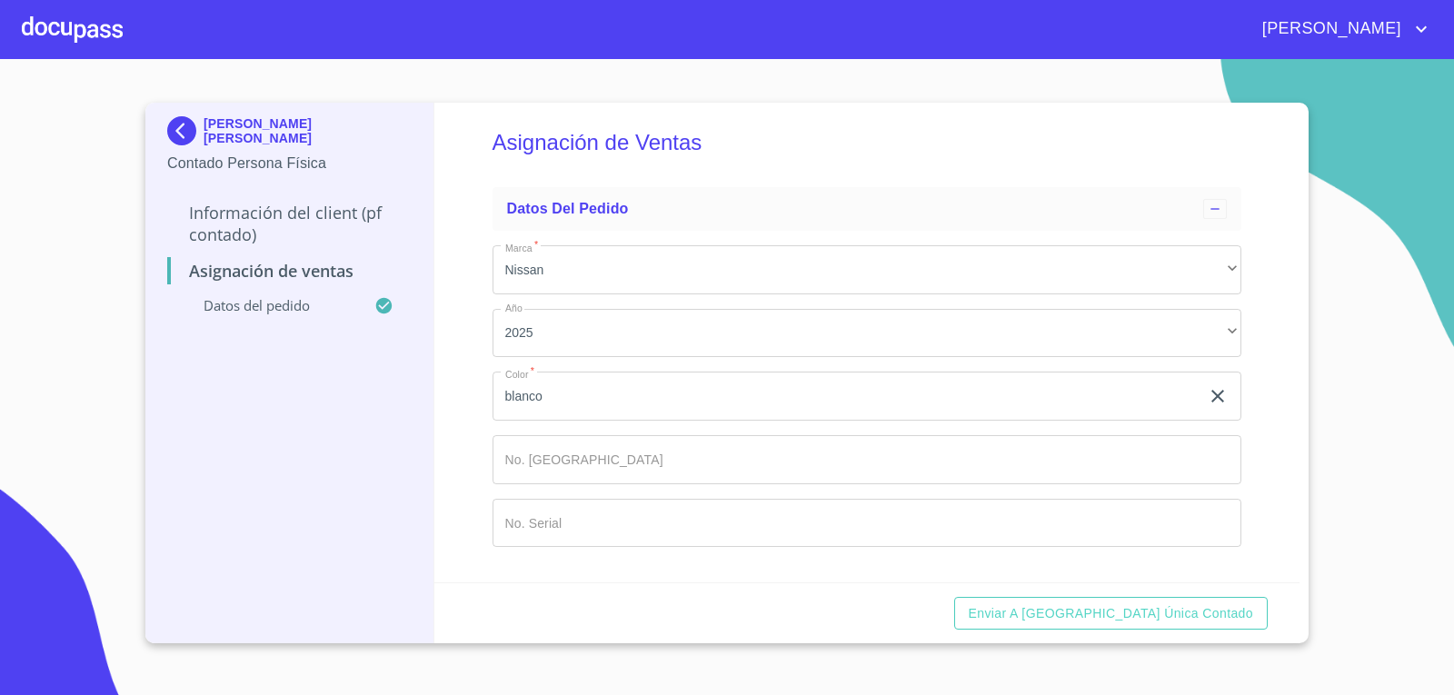
scroll to position [11, 0]
click at [615, 460] on input "Marca   *" at bounding box center [867, 459] width 750 height 49
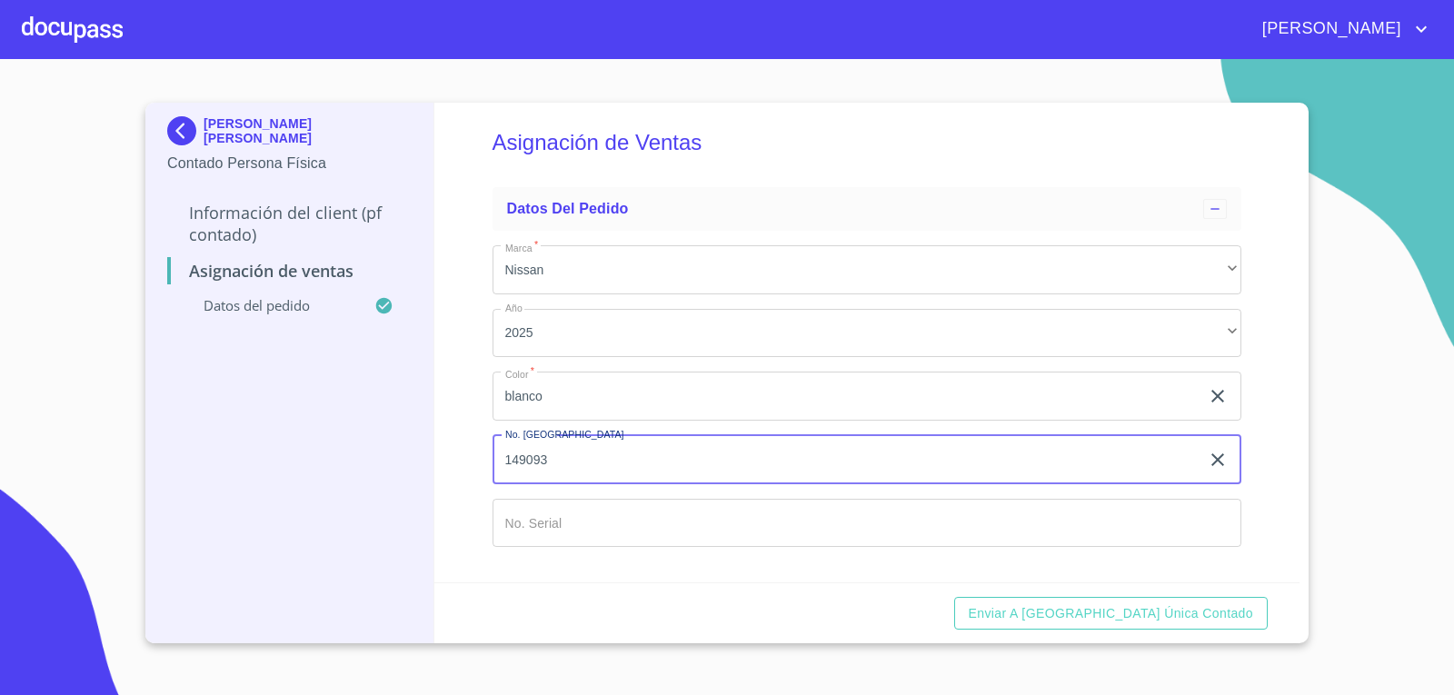
type input "149093"
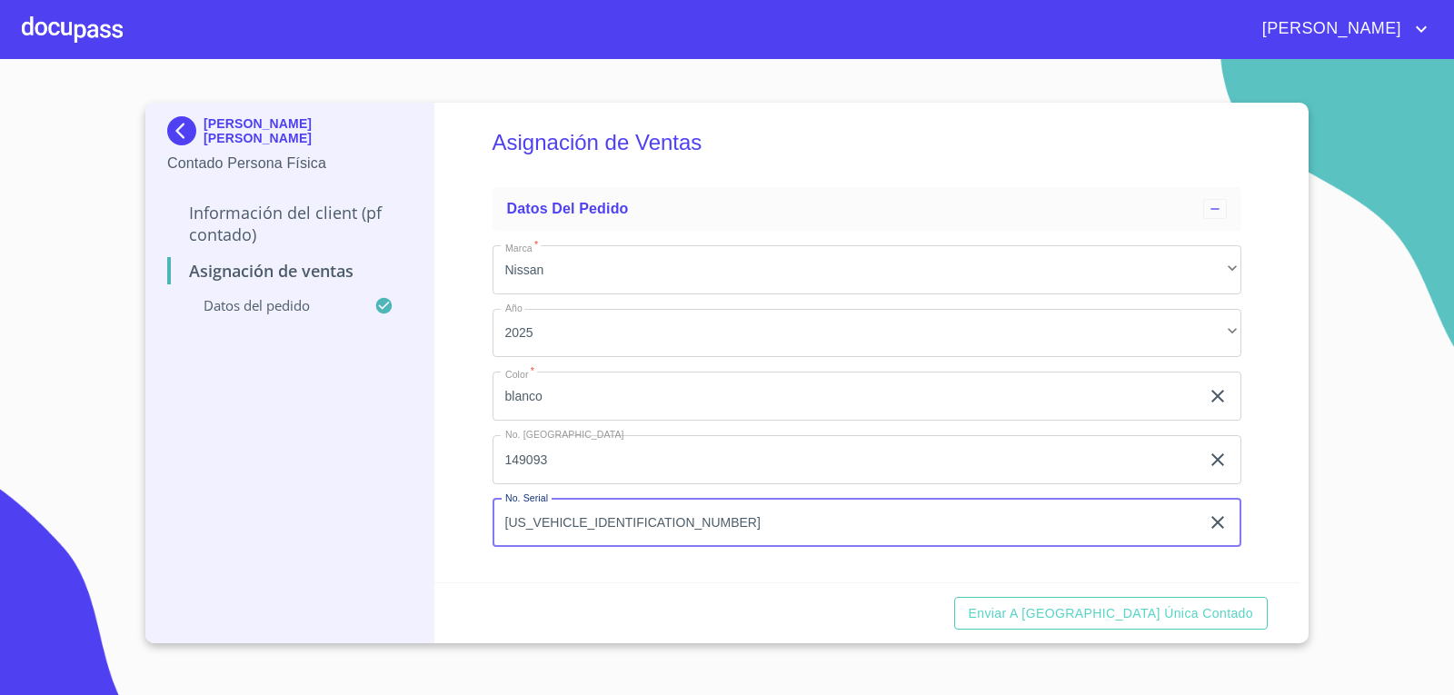
type input "[US_VEHICLE_IDENTIFICATION_NUMBER]"
click at [745, 619] on div "Enviar a [GEOGRAPHIC_DATA] única contado" at bounding box center [867, 613] width 866 height 62
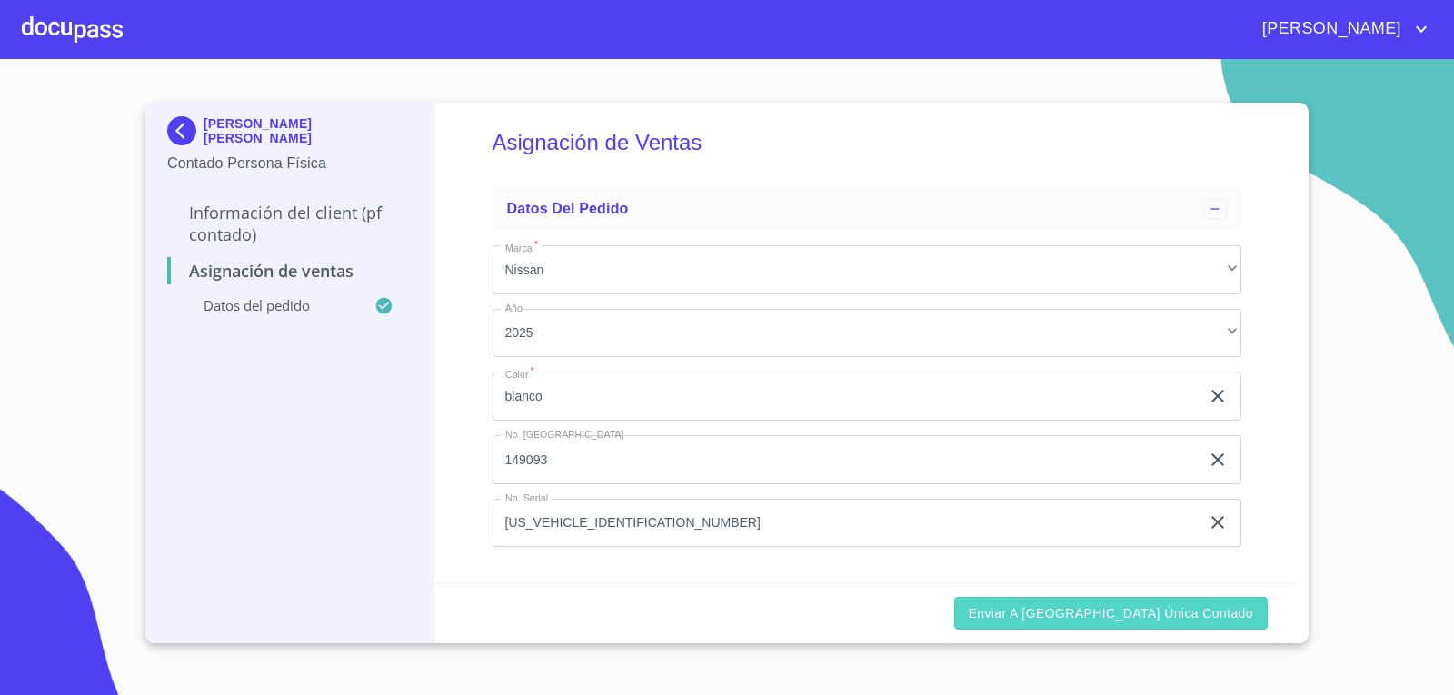
click at [1209, 619] on span "Enviar a [GEOGRAPHIC_DATA] única contado" at bounding box center [1111, 613] width 285 height 23
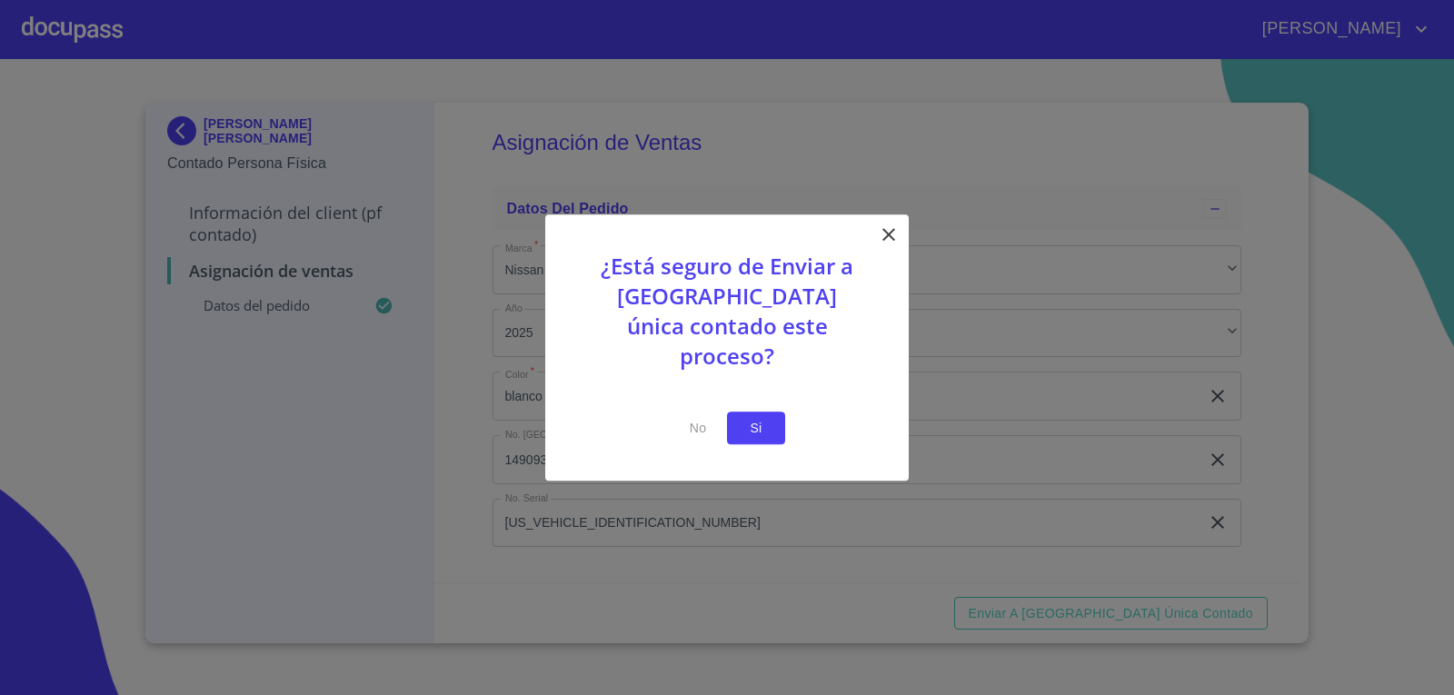
click at [739, 414] on button "Si" at bounding box center [756, 429] width 58 height 34
